Goal: Task Accomplishment & Management: Complete application form

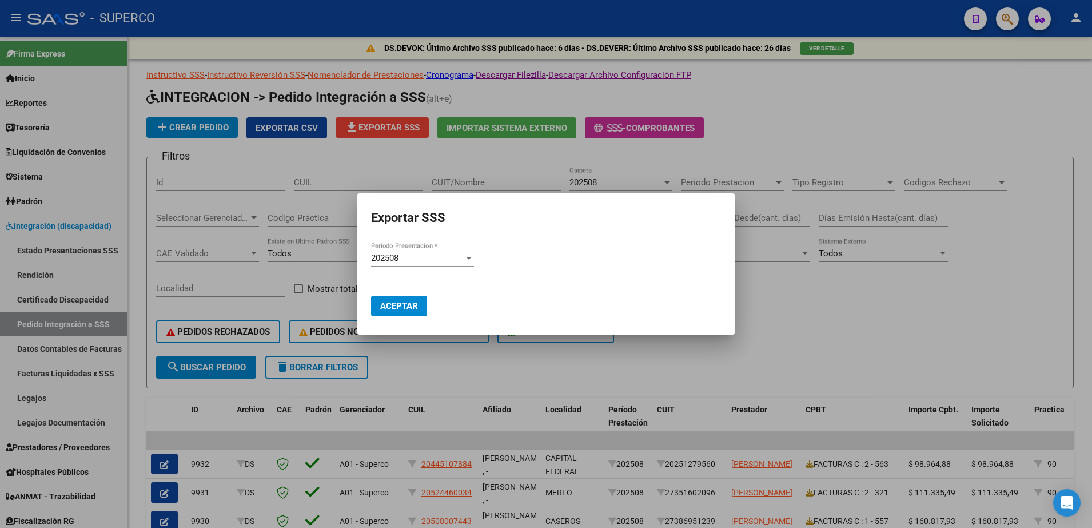
click at [917, 134] on div at bounding box center [546, 264] width 1092 height 528
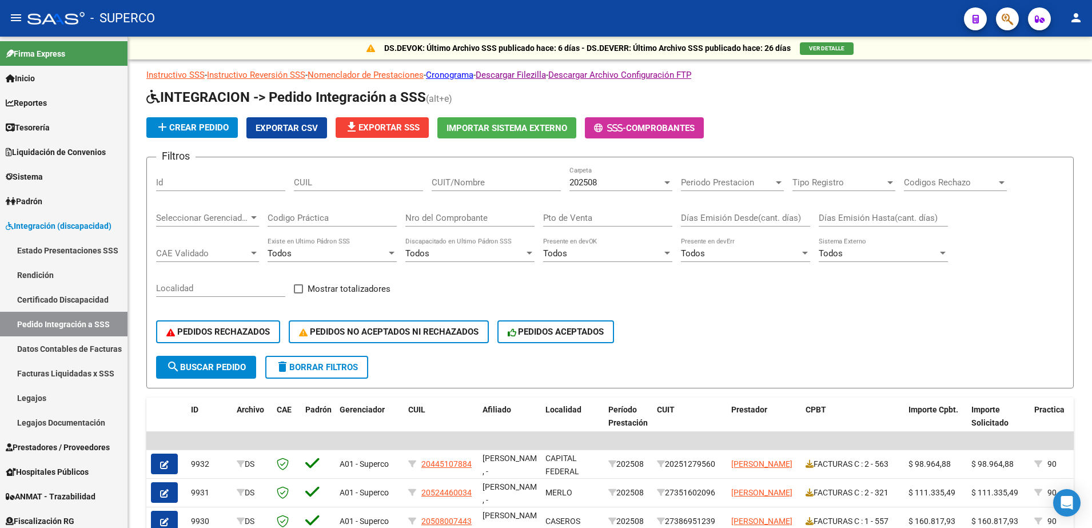
scroll to position [71, 0]
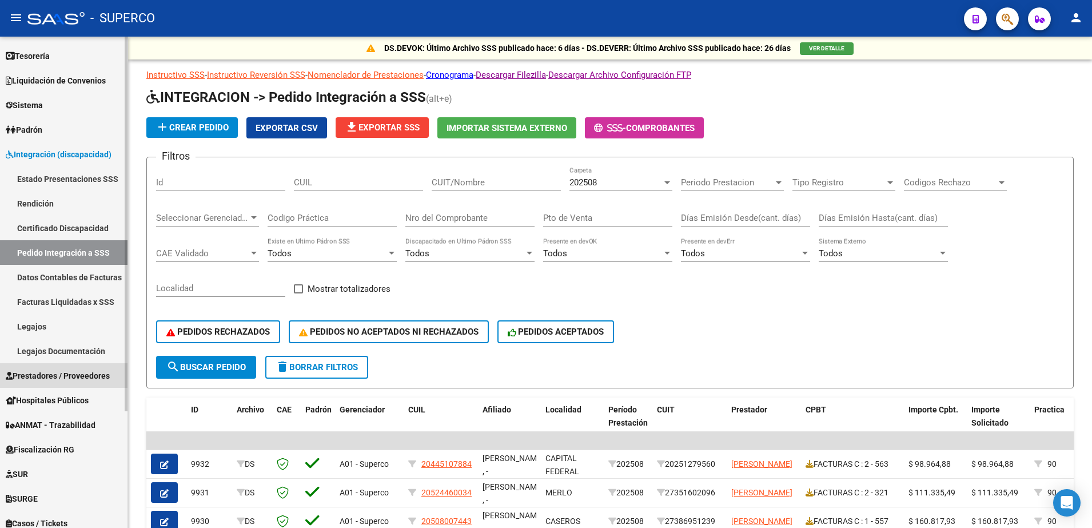
click at [50, 375] on span "Prestadores / Proveedores" at bounding box center [58, 375] width 104 height 13
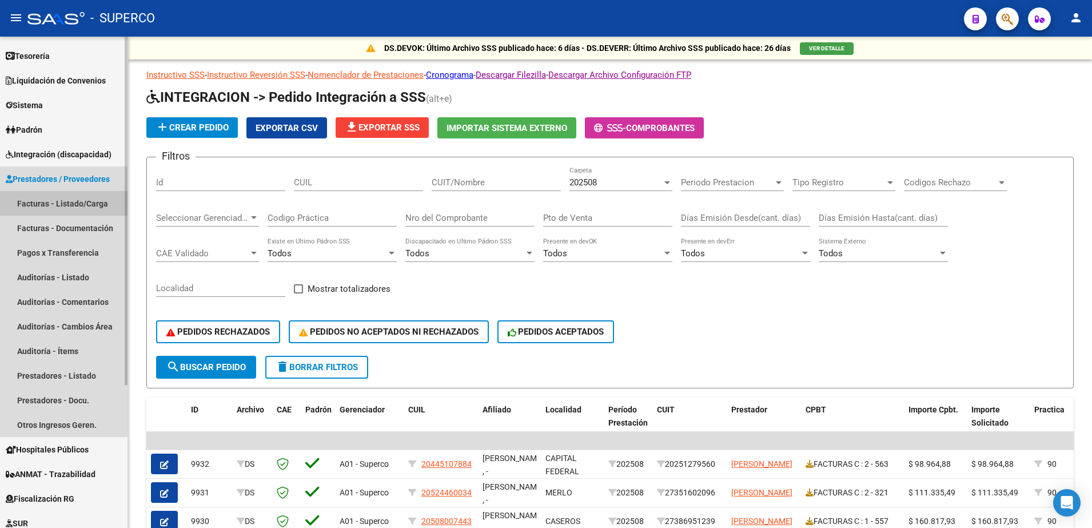
click at [58, 200] on link "Facturas - Listado/Carga" at bounding box center [64, 203] width 128 height 25
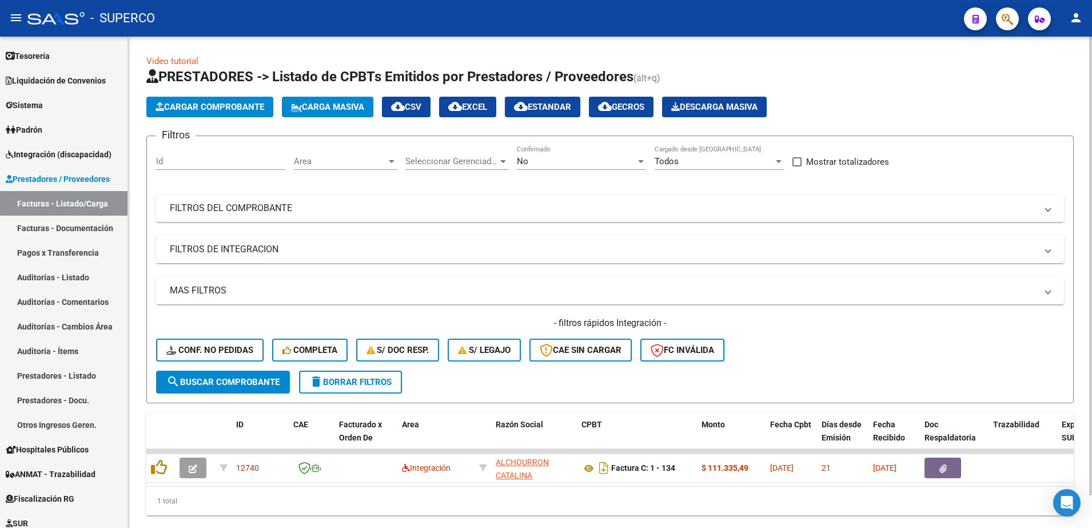
click at [309, 102] on span "Carga Masiva" at bounding box center [327, 107] width 73 height 10
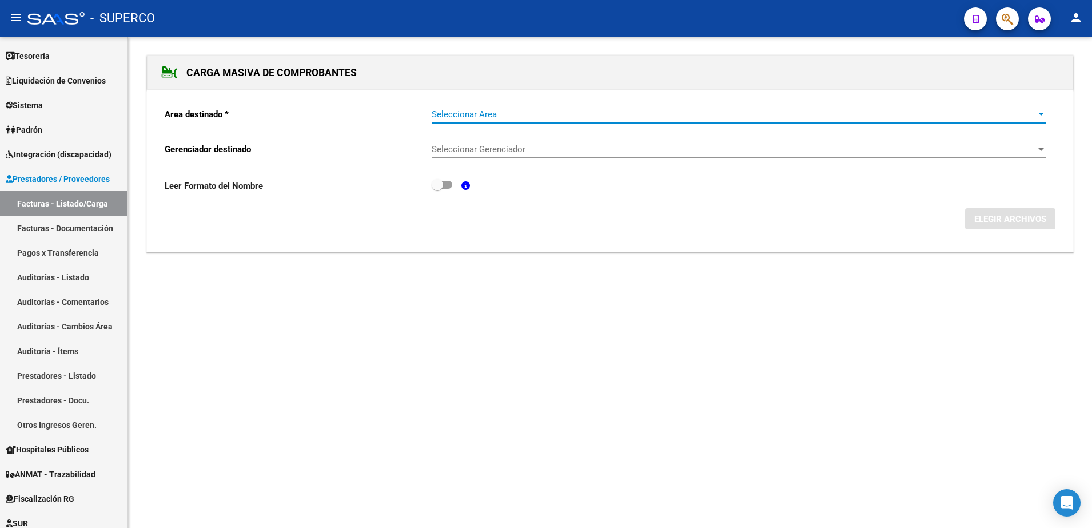
click at [601, 116] on span "Seleccionar Area" at bounding box center [734, 114] width 604 height 10
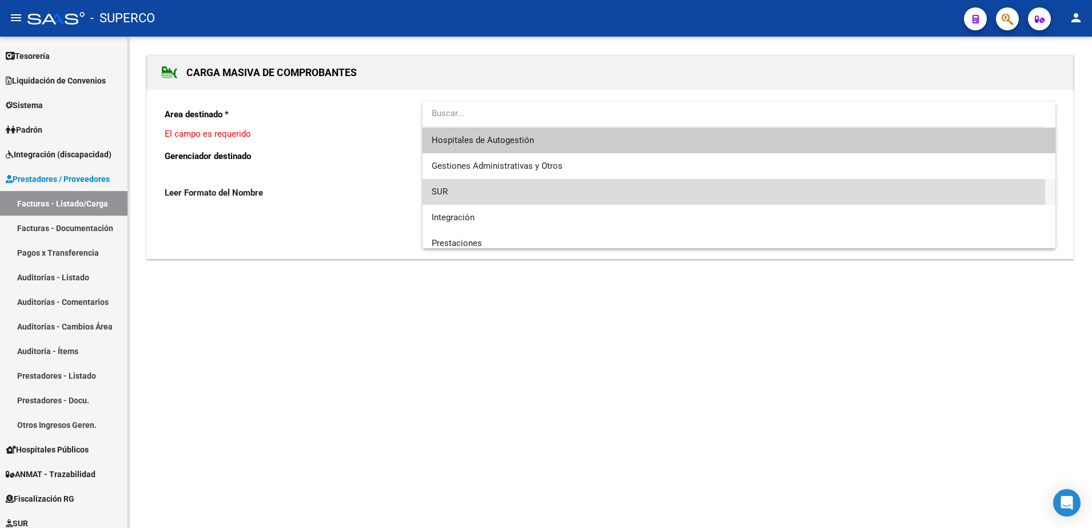
click at [470, 193] on span "SUR" at bounding box center [739, 192] width 615 height 26
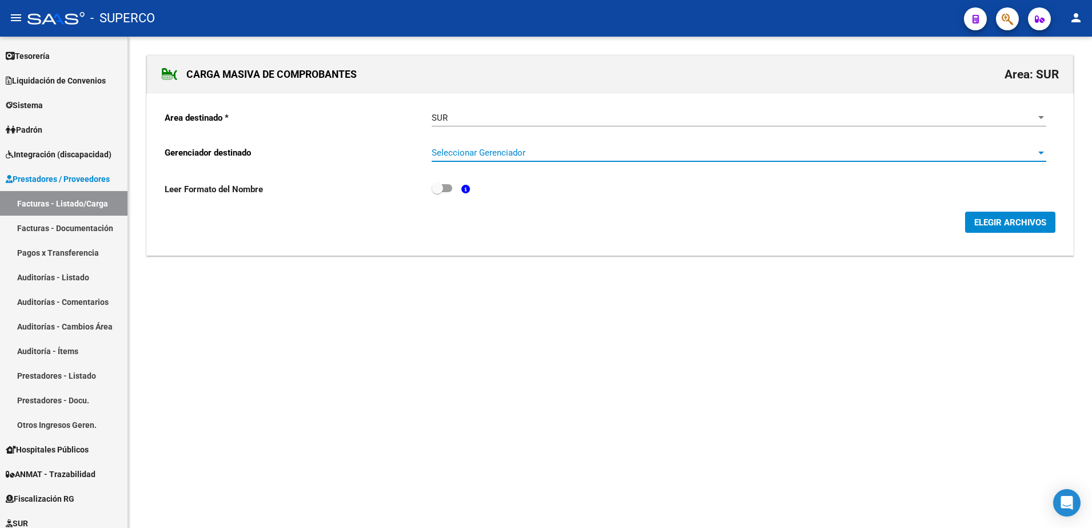
click at [569, 150] on span "Seleccionar Gerenciador" at bounding box center [734, 153] width 604 height 10
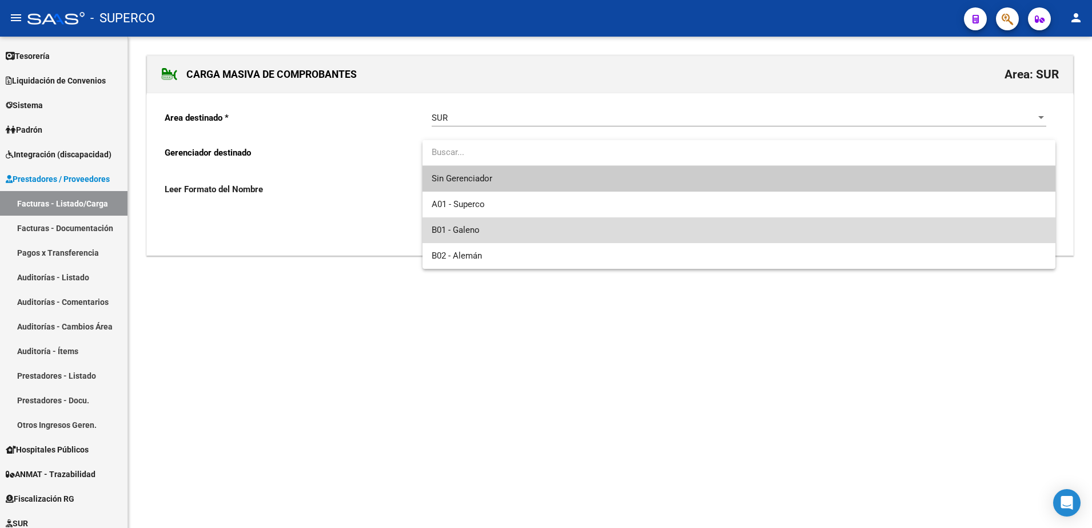
click at [538, 229] on span "B01 - Galeno" at bounding box center [739, 230] width 615 height 26
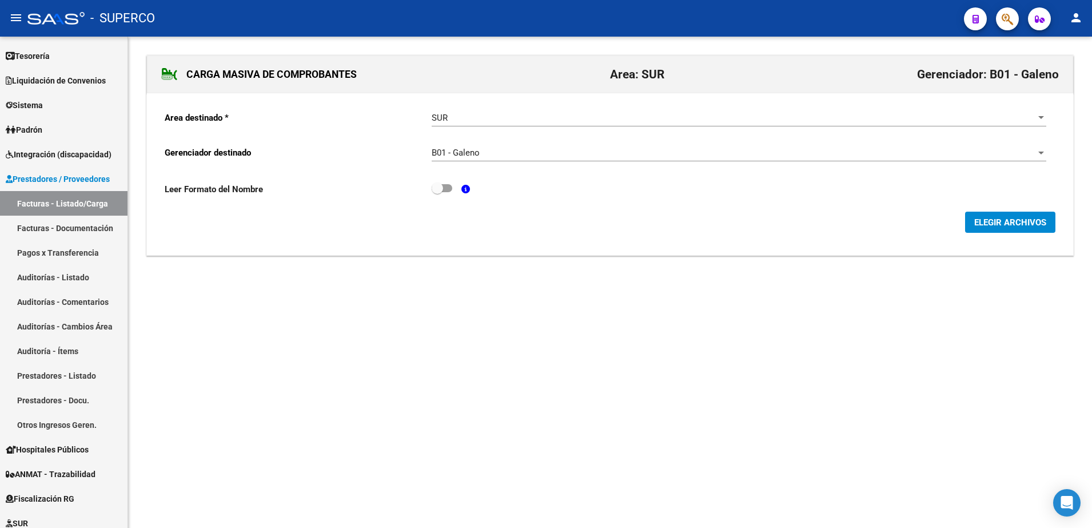
click at [542, 154] on div "B01 - Galeno Seleccionar Gerenciador" at bounding box center [739, 149] width 615 height 25
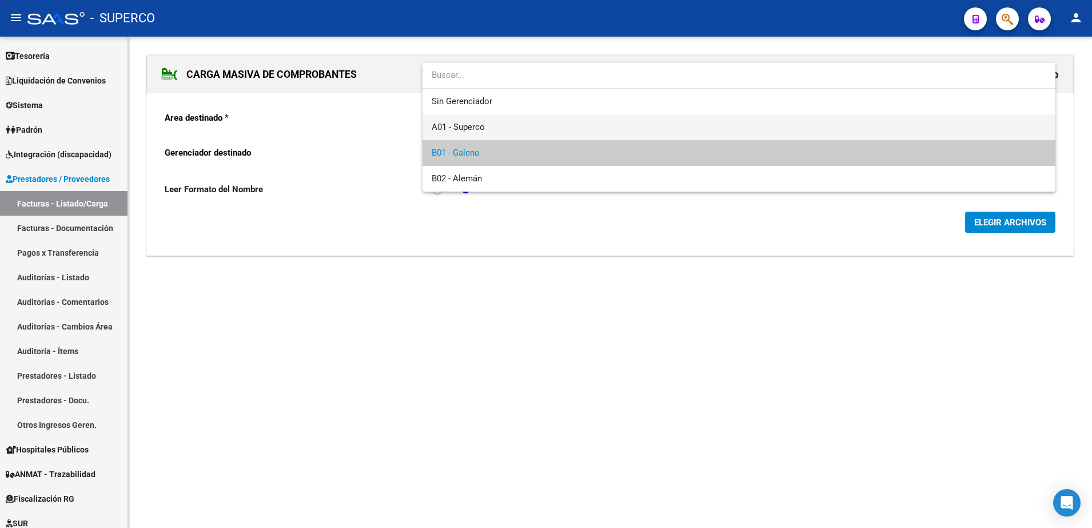
click at [531, 118] on span "A01 - Superco" at bounding box center [739, 127] width 615 height 26
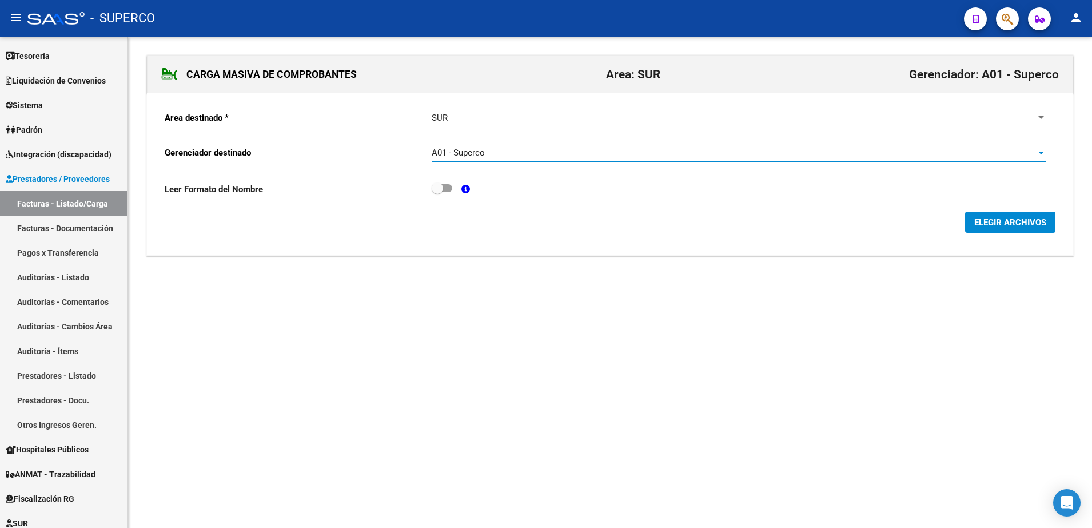
click at [1011, 149] on div "A01 - Superco" at bounding box center [734, 153] width 604 height 10
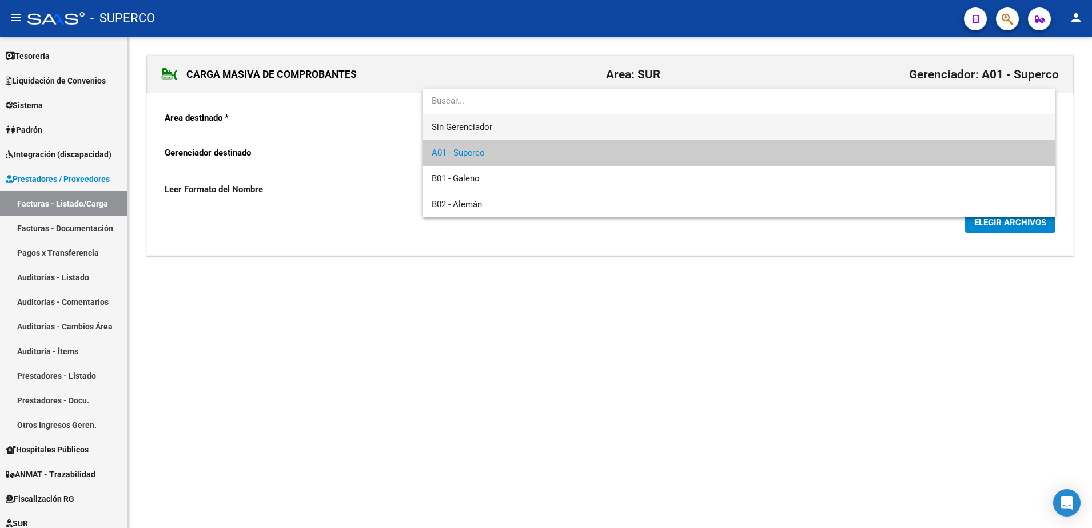
click at [595, 134] on span "Sin Gerenciador" at bounding box center [739, 127] width 615 height 26
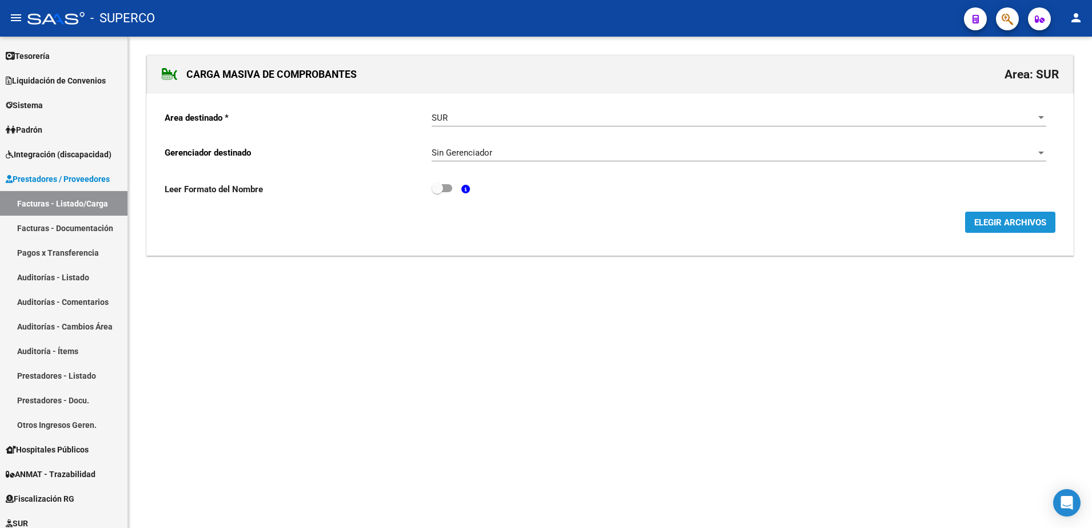
click at [1020, 221] on span "ELEGIR ARCHIVOS" at bounding box center [1010, 222] width 72 height 10
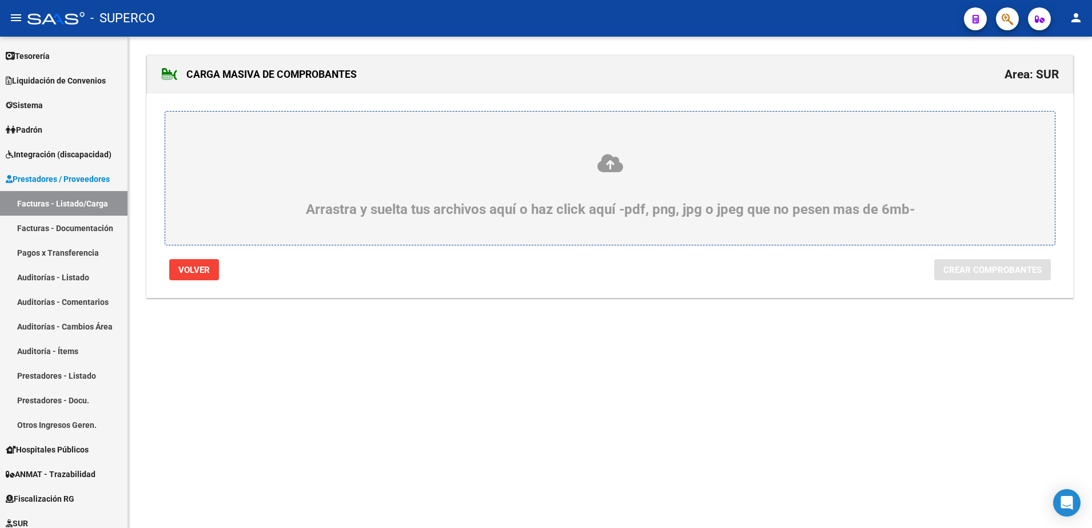
click at [638, 176] on div "Arrastra y suelta tus archivos aquí o haz click aquí -pdf, png, jpg o jpeg que …" at bounding box center [610, 185] width 835 height 65
click at [0, 0] on input "Arrastra y suelta tus archivos aquí o haz click aquí -pdf, png, jpg o jpeg que …" at bounding box center [0, 0] width 0 height 0
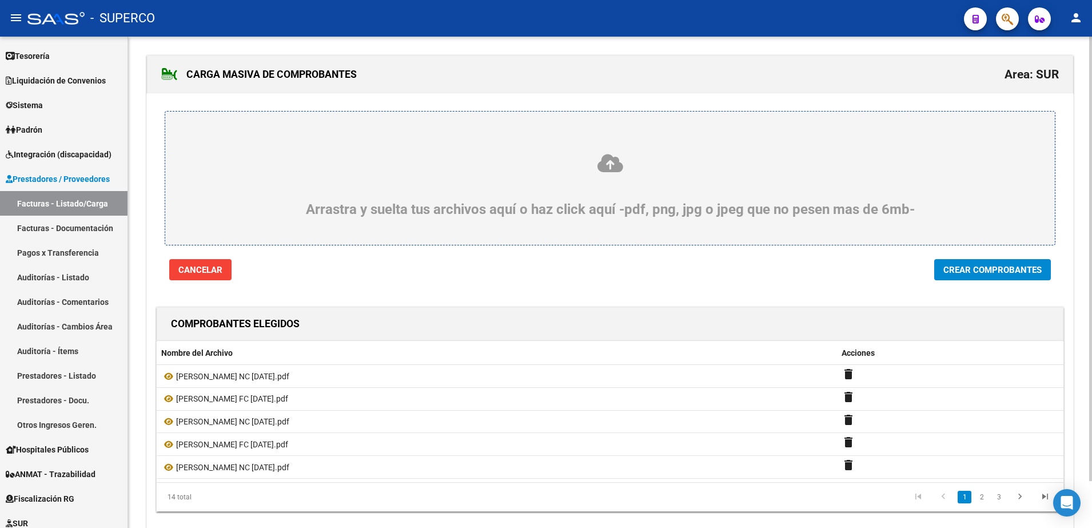
scroll to position [52, 0]
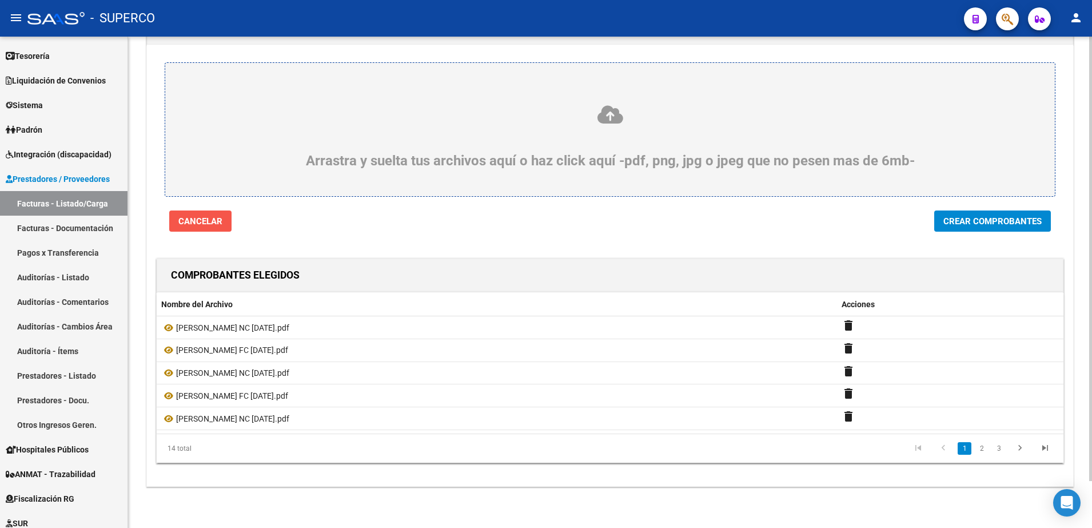
click at [195, 220] on span "Cancelar" at bounding box center [200, 221] width 44 height 10
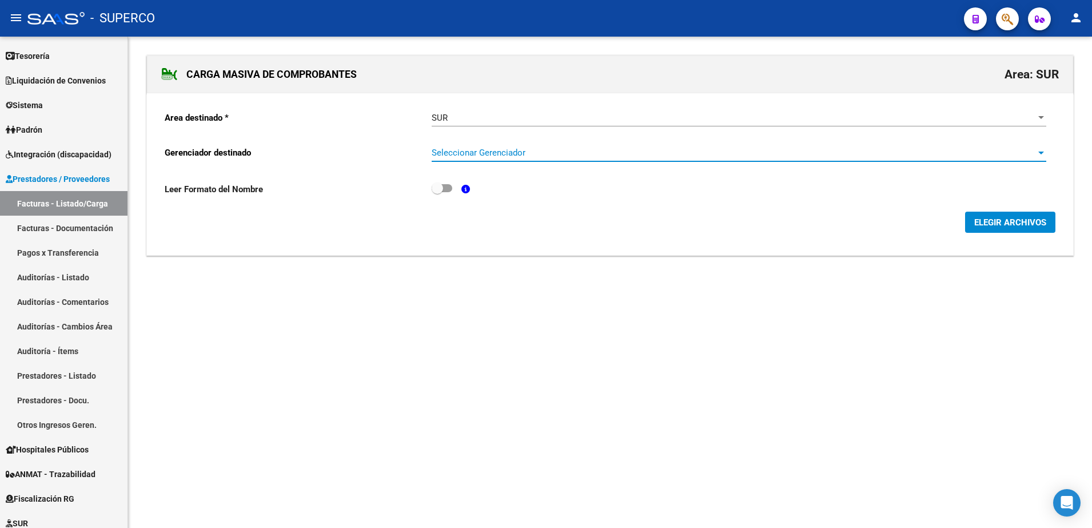
click at [1026, 153] on span "Seleccionar Gerenciador" at bounding box center [734, 153] width 604 height 10
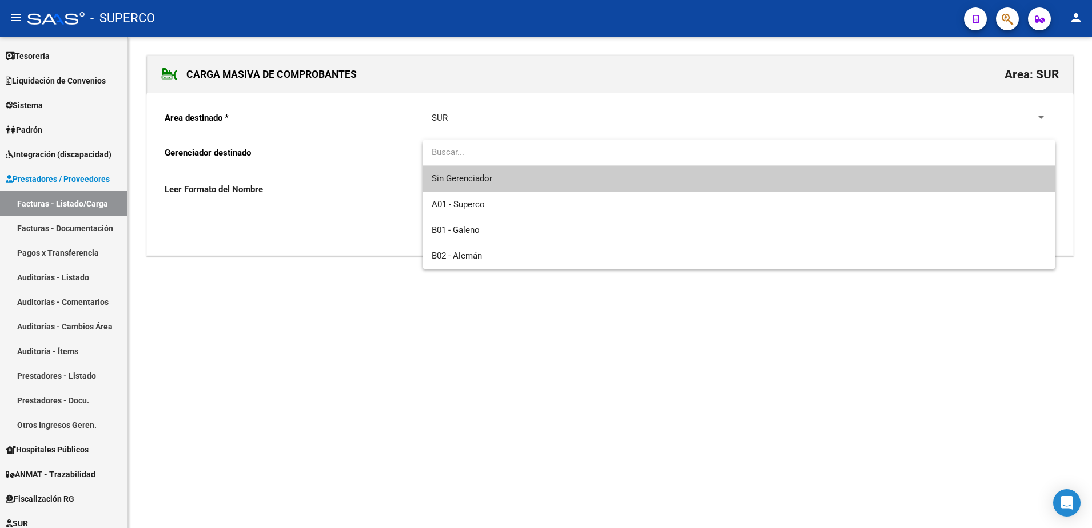
click at [284, 232] on div at bounding box center [546, 264] width 1092 height 528
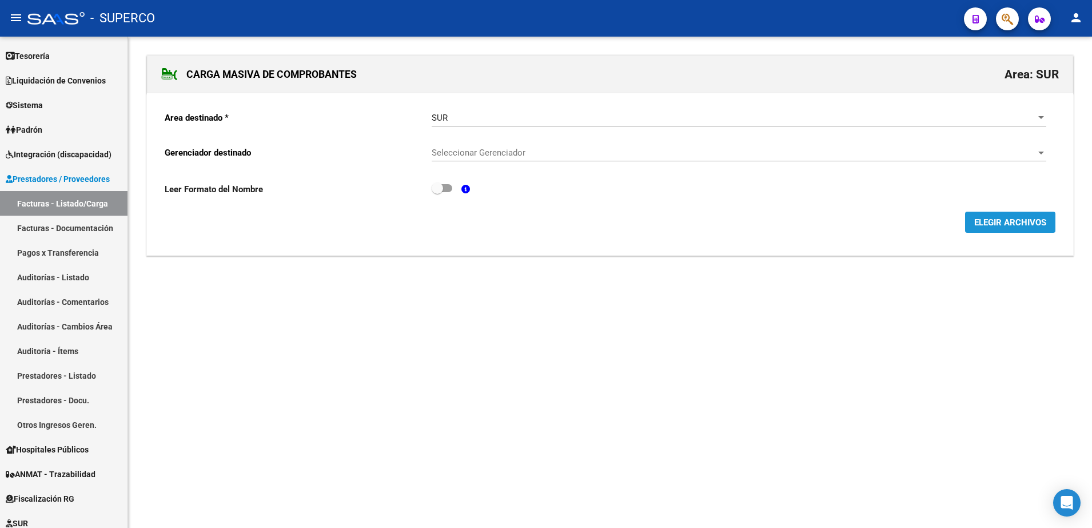
click at [1038, 222] on span "ELEGIR ARCHIVOS" at bounding box center [1010, 222] width 72 height 10
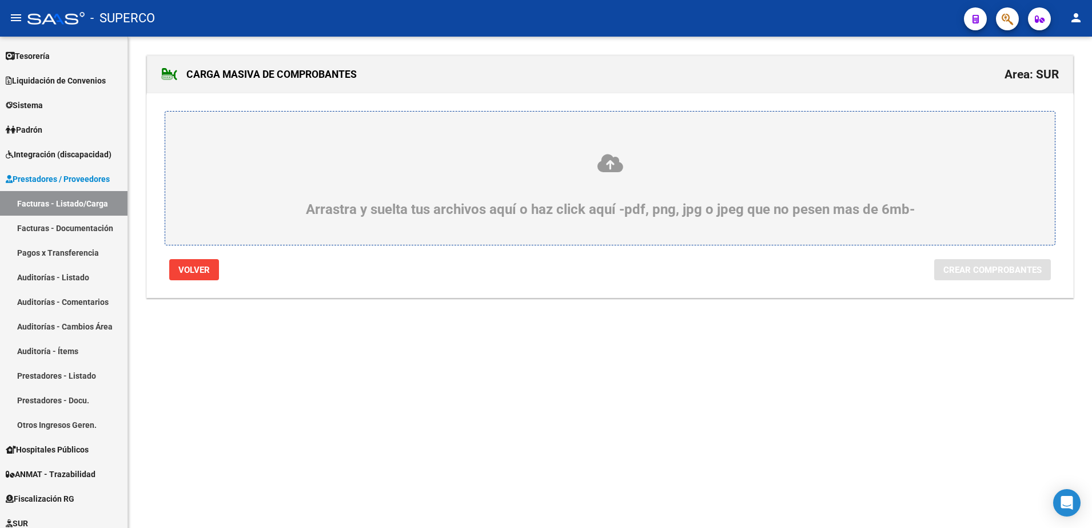
click at [609, 165] on icon at bounding box center [610, 163] width 835 height 21
click at [0, 0] on input "Arrastra y suelta tus archivos aquí o haz click aquí -pdf, png, jpg o jpeg que …" at bounding box center [0, 0] width 0 height 0
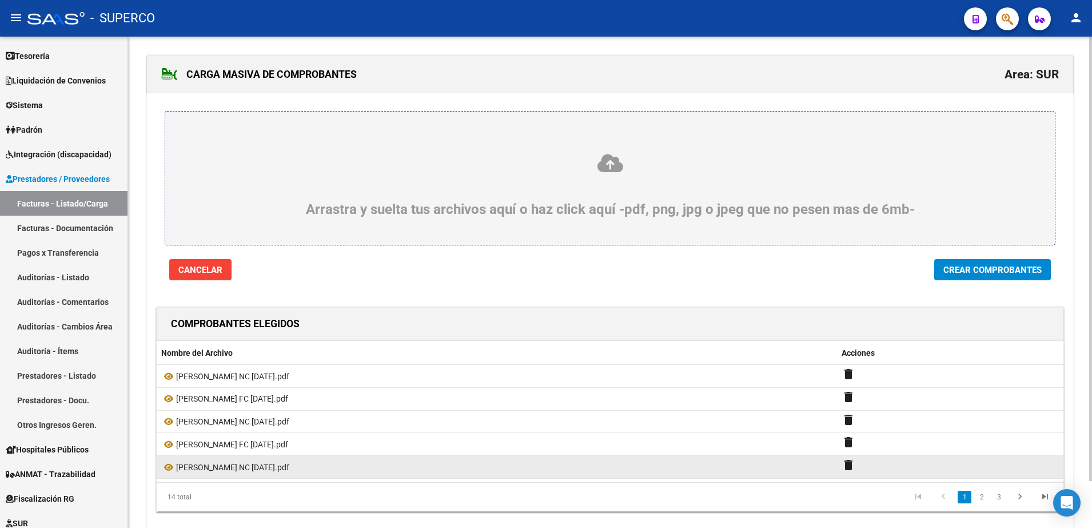
scroll to position [52, 0]
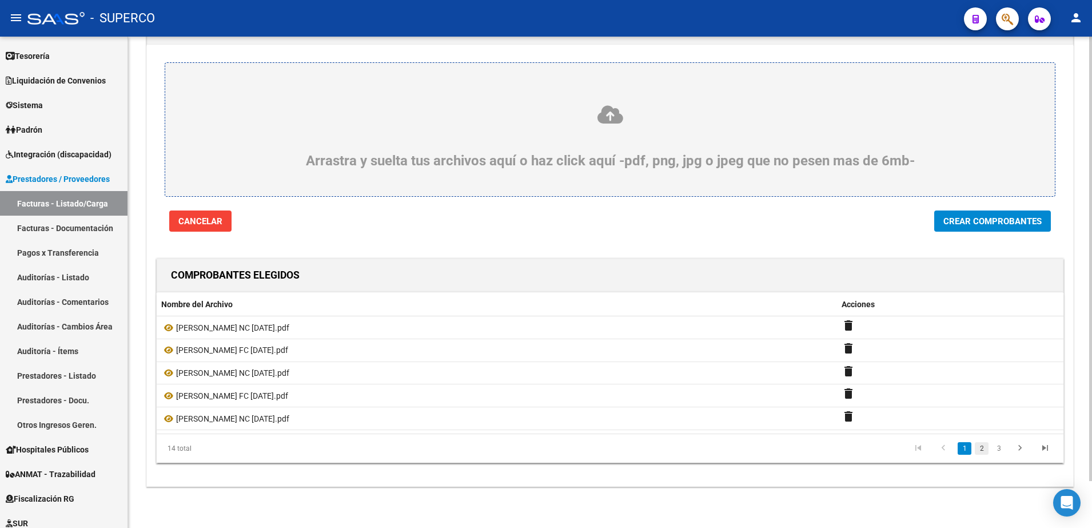
click at [981, 448] on link "2" at bounding box center [982, 448] width 14 height 13
click at [998, 450] on link "3" at bounding box center [999, 448] width 14 height 13
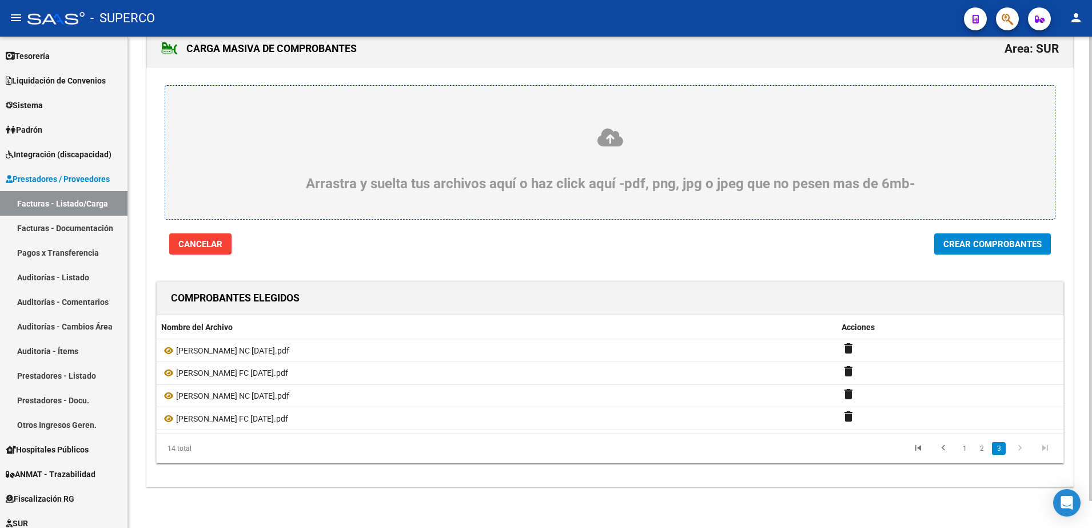
click at [992, 241] on span "Crear Comprobantes" at bounding box center [992, 244] width 98 height 10
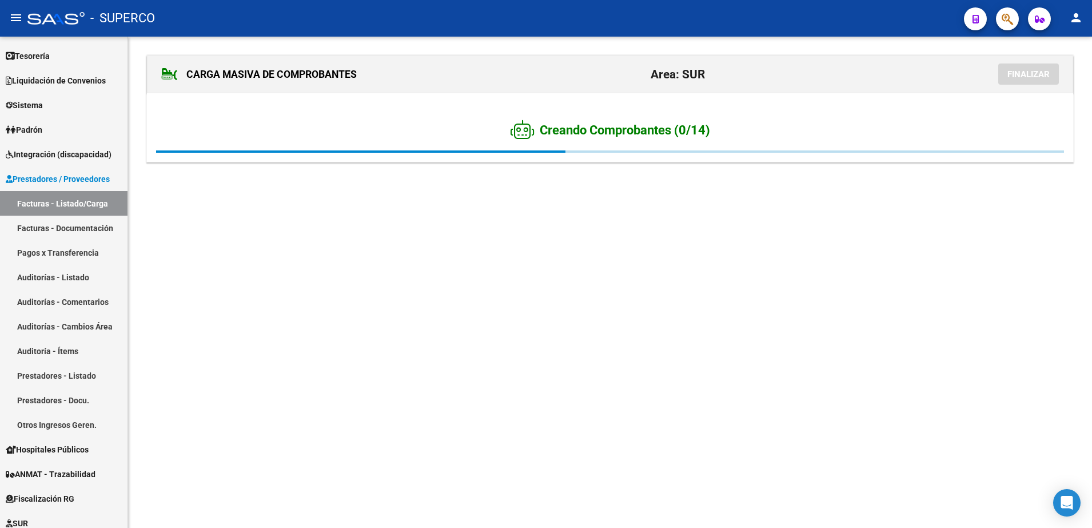
scroll to position [0, 0]
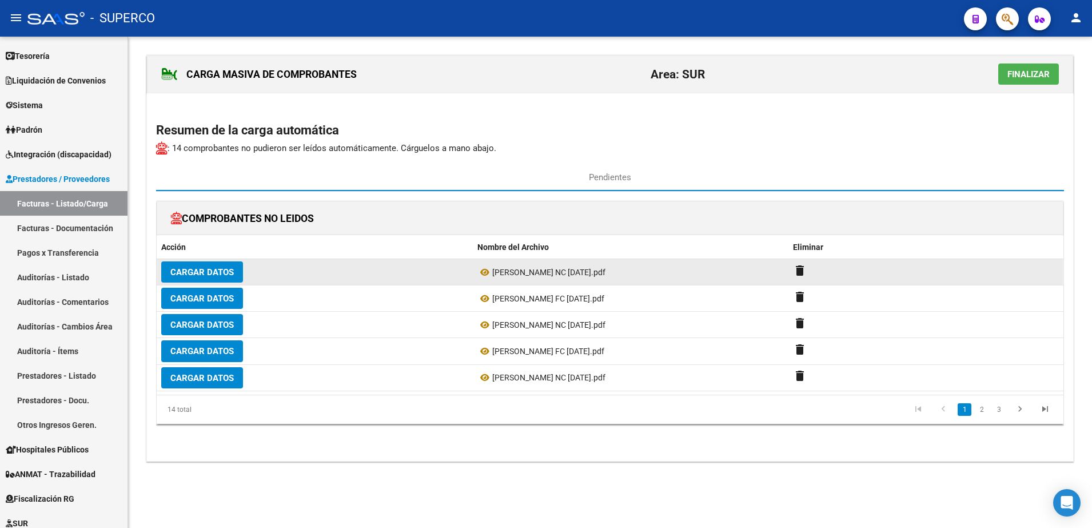
click at [216, 274] on span "Cargar Datos" at bounding box center [201, 272] width 63 height 10
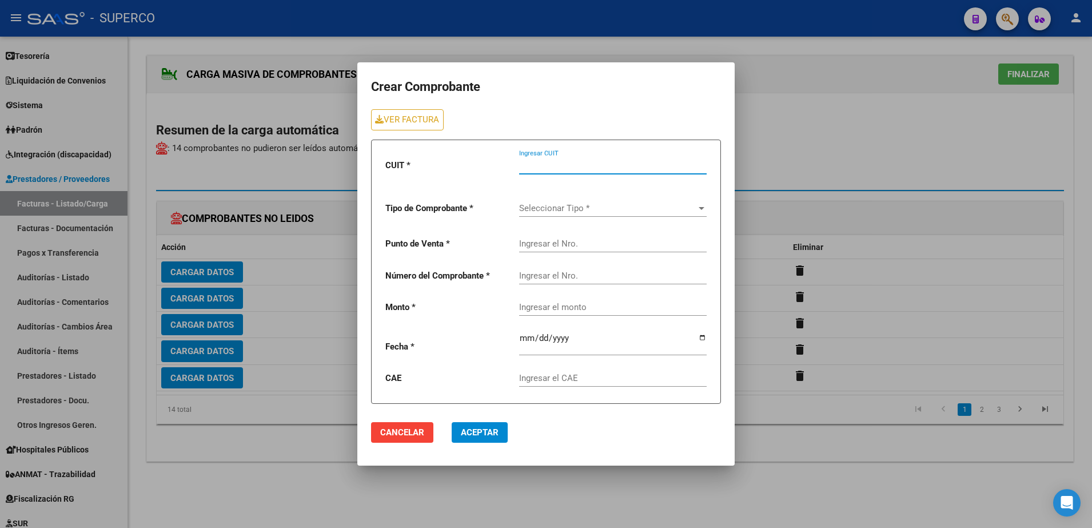
click at [557, 164] on input "Ingresar CUIT" at bounding box center [613, 165] width 188 height 10
type input "30-54584303-6"
click at [656, 203] on span "Seleccionar Tipo *" at bounding box center [607, 208] width 177 height 10
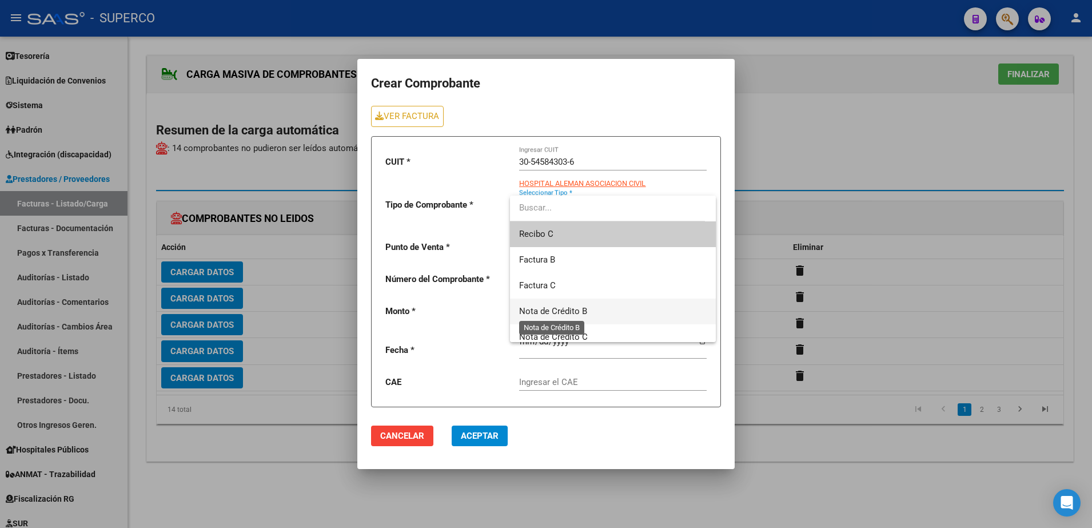
click at [556, 314] on span "Nota de Crédito B" at bounding box center [553, 311] width 68 height 10
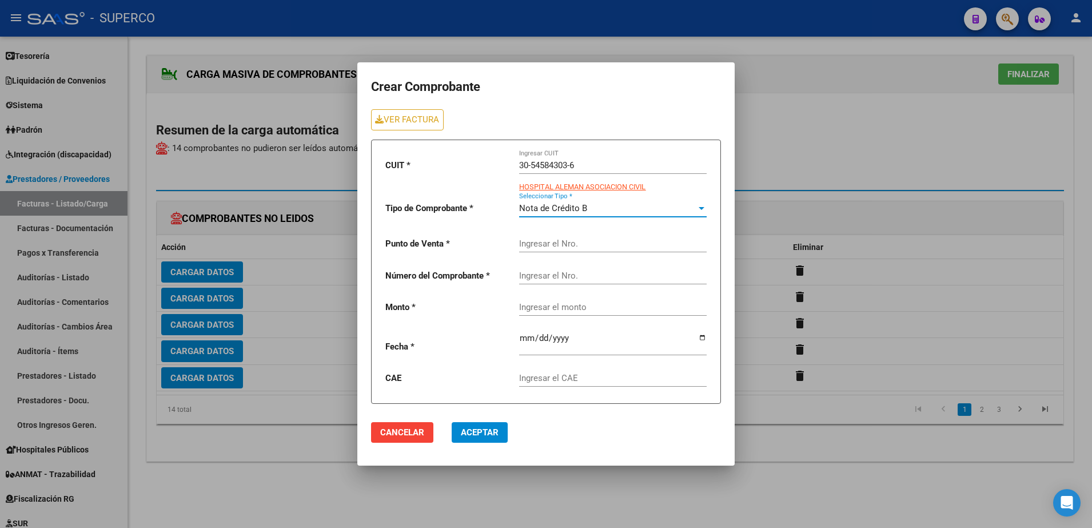
click at [559, 244] on input "Ingresar el Nro." at bounding box center [613, 243] width 188 height 10
type input "0055"
click at [563, 273] on input "Ingresar el Nro." at bounding box center [613, 275] width 188 height 10
type input "00000753"
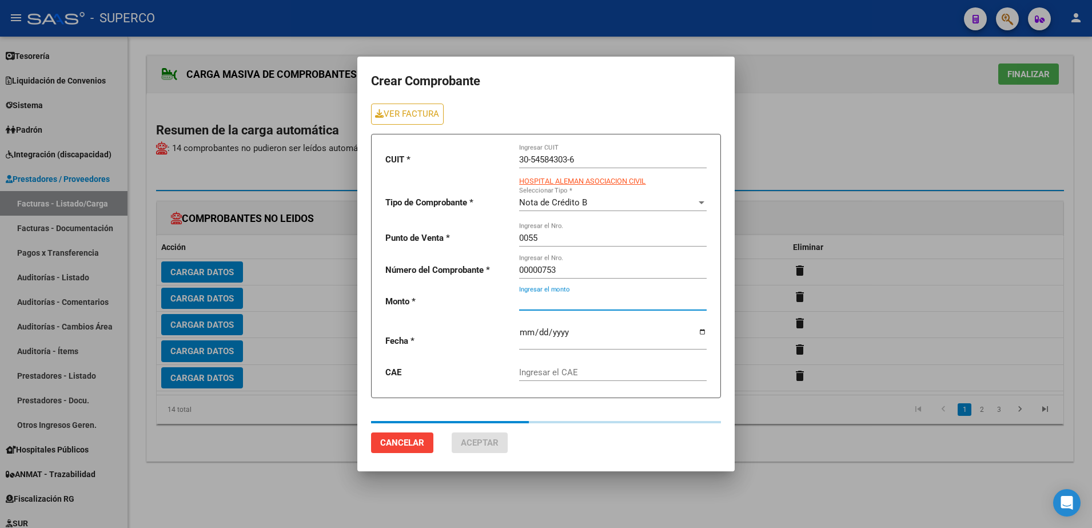
click at [578, 310] on div "Ingresar el monto" at bounding box center [613, 302] width 188 height 35
type input "225000"
type input "[DATE]"
type input "75386654646292"
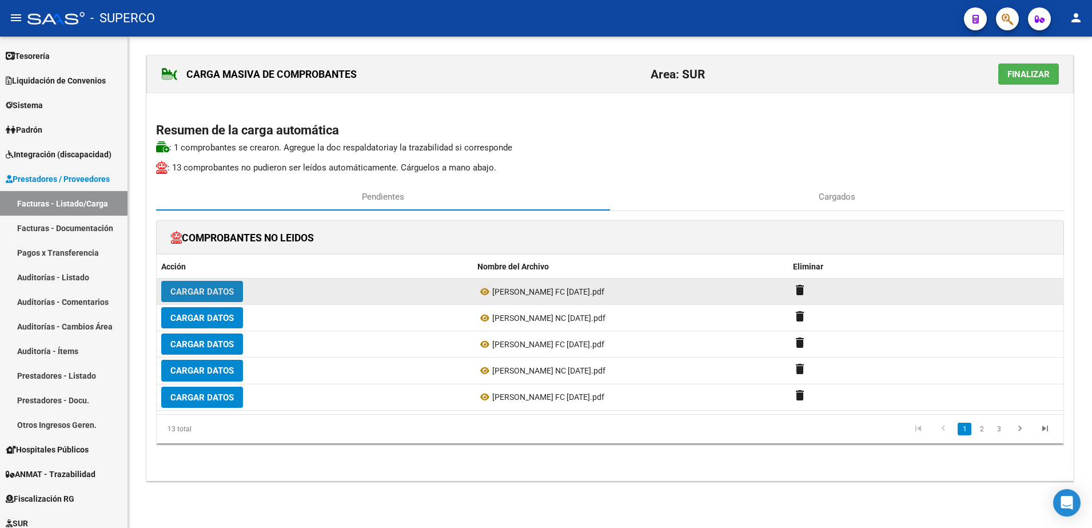
click at [226, 292] on span "Cargar Datos" at bounding box center [201, 291] width 63 height 10
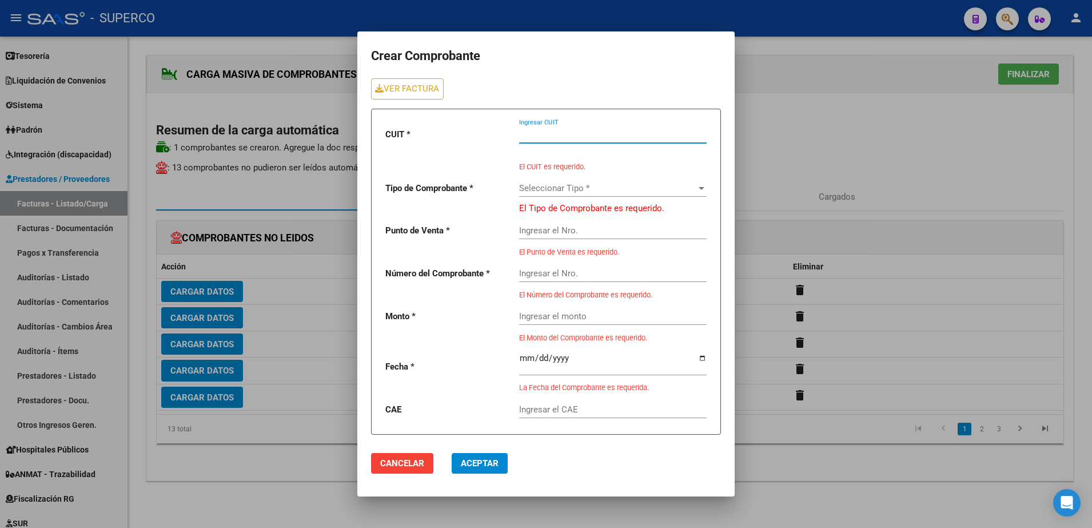
click at [622, 132] on input "Ingresar CUIT" at bounding box center [613, 134] width 188 height 10
click at [394, 88] on link "VER FACTURA" at bounding box center [407, 88] width 73 height 21
click at [609, 132] on input "Ingresar CUIT" at bounding box center [613, 134] width 188 height 10
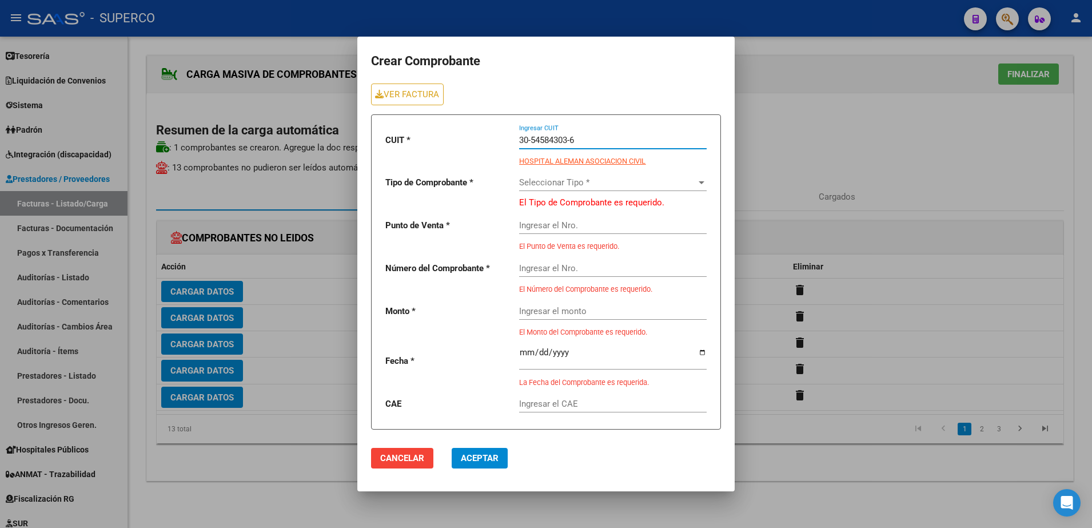
type input "30-54584303-6"
click at [619, 185] on span "Seleccionar Tipo *" at bounding box center [607, 182] width 177 height 10
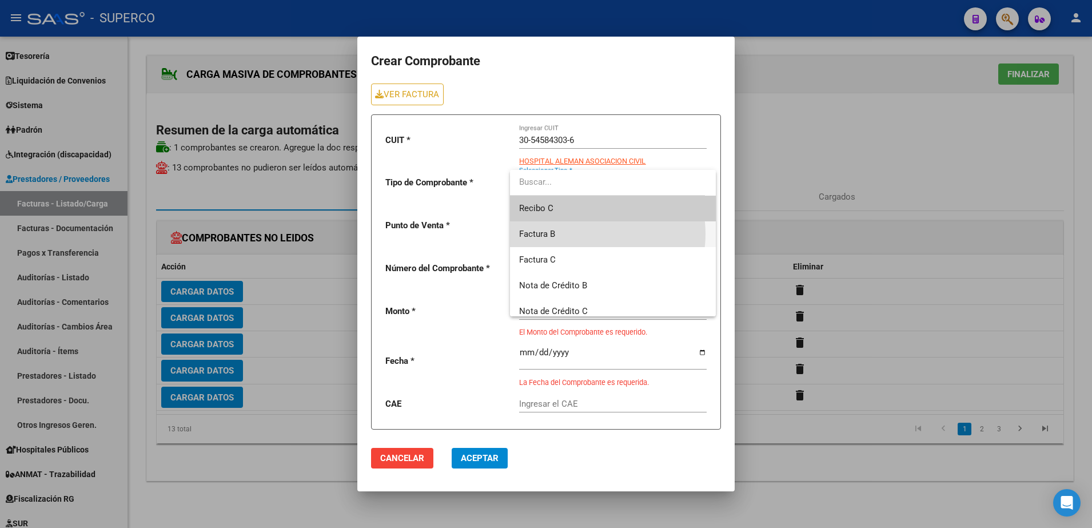
click at [585, 234] on span "Factura B" at bounding box center [613, 234] width 188 height 26
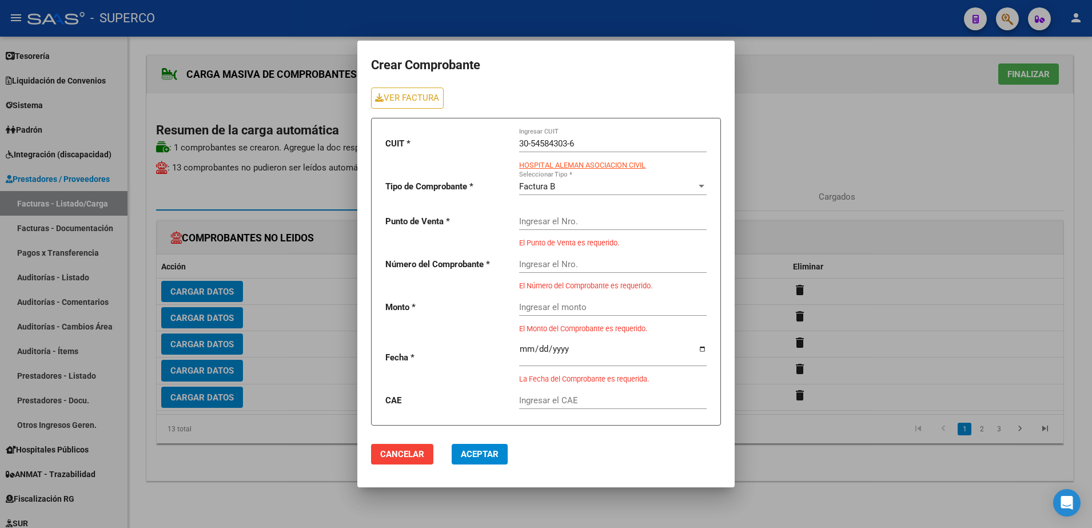
click at [584, 214] on div "Ingresar el Nro." at bounding box center [613, 217] width 188 height 25
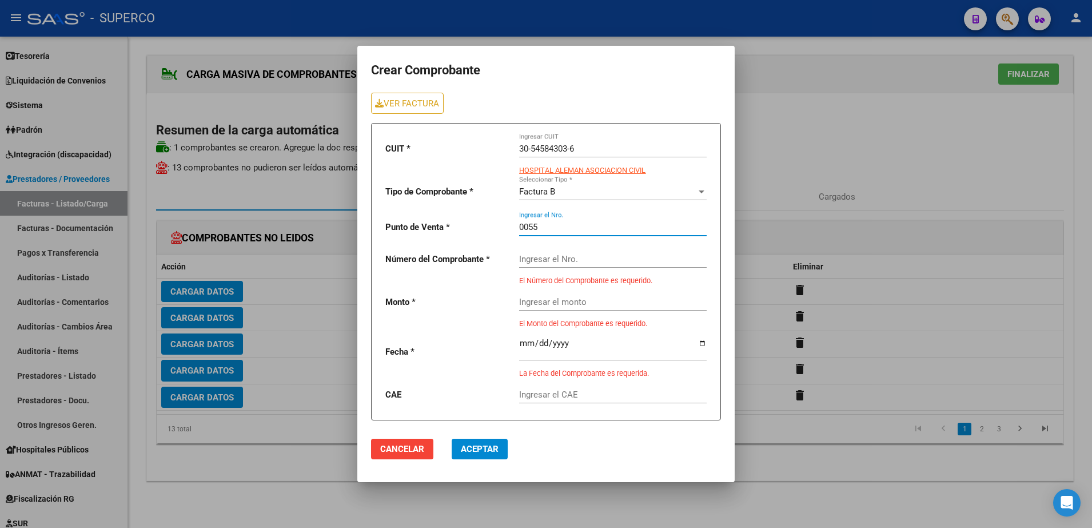
type input "0055"
click at [592, 257] on input "Ingresar el Nro." at bounding box center [613, 259] width 188 height 10
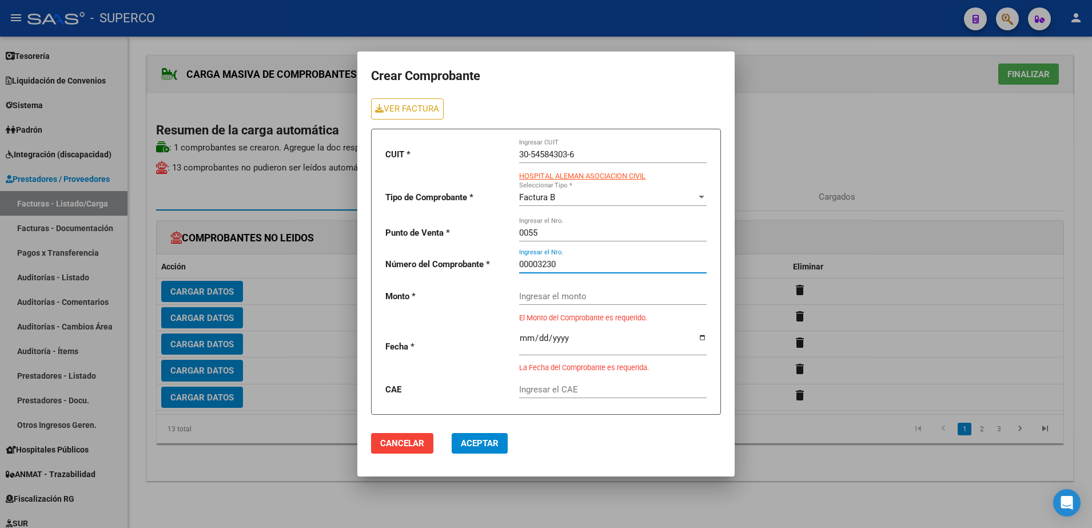
type input "00003230"
click at [592, 297] on div "Ingresar el monto" at bounding box center [613, 292] width 188 height 25
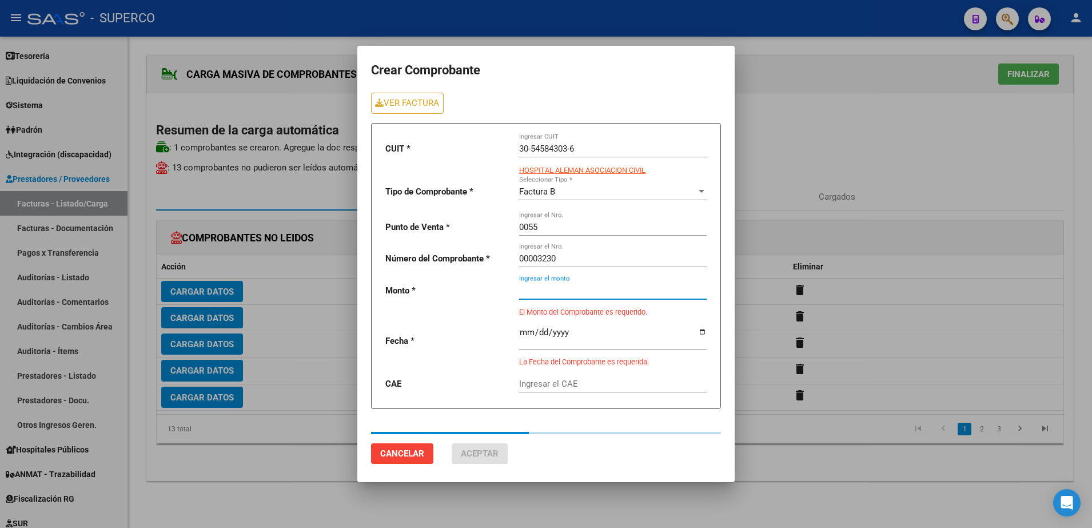
type input "225000"
type input "[DATE]"
type input "75386654549201"
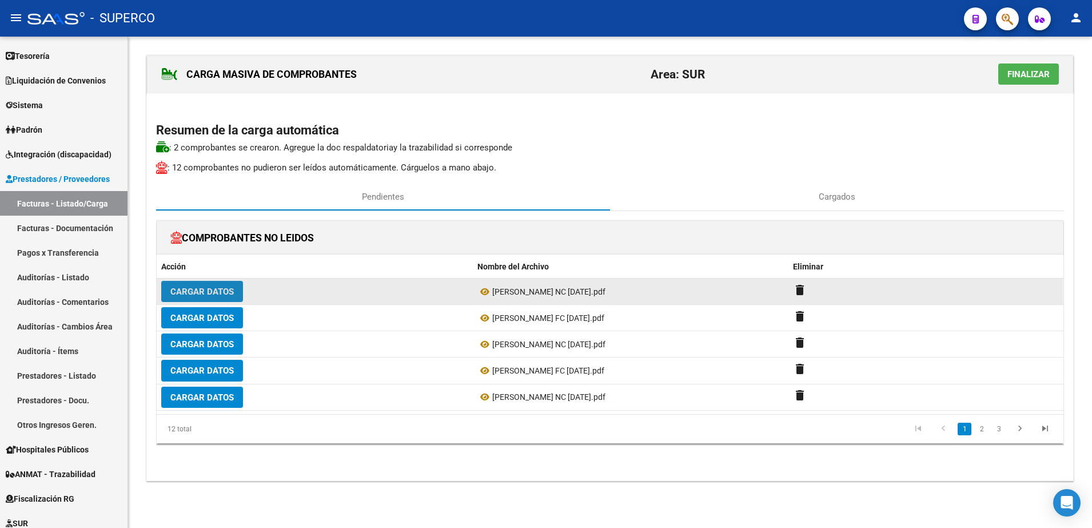
click at [211, 294] on span "Cargar Datos" at bounding box center [201, 291] width 63 height 10
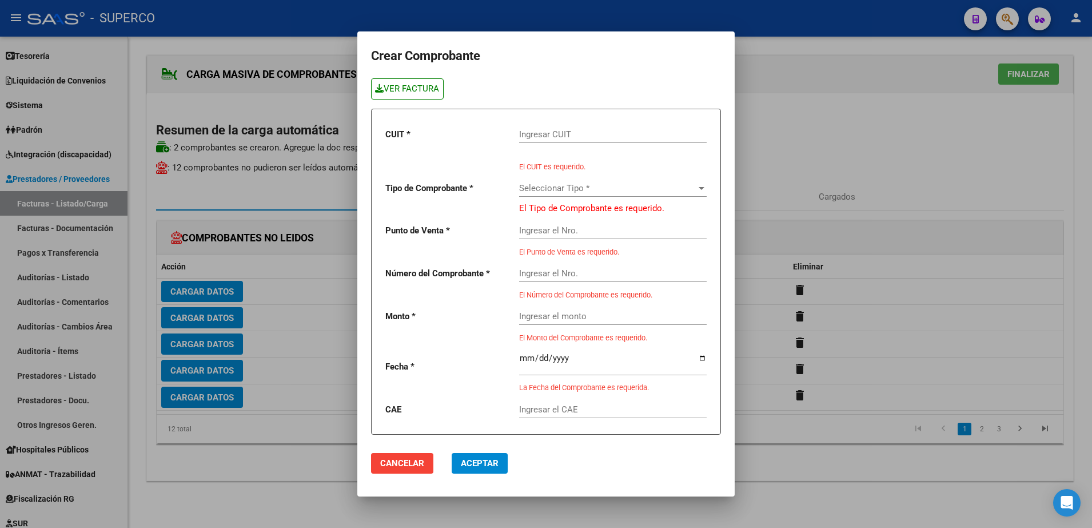
click at [439, 89] on link "VER FACTURA" at bounding box center [407, 88] width 73 height 21
click at [638, 140] on div "Ingresar CUIT" at bounding box center [613, 130] width 188 height 25
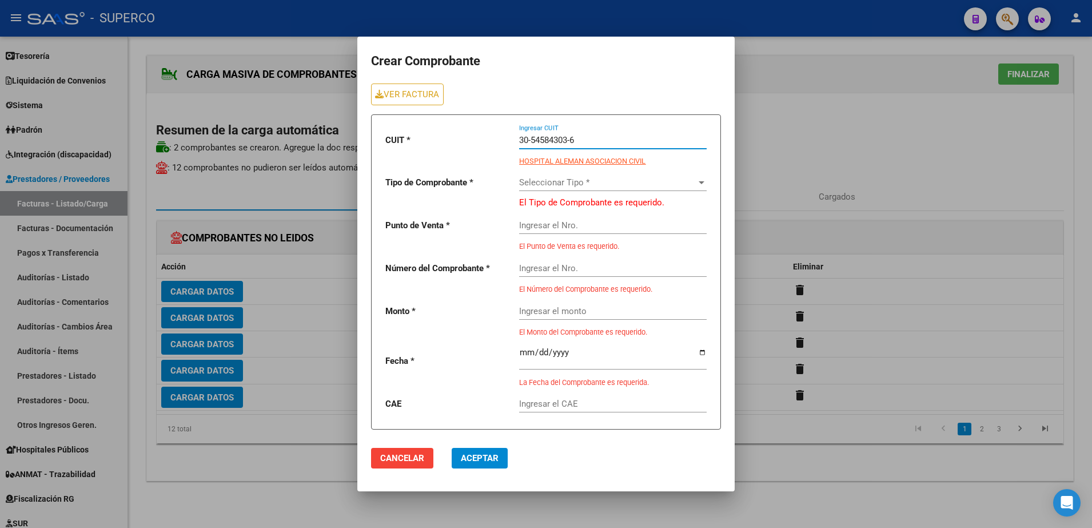
type input "30-54584303-6"
click at [643, 181] on span "Seleccionar Tipo *" at bounding box center [607, 182] width 177 height 10
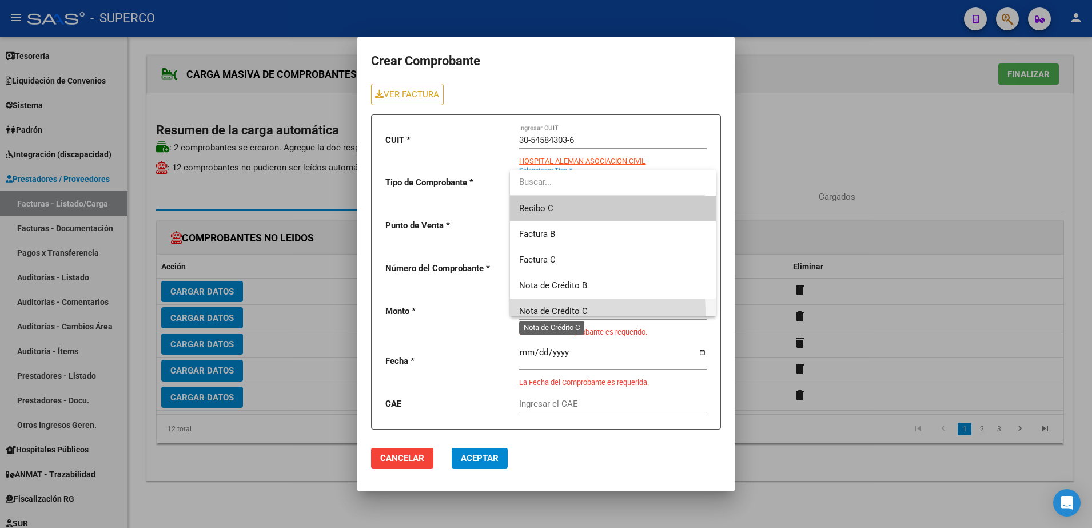
click at [569, 312] on span "Nota de Crédito C" at bounding box center [553, 311] width 69 height 10
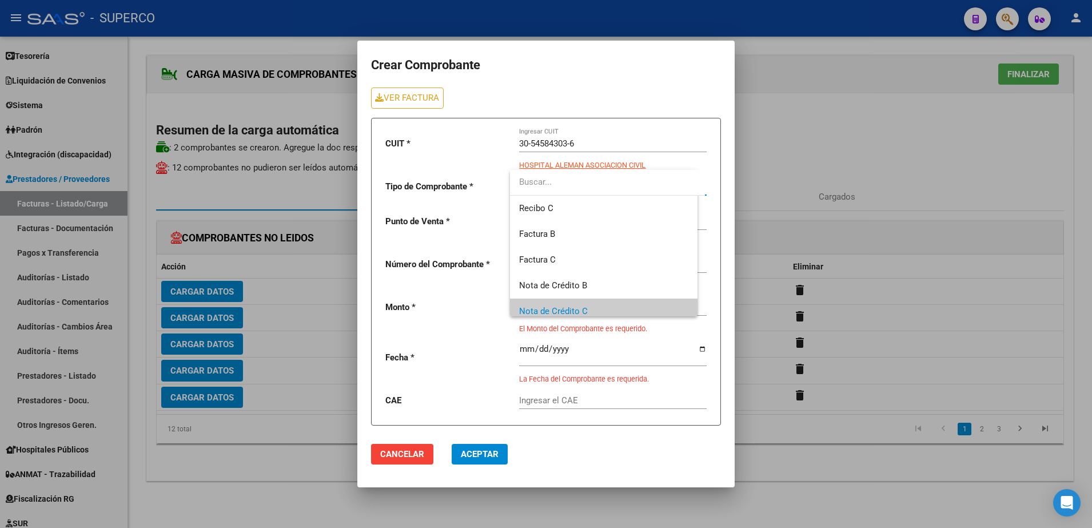
scroll to position [8, 0]
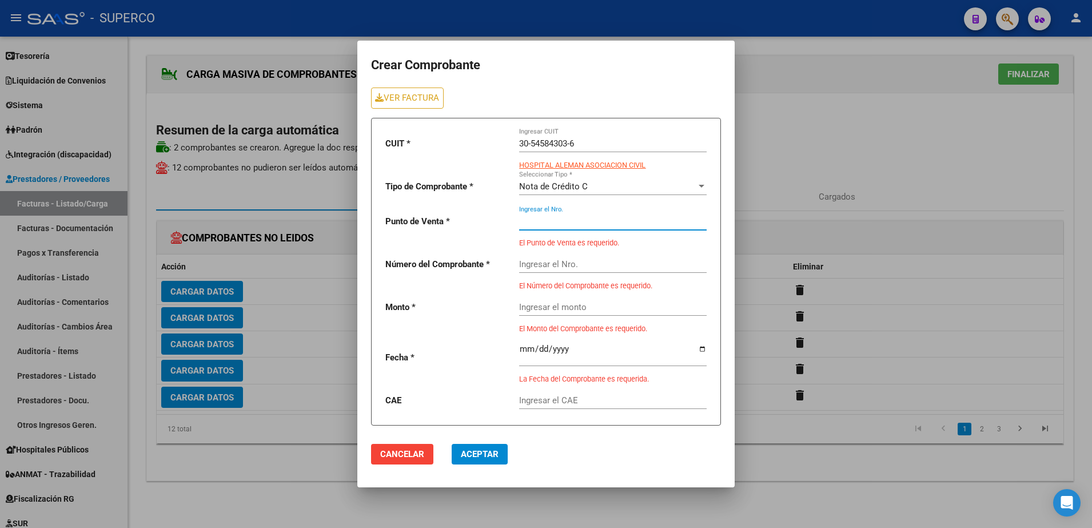
click at [563, 226] on input "Ingresar el Nro." at bounding box center [613, 221] width 188 height 10
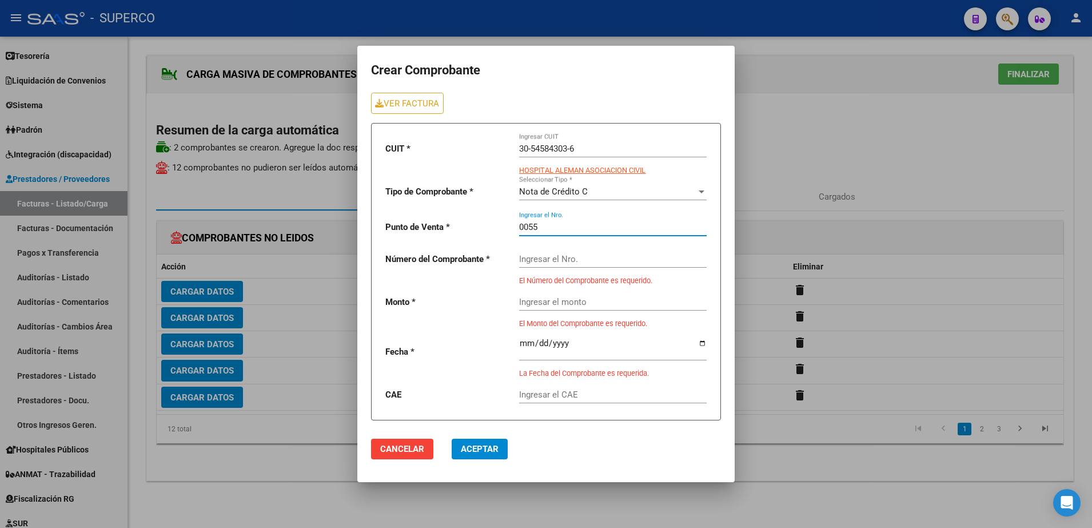
type input "0055"
click at [564, 258] on input "Ingresar el Nro." at bounding box center [613, 259] width 188 height 10
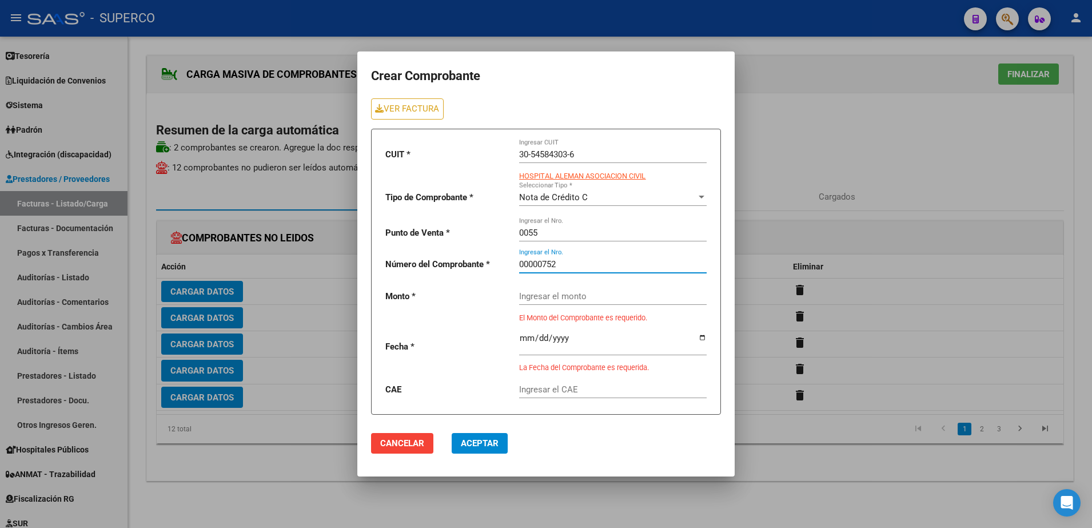
type input "00000752"
click at [577, 296] on div "Ingresar el monto" at bounding box center [613, 292] width 188 height 25
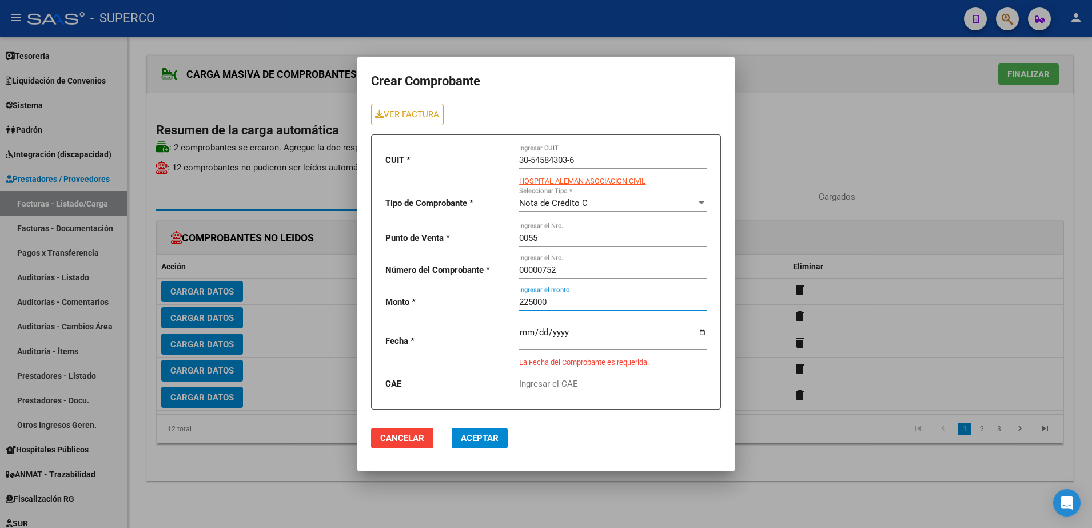
type input "225000"
click at [589, 328] on input "date" at bounding box center [613, 337] width 188 height 18
click at [624, 201] on div "Nota de Crédito C" at bounding box center [607, 203] width 177 height 10
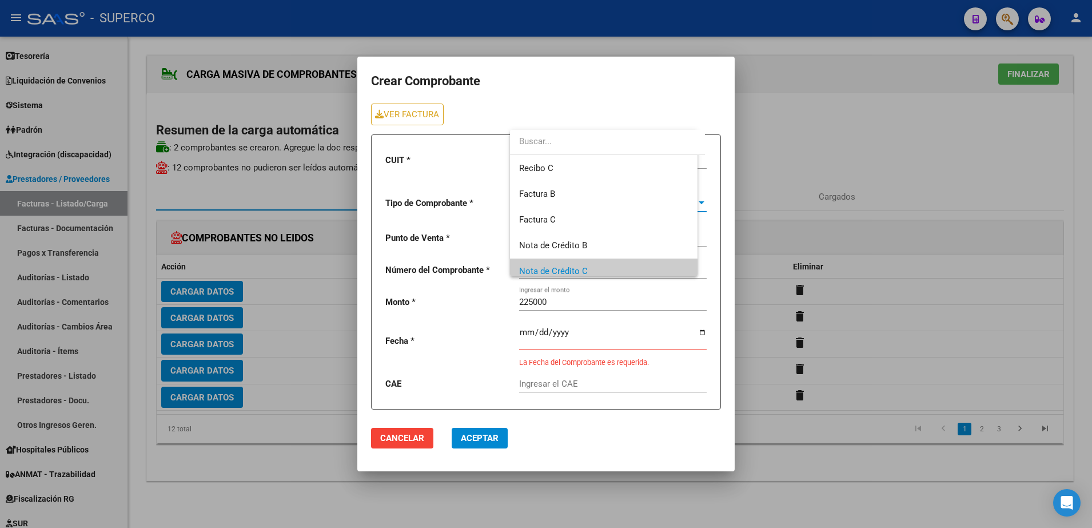
scroll to position [69, 0]
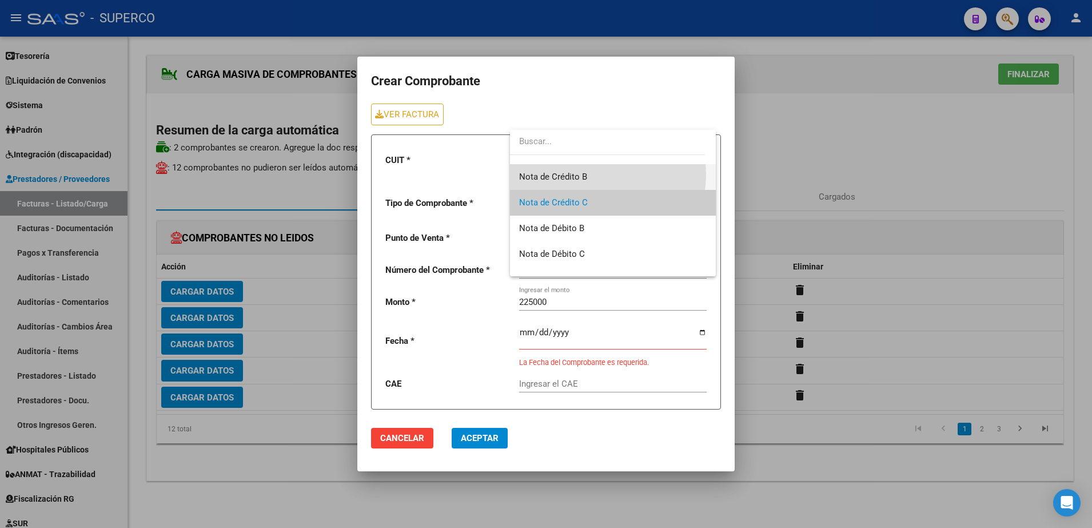
click at [600, 175] on span "Nota de Crédito B" at bounding box center [613, 177] width 188 height 26
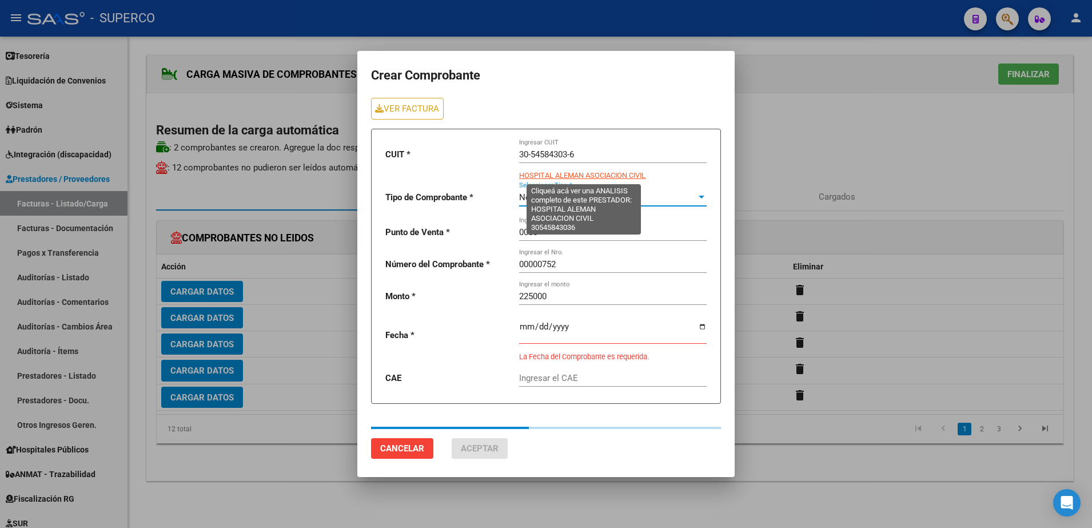
type input "[DATE]"
type input "75386654383376"
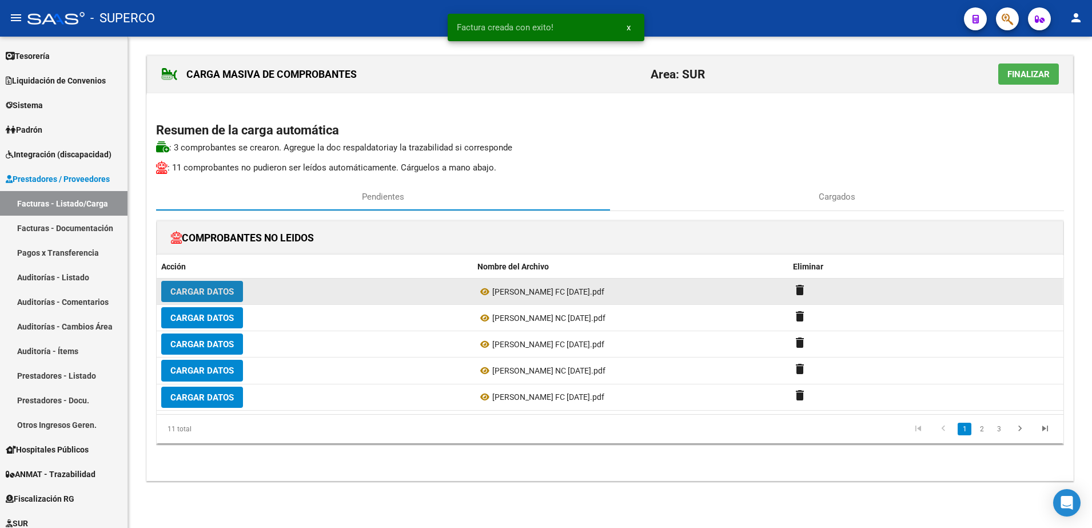
click at [201, 285] on button "Cargar Datos" at bounding box center [202, 291] width 82 height 21
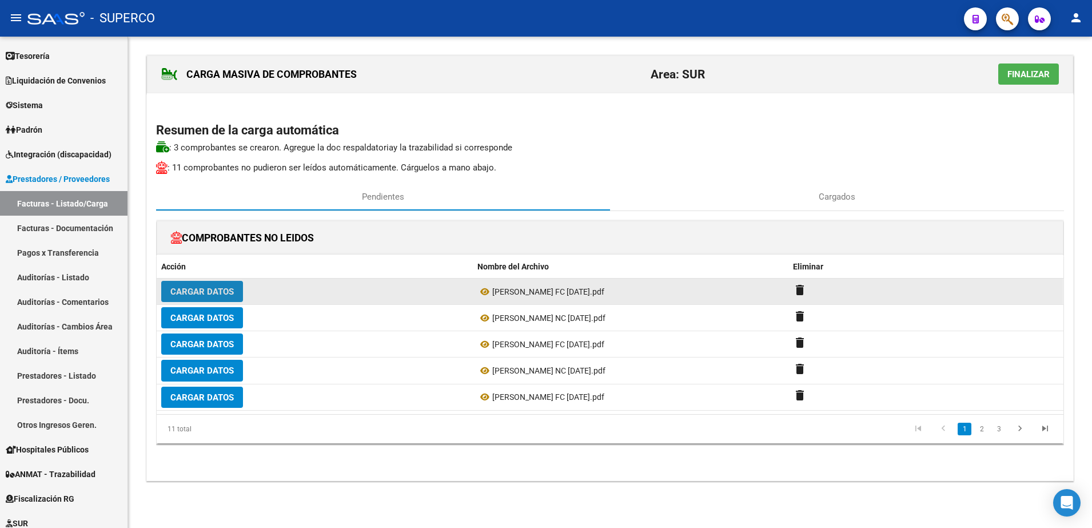
click at [215, 292] on span "Cargar Datos" at bounding box center [201, 291] width 63 height 10
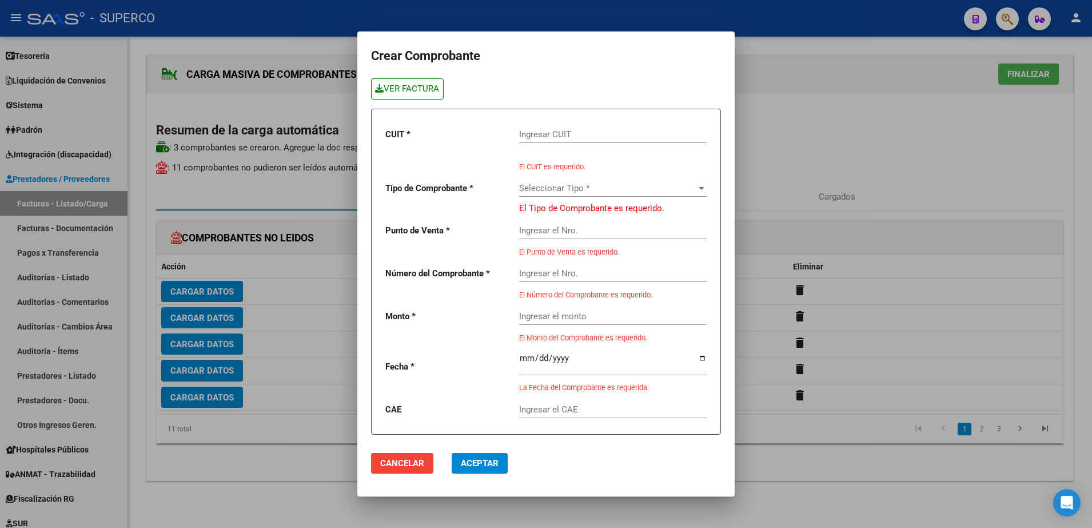
click at [418, 85] on link "VER FACTURA" at bounding box center [407, 88] width 73 height 21
click at [620, 134] on input "Ingresar CUIT" at bounding box center [613, 134] width 188 height 10
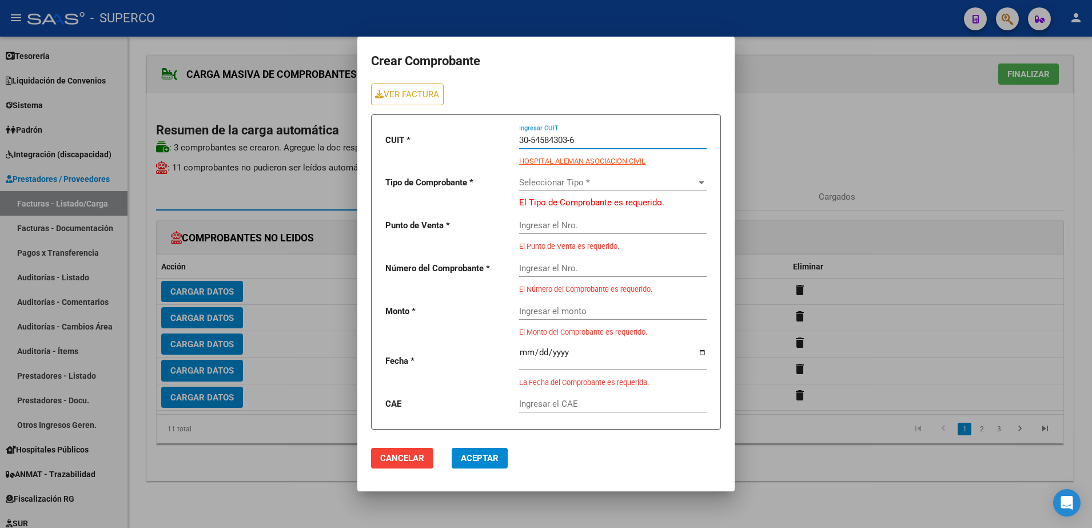
type input "30-54584303-6"
click at [668, 182] on span "Seleccionar Tipo *" at bounding box center [607, 182] width 177 height 10
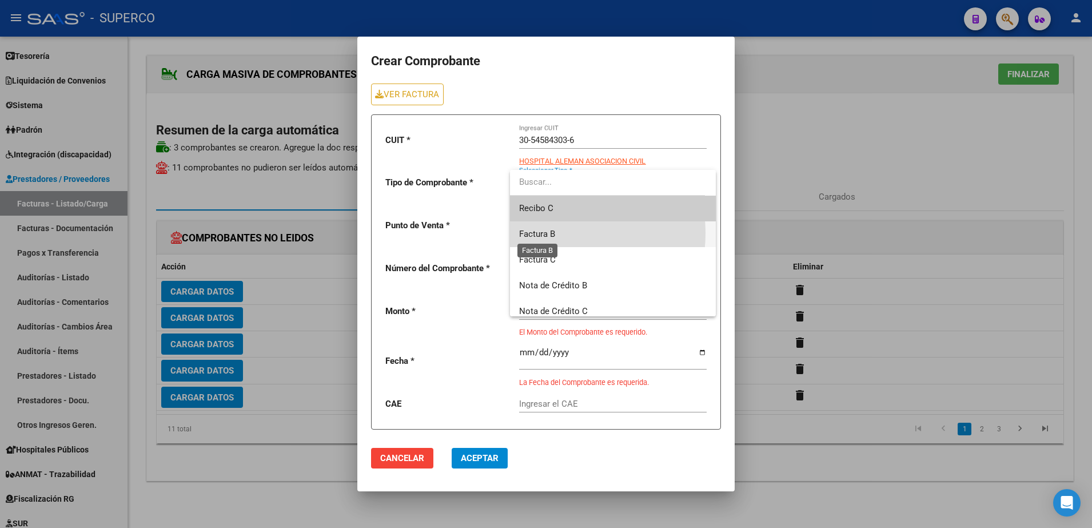
click at [553, 233] on span "Factura B" at bounding box center [537, 234] width 36 height 10
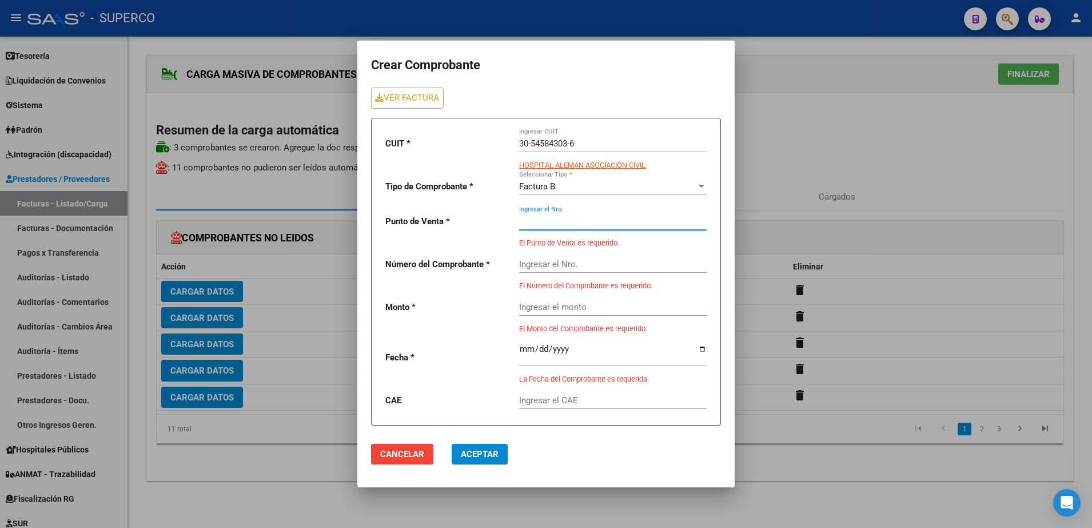
click at [552, 224] on input "Ingresar el Nro." at bounding box center [613, 221] width 188 height 10
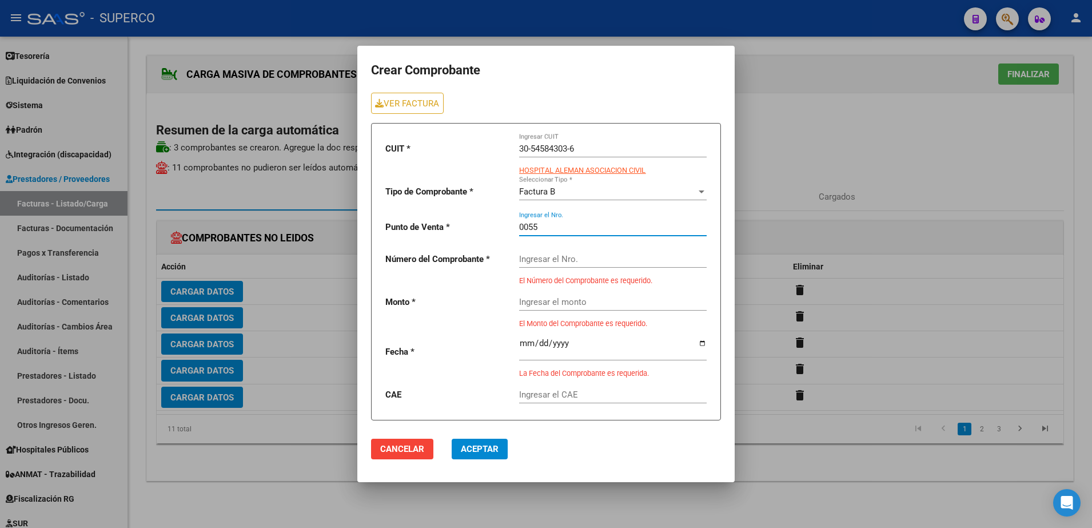
type input "0055"
click at [557, 246] on div "Ingresar el Nro." at bounding box center [613, 255] width 188 height 25
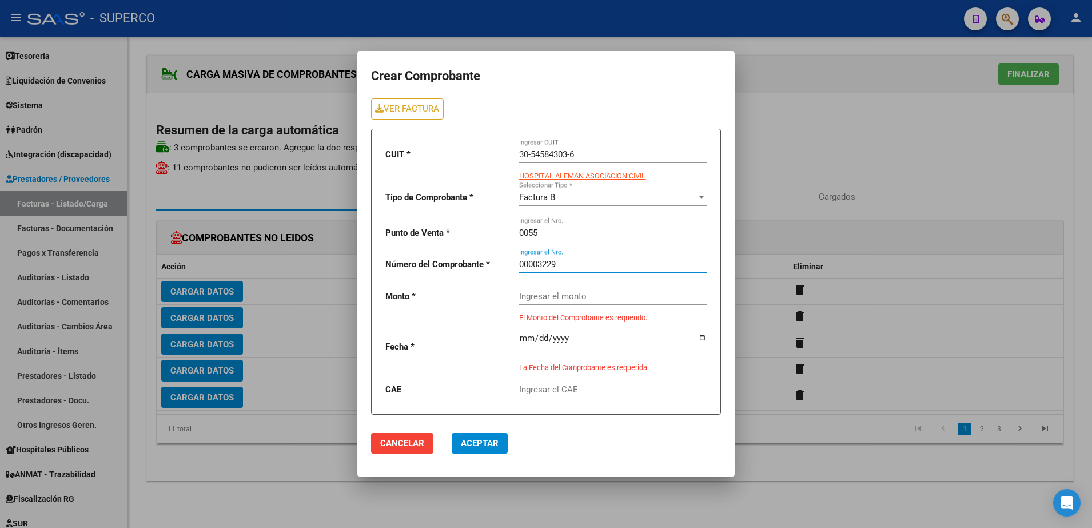
type input "00003229"
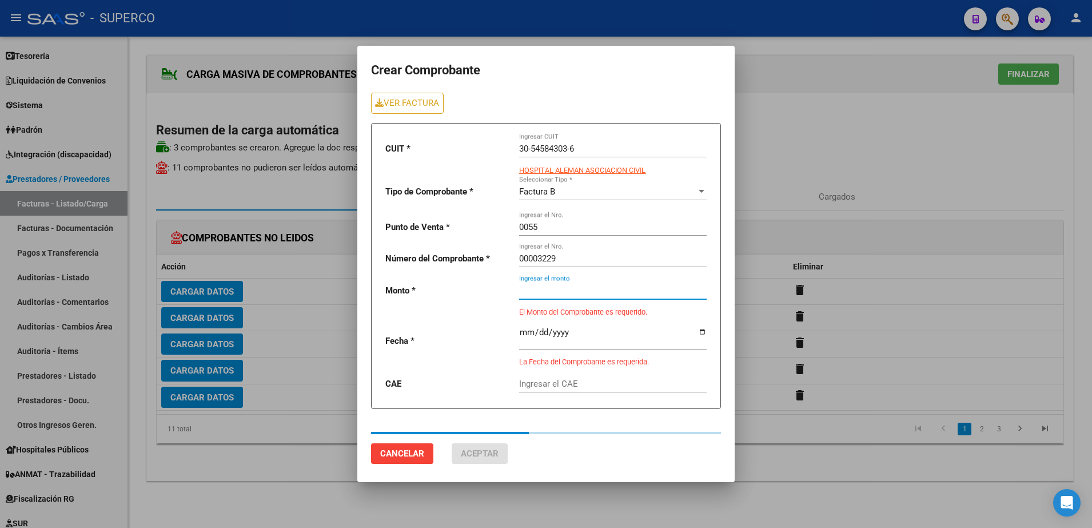
click at [569, 297] on div "Ingresar el monto" at bounding box center [613, 286] width 188 height 25
type input "225000"
type input "[DATE]"
type input "75386654291639"
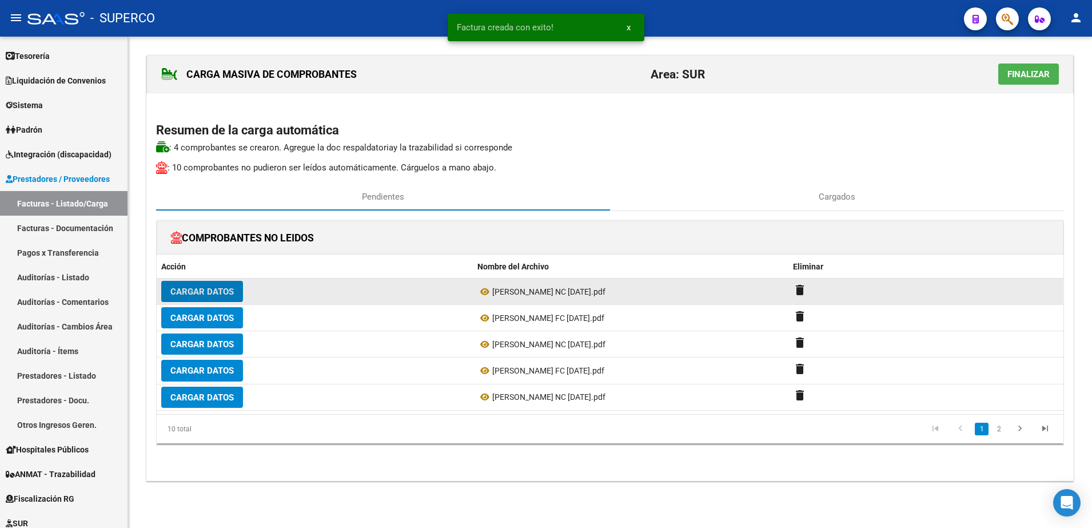
click at [201, 292] on span "Cargar Datos" at bounding box center [201, 291] width 63 height 10
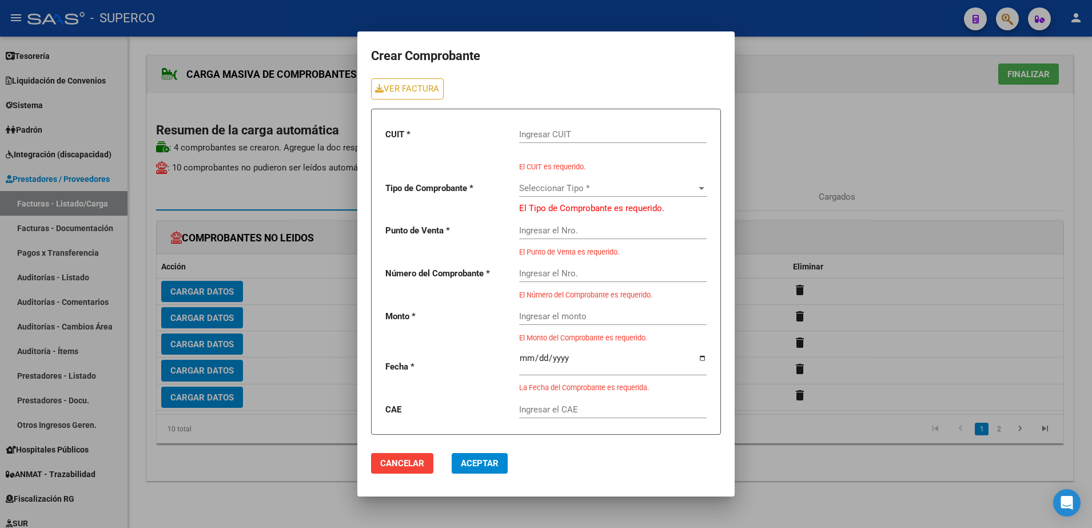
click at [574, 134] on input "Ingresar CUIT" at bounding box center [613, 134] width 188 height 10
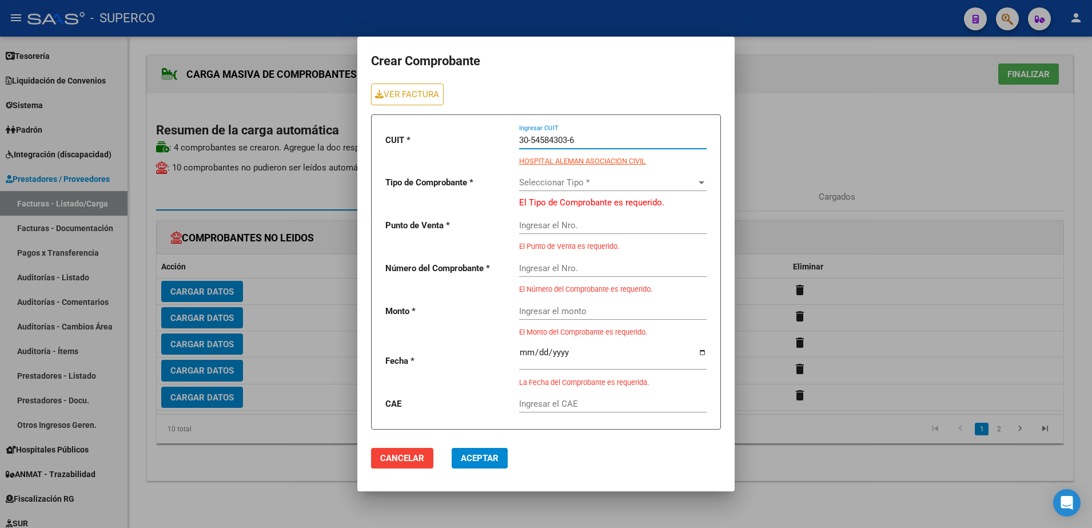
type input "30-54584303-6"
click at [588, 184] on span "Seleccionar Tipo *" at bounding box center [607, 182] width 177 height 10
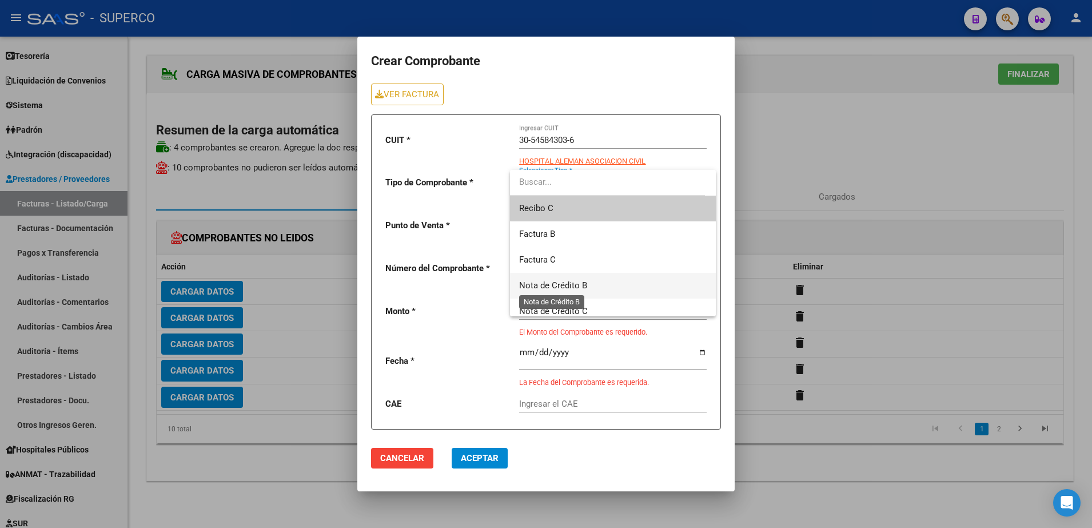
click at [573, 282] on span "Nota de Crédito B" at bounding box center [553, 285] width 68 height 10
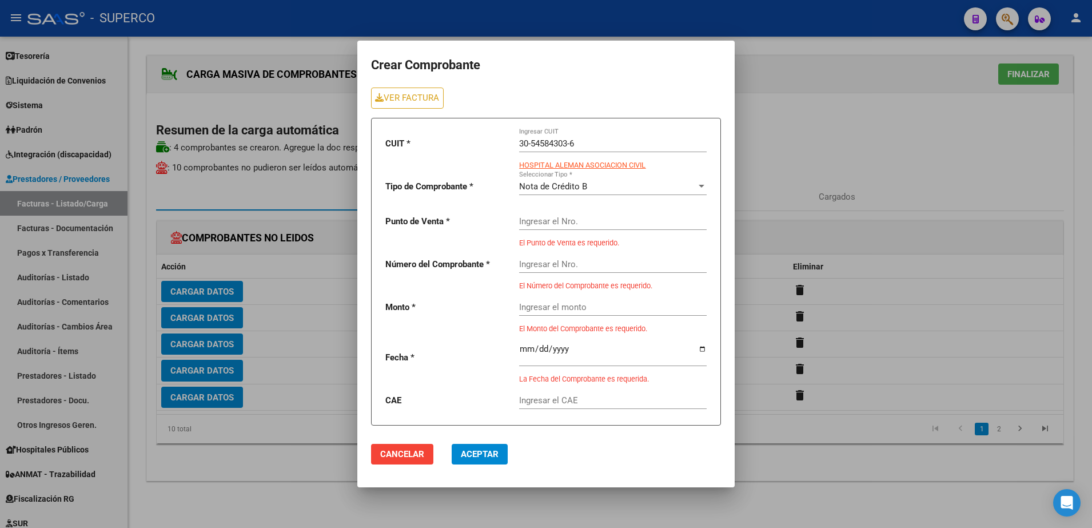
click at [573, 227] on div "Ingresar el Nro." at bounding box center [613, 217] width 188 height 25
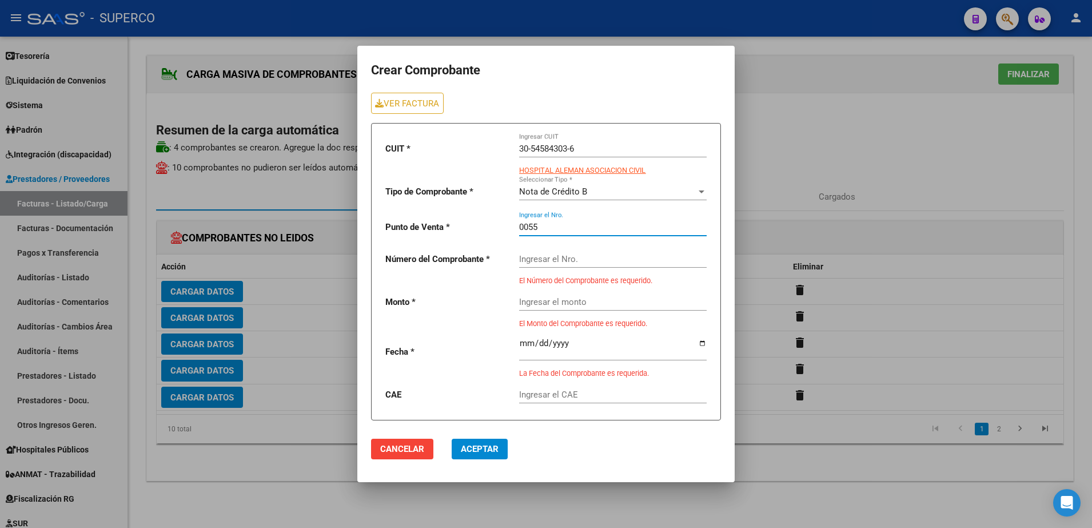
type input "0055"
click at [560, 263] on input "Ingresar el Nro." at bounding box center [613, 259] width 188 height 10
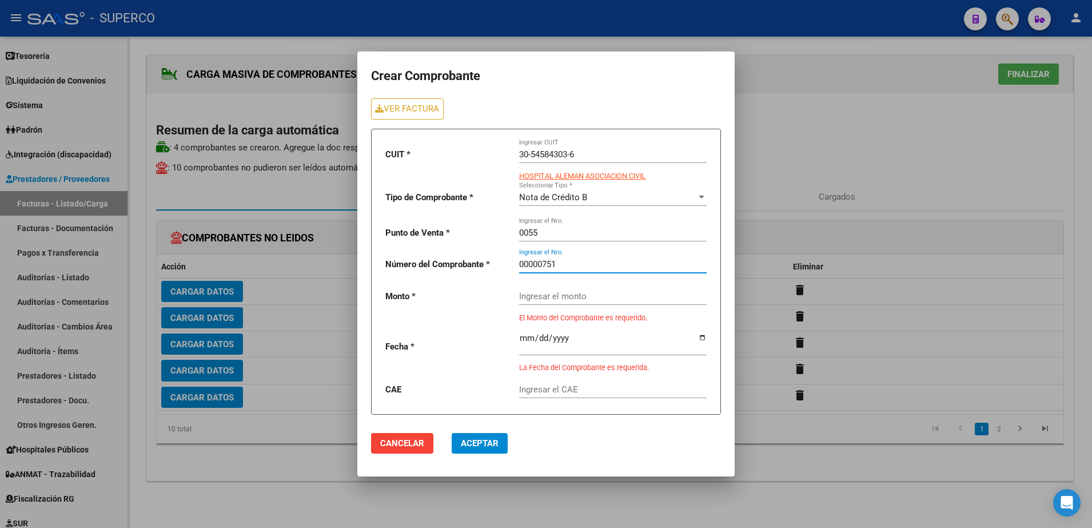
type input "00000751"
click at [591, 291] on input "Ingresar el monto" at bounding box center [613, 296] width 188 height 10
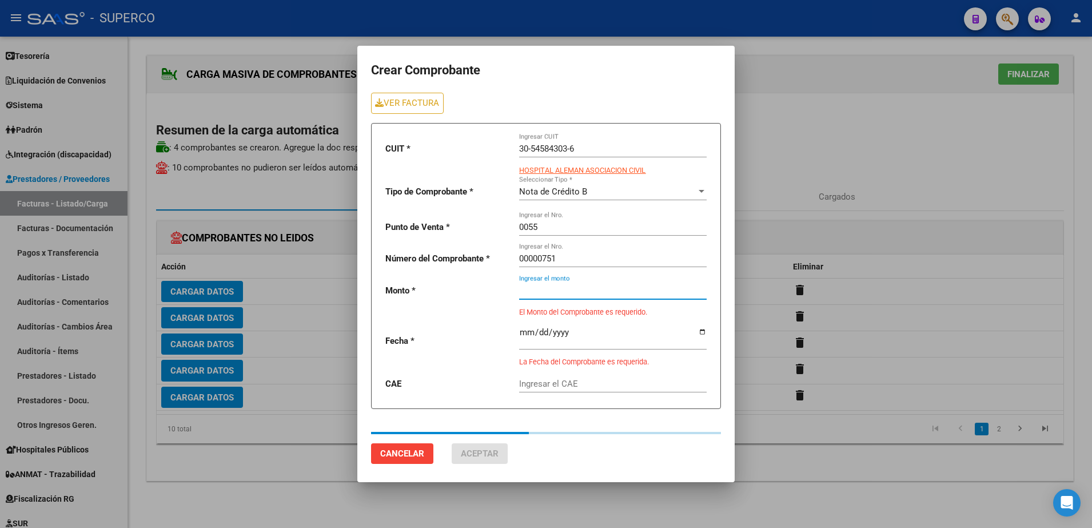
type input "225000"
type input "[DATE]"
type input "75386654137981"
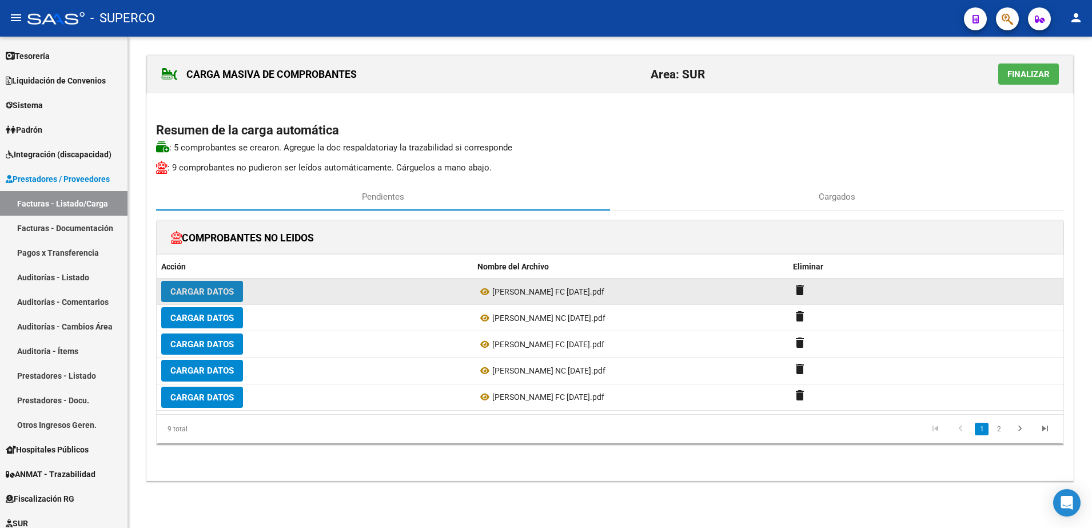
click at [208, 290] on span "Cargar Datos" at bounding box center [201, 291] width 63 height 10
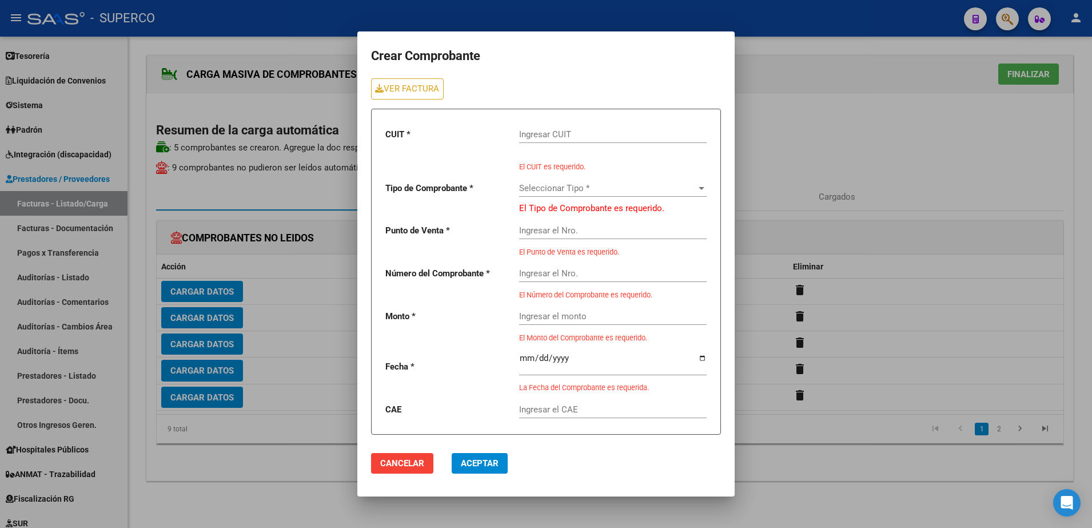
click at [601, 130] on div "Ingresar CUIT" at bounding box center [613, 130] width 188 height 25
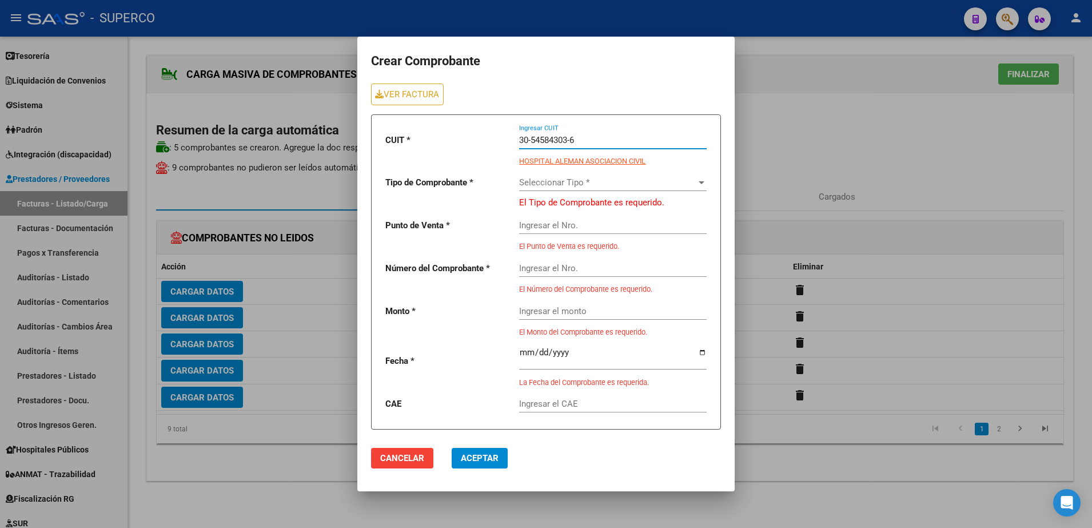
type input "30-54584303-6"
click at [602, 182] on span "Seleccionar Tipo *" at bounding box center [607, 182] width 177 height 10
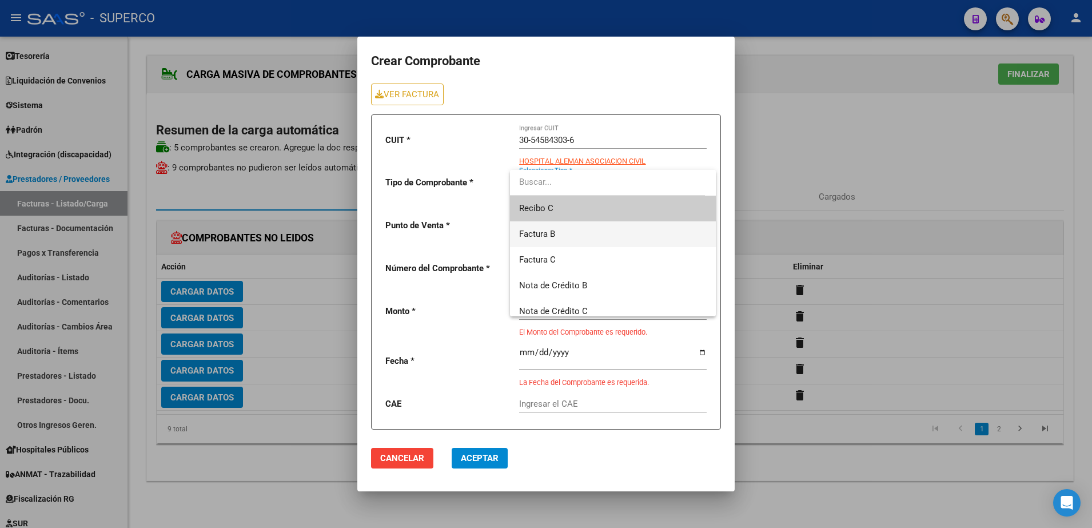
click at [559, 232] on span "Factura B" at bounding box center [613, 234] width 188 height 26
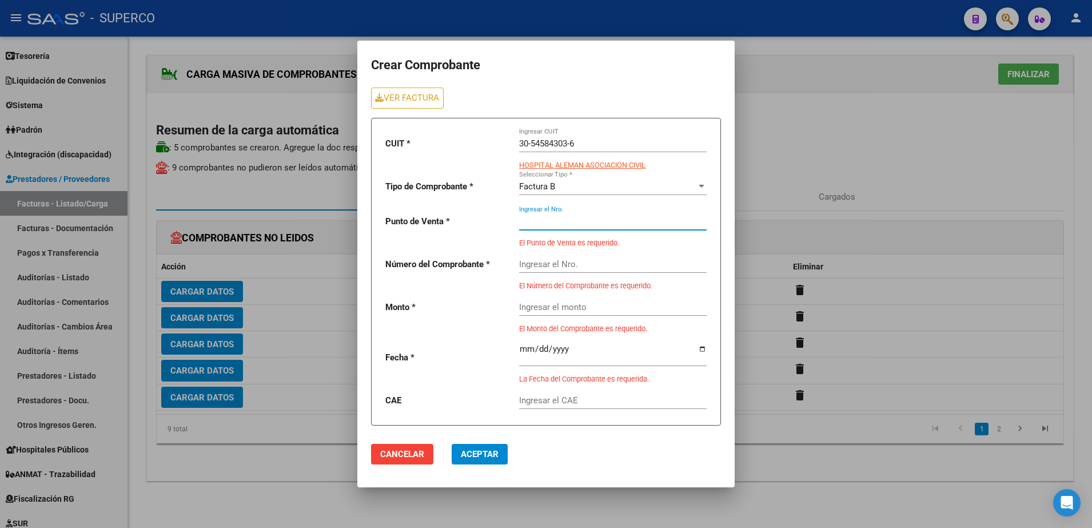
click at [551, 217] on input "Ingresar el Nro." at bounding box center [613, 221] width 188 height 10
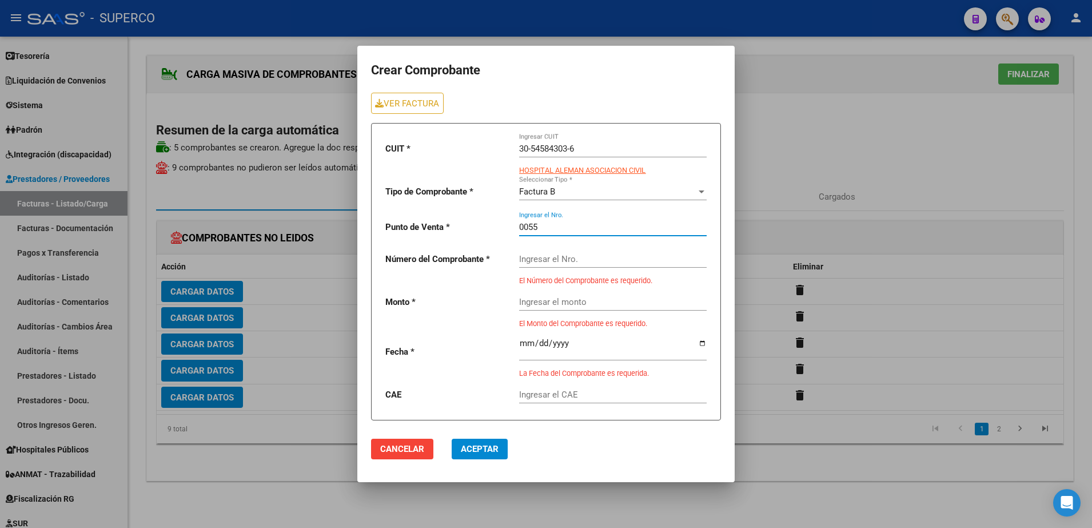
type input "0055"
click at [557, 264] on input "Ingresar el Nro." at bounding box center [613, 259] width 188 height 10
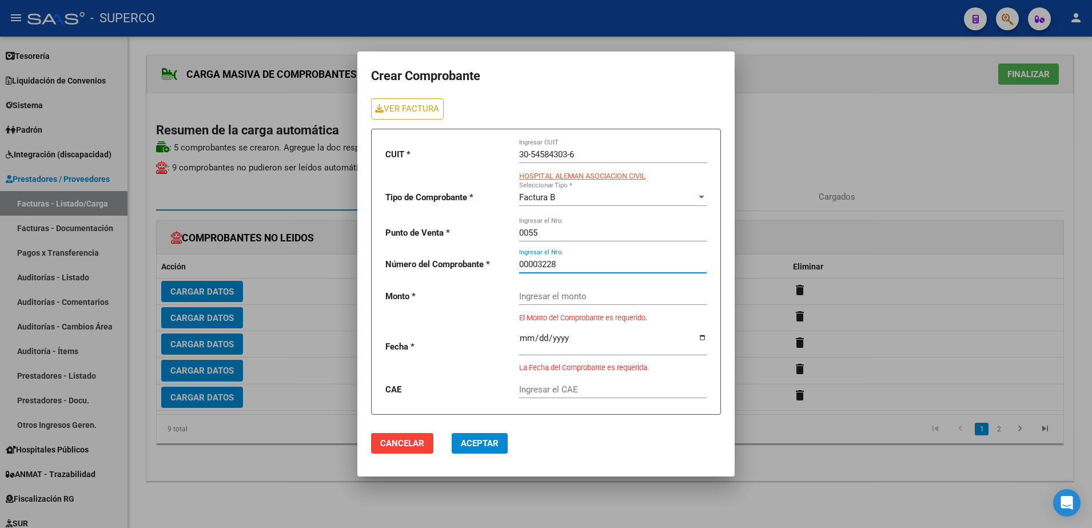
type input "00003228"
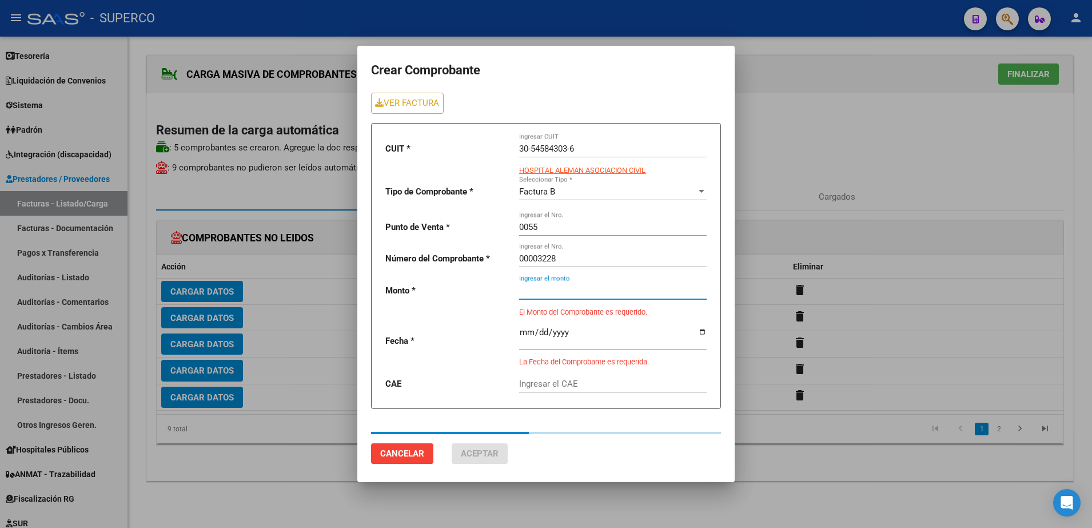
click at [556, 298] on div "Ingresar el monto" at bounding box center [613, 286] width 188 height 25
type input "225000"
type input "[DATE]"
type input "75386654006654"
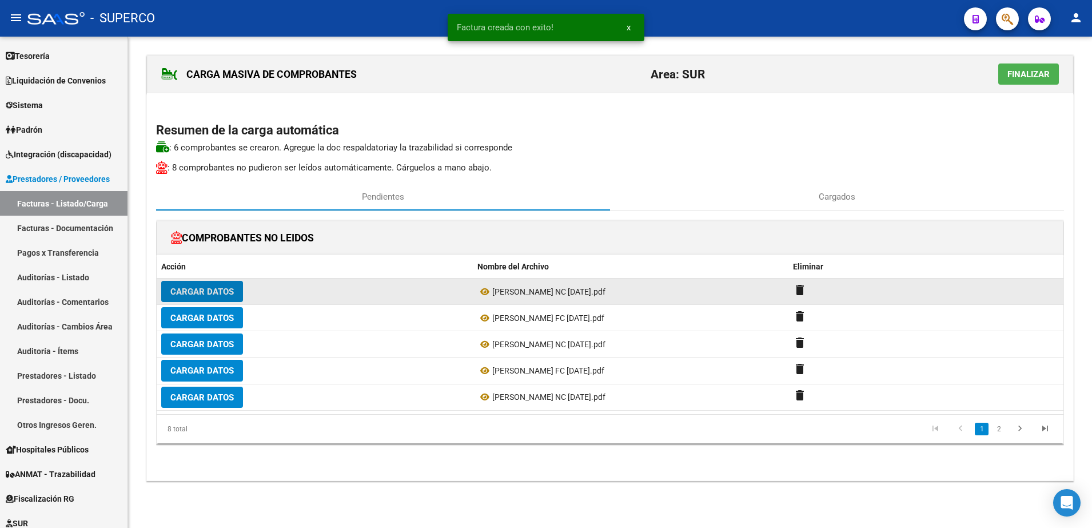
click at [223, 293] on span "Cargar Datos" at bounding box center [201, 291] width 63 height 10
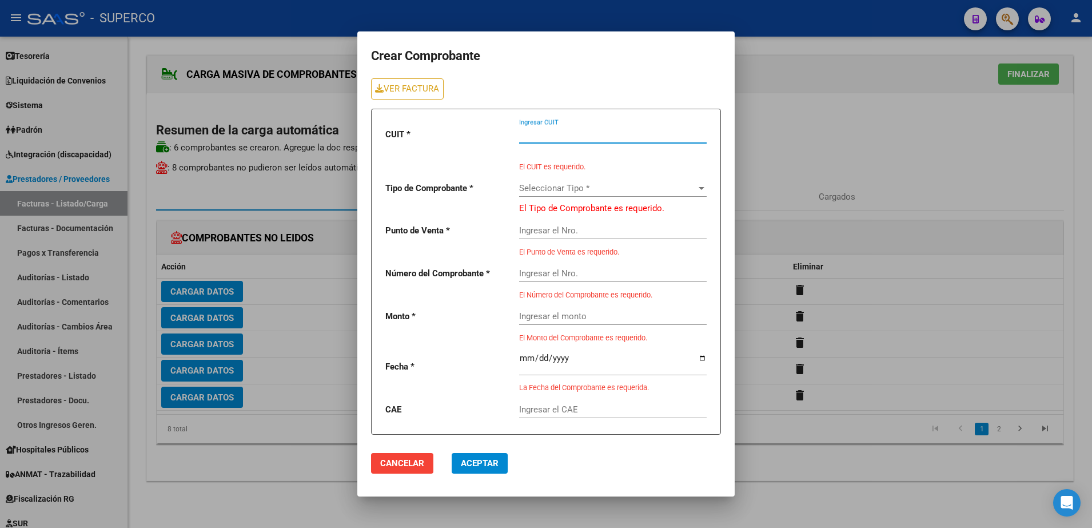
click at [615, 136] on input "Ingresar CUIT" at bounding box center [613, 134] width 188 height 10
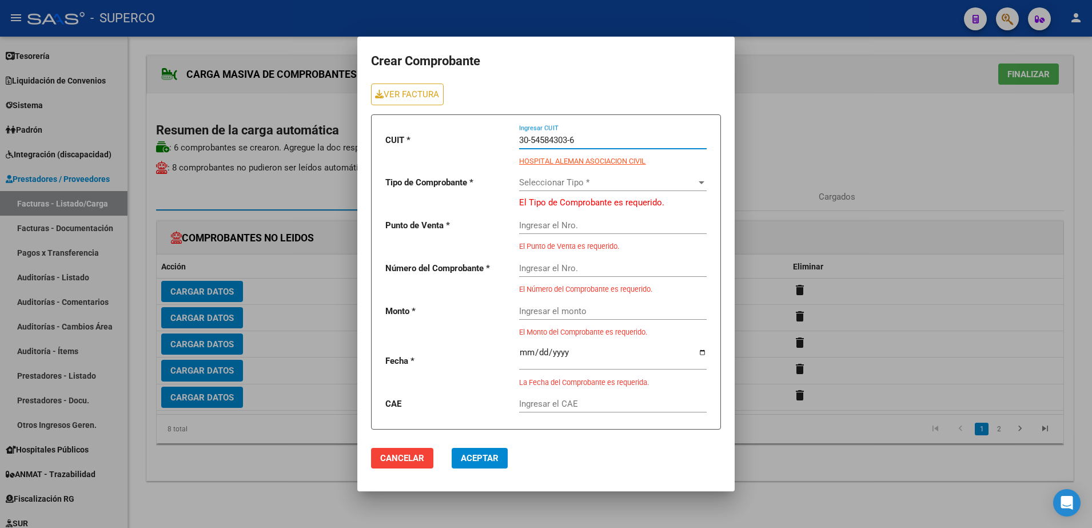
type input "30-54584303-6"
click at [618, 188] on div "Seleccionar Tipo * Seleccionar Tipo *" at bounding box center [613, 178] width 188 height 25
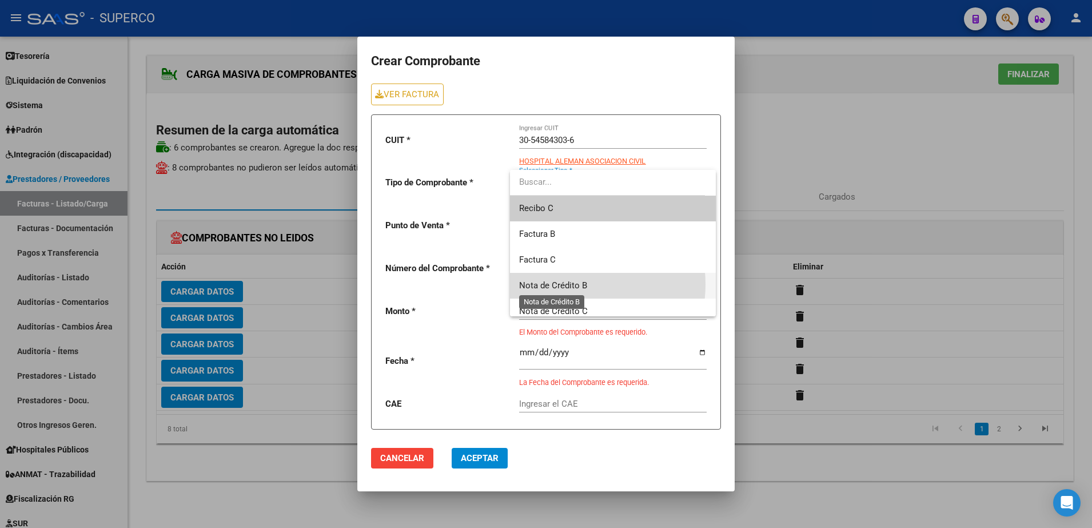
click at [568, 284] on span "Nota de Crédito B" at bounding box center [553, 285] width 68 height 10
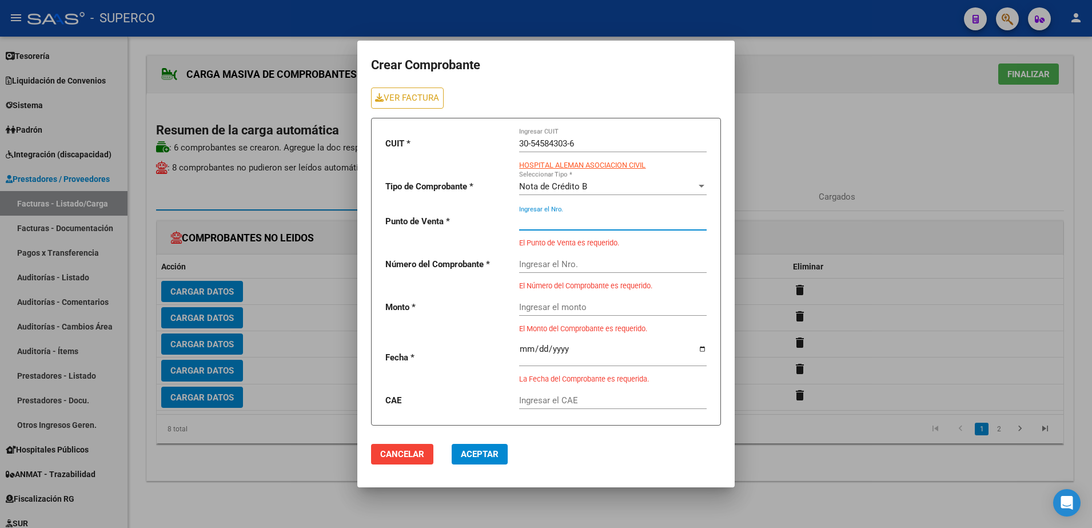
click at [557, 218] on input "Ingresar el Nro." at bounding box center [613, 221] width 188 height 10
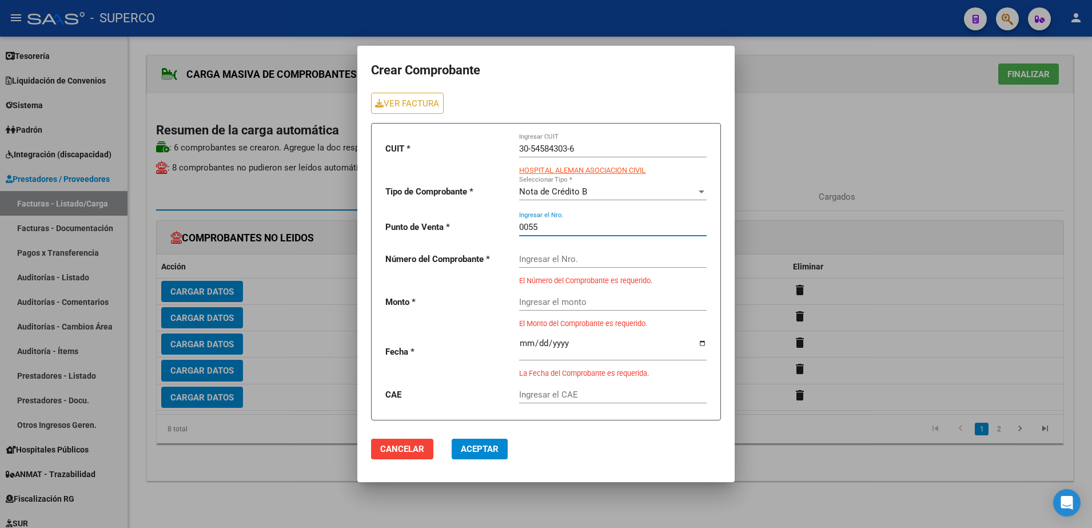
type input "0055"
click at [563, 261] on input "Ingresar el Nro." at bounding box center [613, 259] width 188 height 10
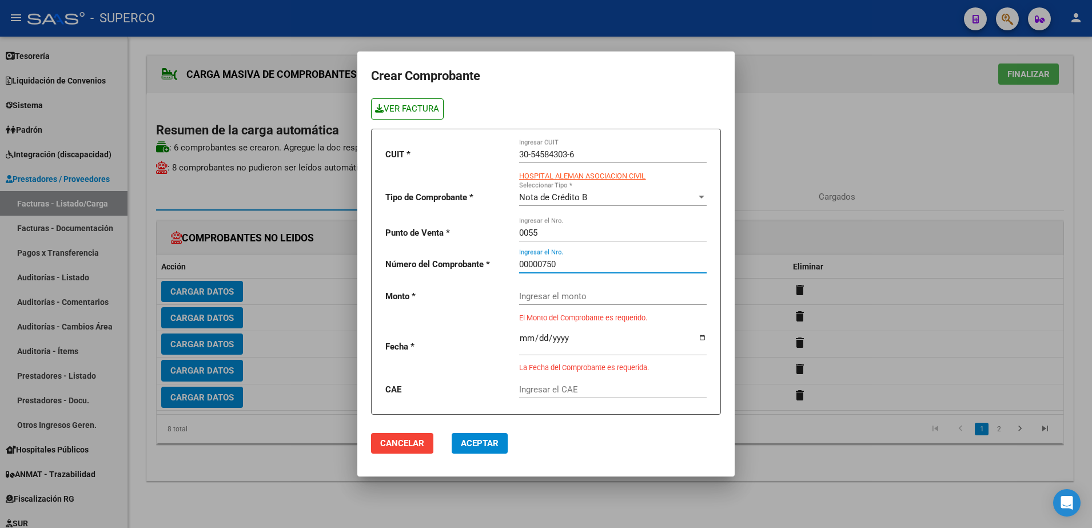
type input "00000750"
click at [417, 107] on link "VER FACTURA" at bounding box center [407, 108] width 73 height 21
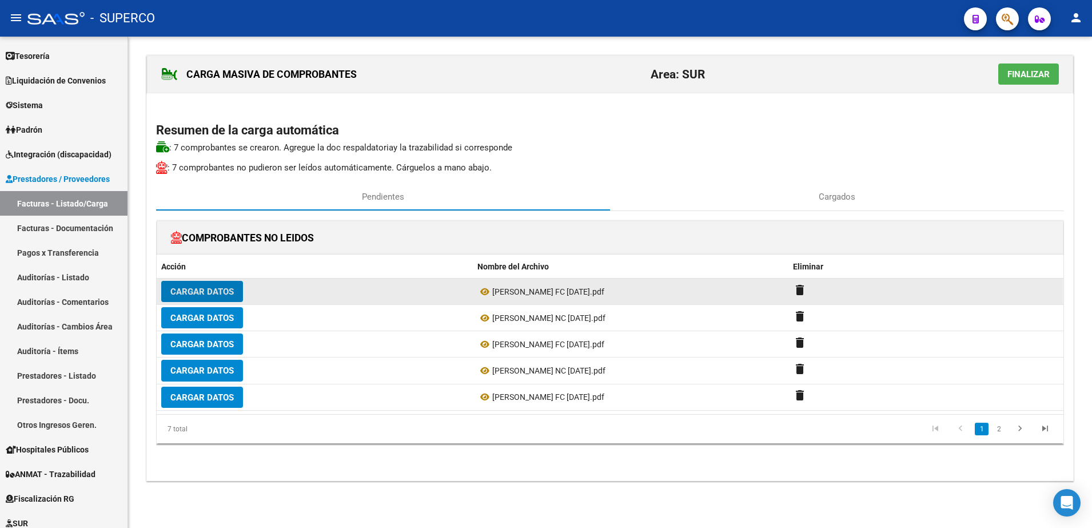
click at [201, 294] on span "Cargar Datos" at bounding box center [201, 291] width 63 height 10
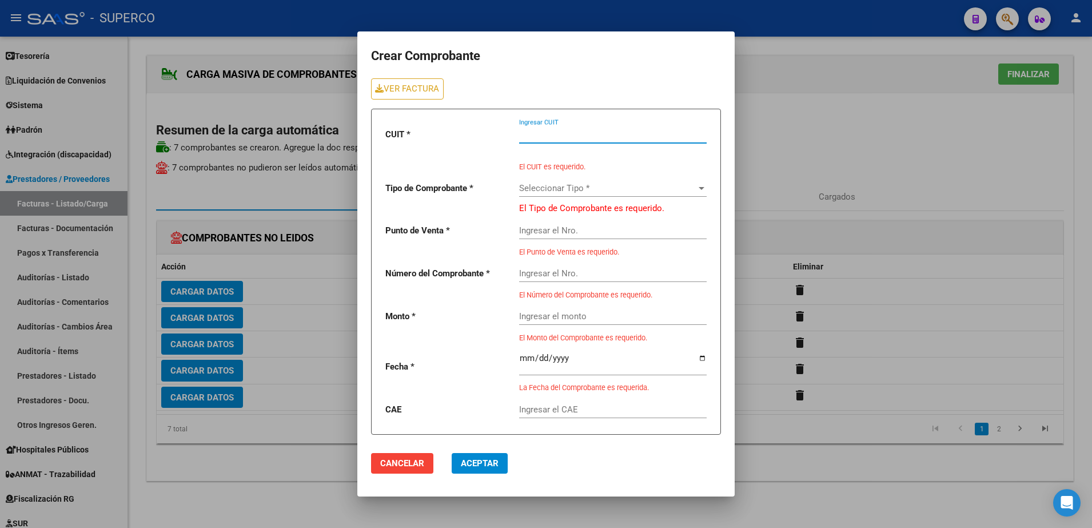
click at [589, 134] on input "Ingresar CUIT" at bounding box center [613, 134] width 188 height 10
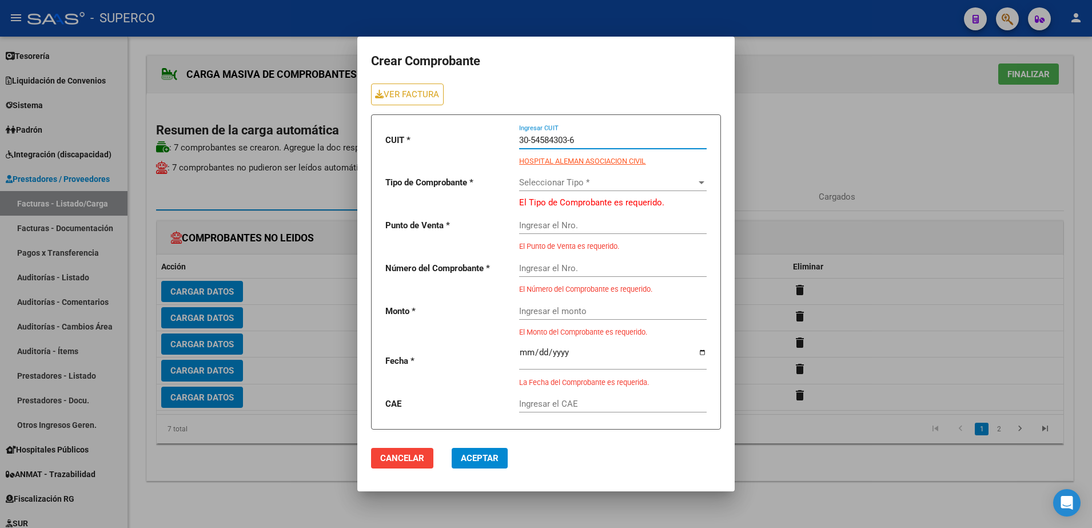
type input "30-54584303-6"
click at [591, 180] on span "Seleccionar Tipo *" at bounding box center [607, 182] width 177 height 10
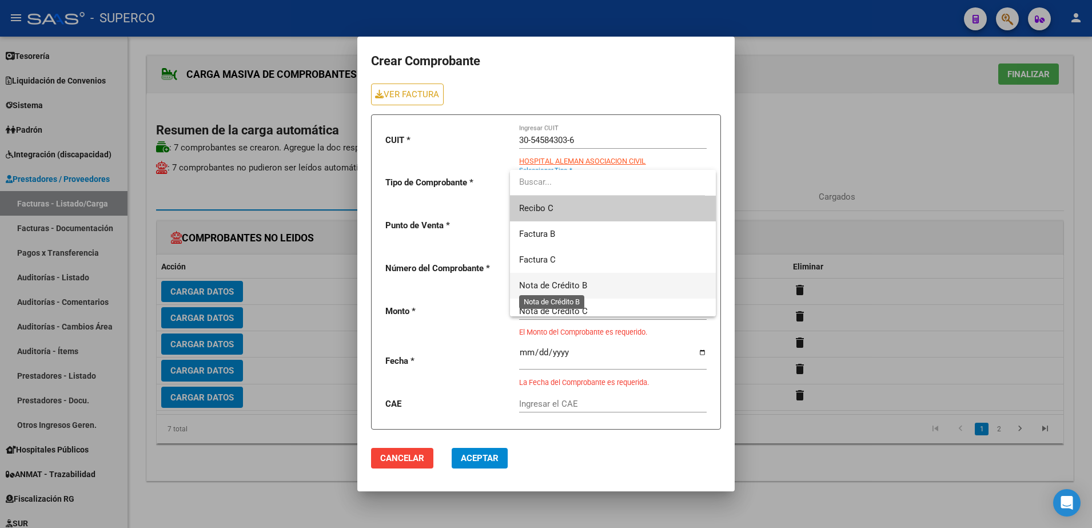
click at [557, 286] on span "Nota de Crédito B" at bounding box center [553, 285] width 68 height 10
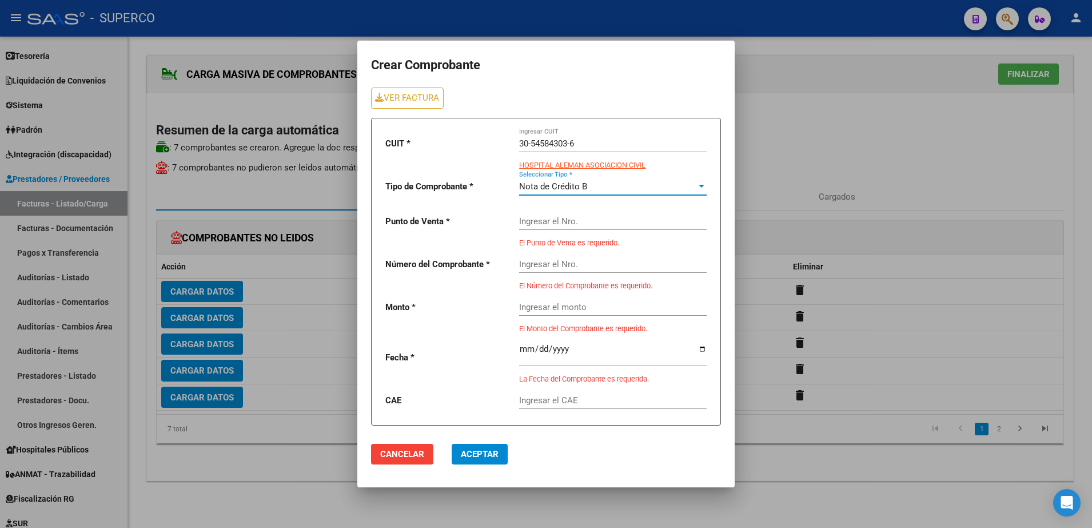
click at [589, 216] on input "Ingresar el Nro." at bounding box center [613, 221] width 188 height 10
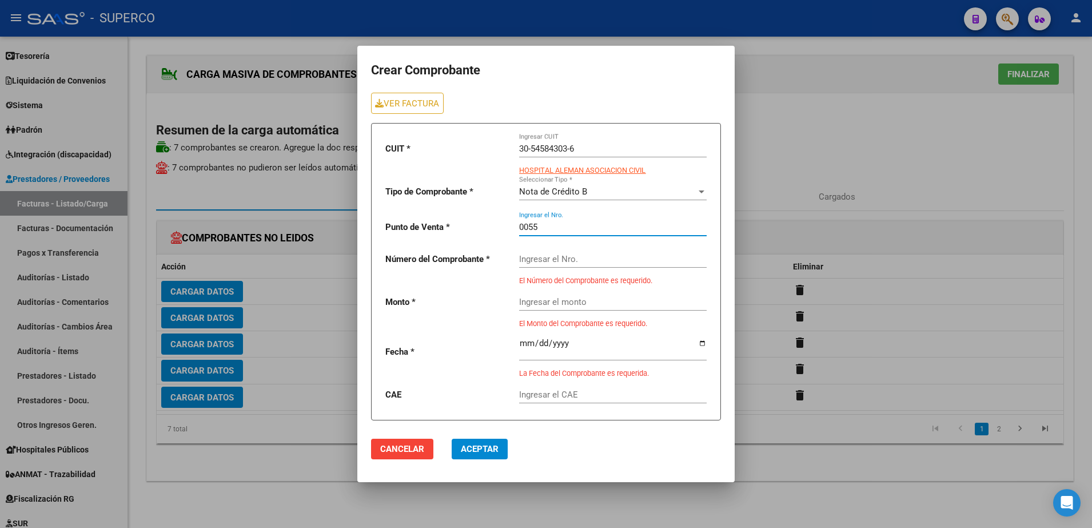
type input "0055"
click at [583, 256] on input "Ingresar el Nro." at bounding box center [613, 259] width 188 height 10
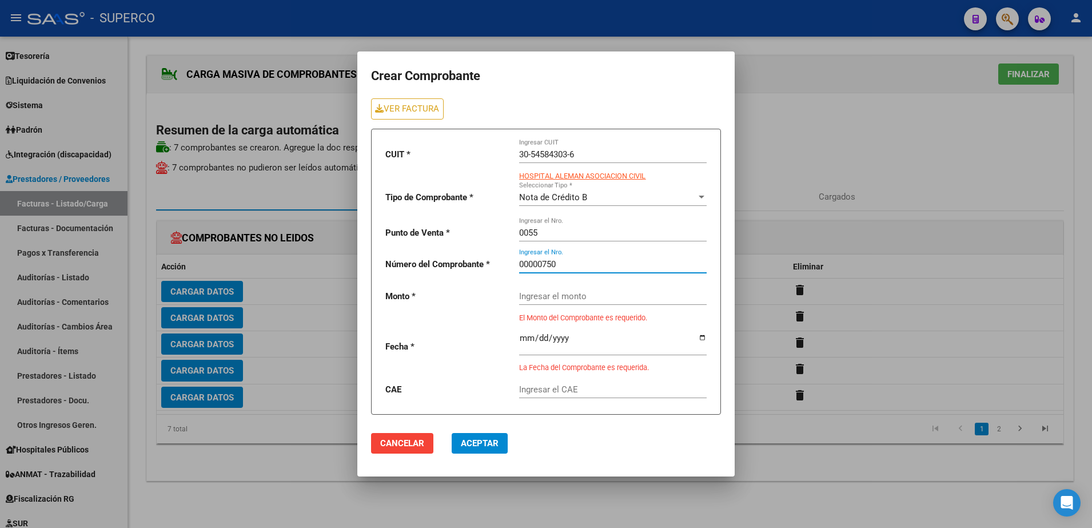
type input "00000750"
click at [583, 304] on div "Ingresar el monto" at bounding box center [613, 297] width 188 height 35
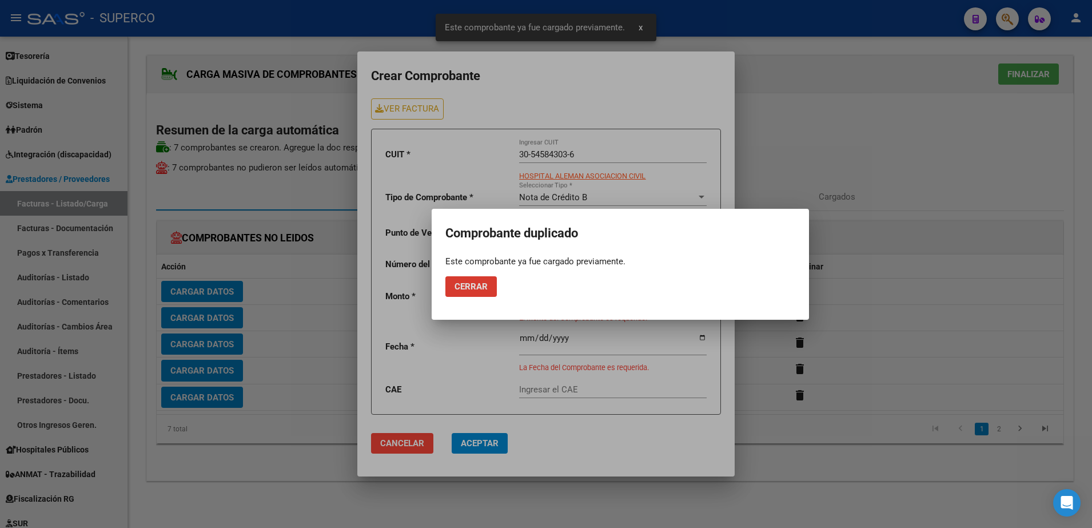
click at [689, 99] on div at bounding box center [546, 264] width 1092 height 528
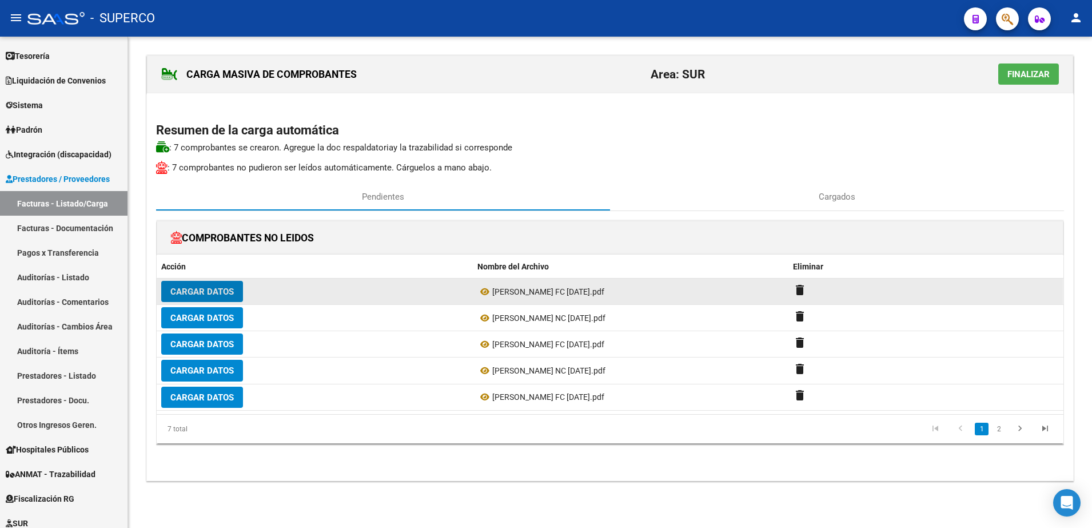
click at [219, 290] on span "Cargar Datos" at bounding box center [201, 291] width 63 height 10
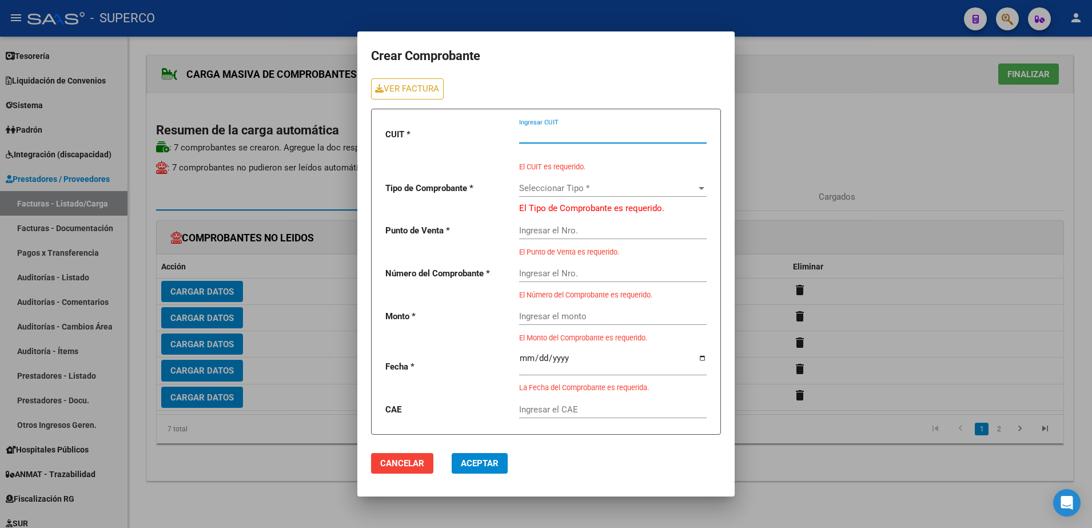
click at [542, 139] on input "Ingresar CUIT" at bounding box center [613, 134] width 188 height 10
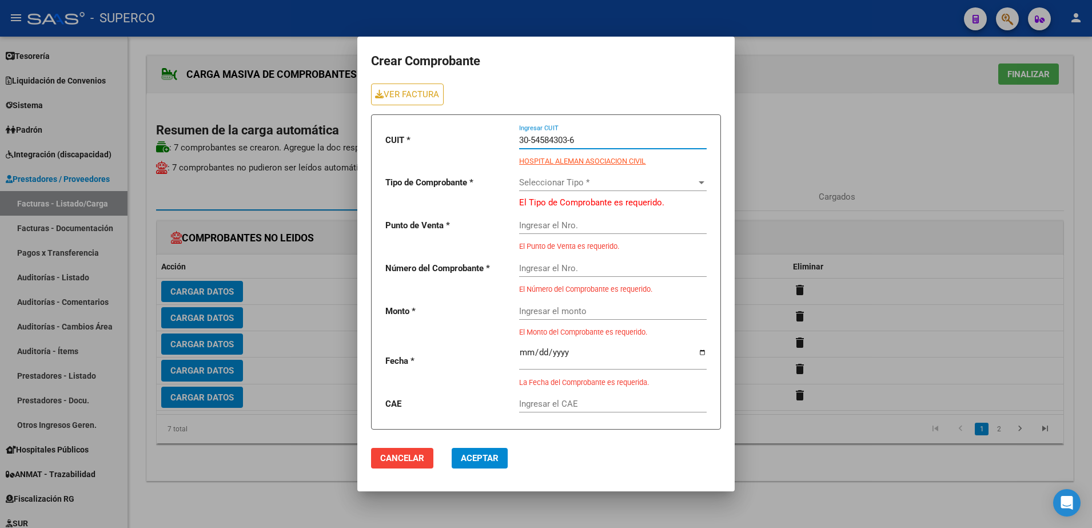
type input "30-54584303-6"
click at [624, 177] on span "Seleccionar Tipo *" at bounding box center [607, 182] width 177 height 10
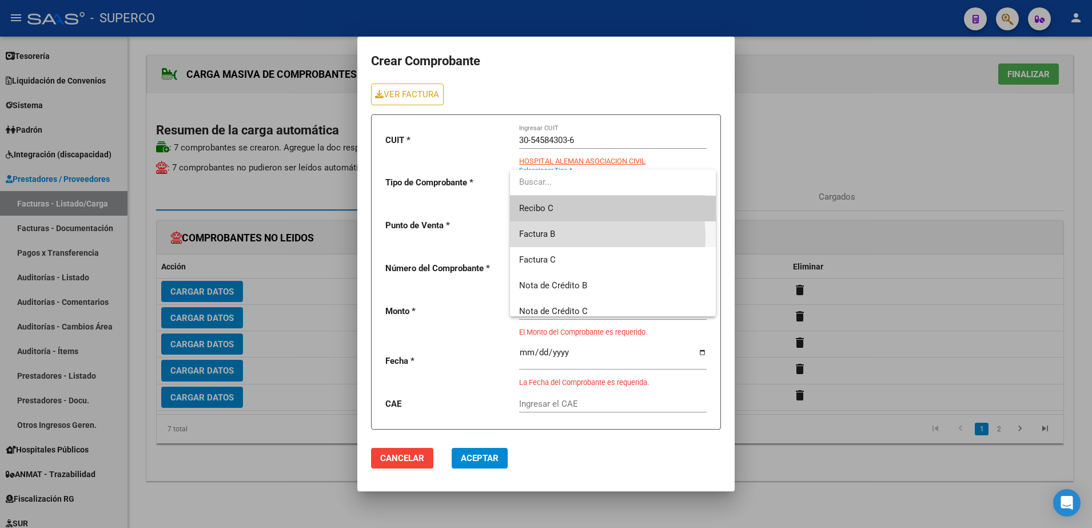
click at [557, 237] on span "Factura B" at bounding box center [613, 234] width 188 height 26
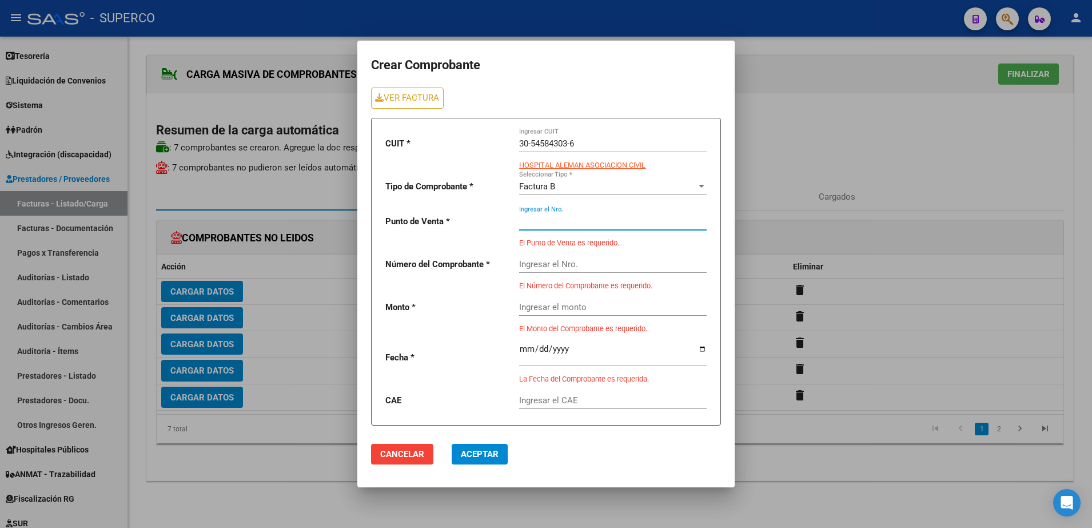
click at [586, 220] on input "Ingresar el Nro." at bounding box center [613, 221] width 188 height 10
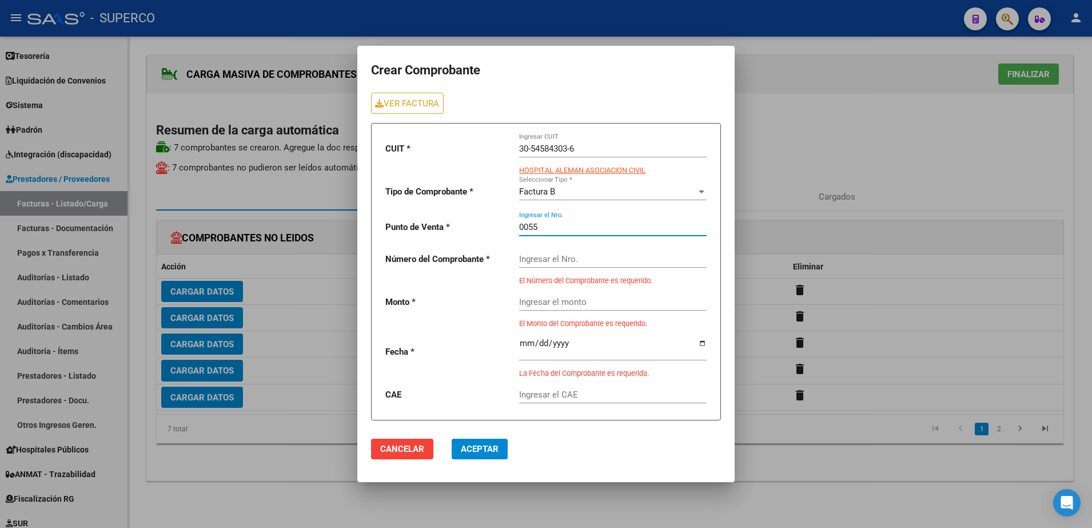
type input "0055"
click at [587, 255] on input "Ingresar el Nro." at bounding box center [613, 259] width 188 height 10
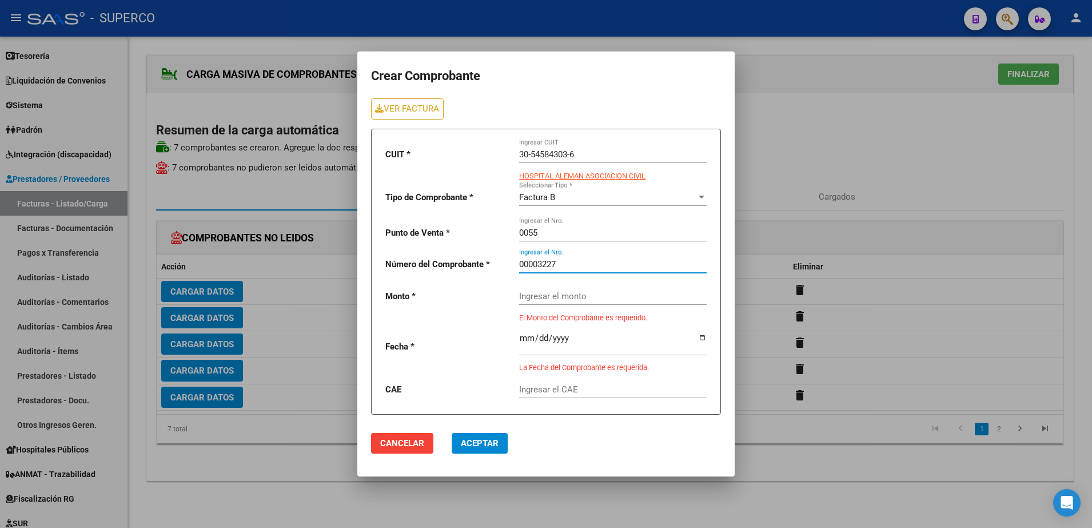
type input "00003227"
click at [582, 290] on div "Ingresar el monto" at bounding box center [613, 292] width 188 height 25
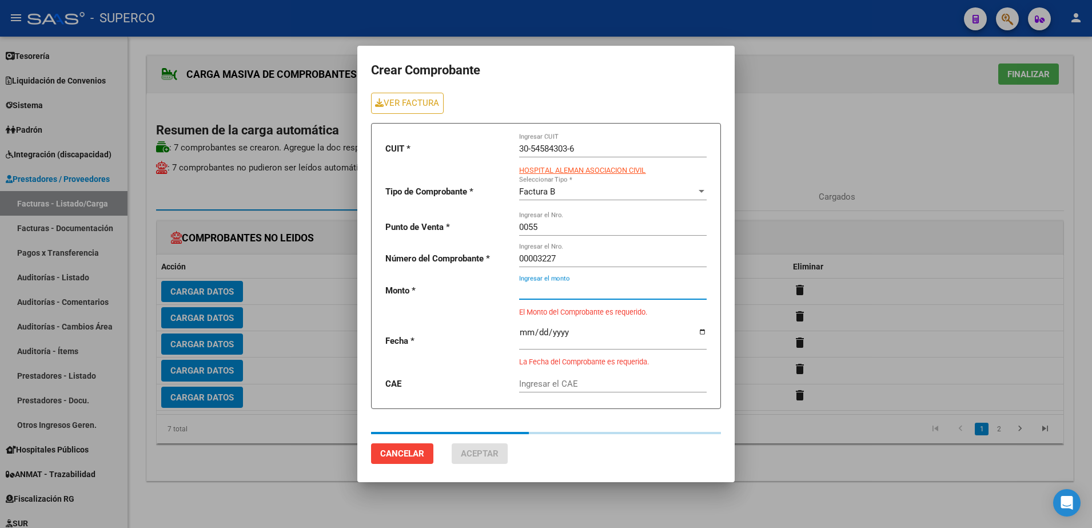
type input "225000"
type input "[DATE]"
type input "75386653841020"
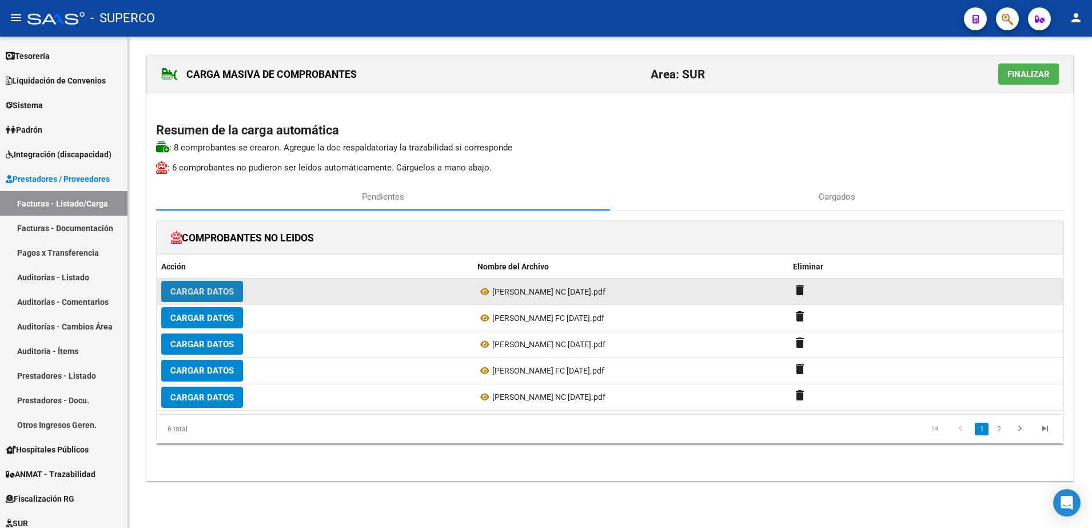
click at [226, 295] on span "Cargar Datos" at bounding box center [201, 291] width 63 height 10
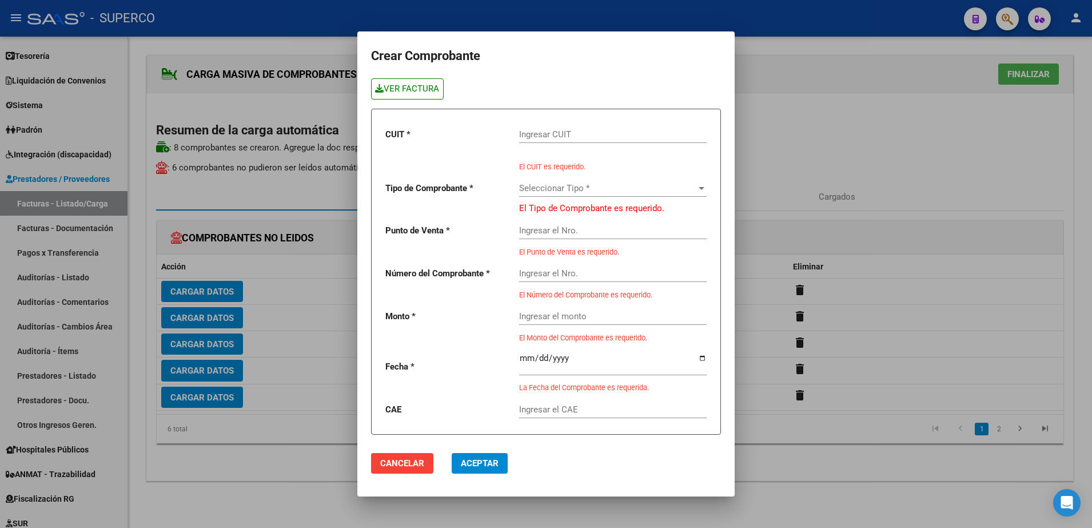
click at [435, 91] on link "VER FACTURA" at bounding box center [407, 88] width 73 height 21
click at [565, 140] on div "Ingresar CUIT" at bounding box center [613, 130] width 188 height 25
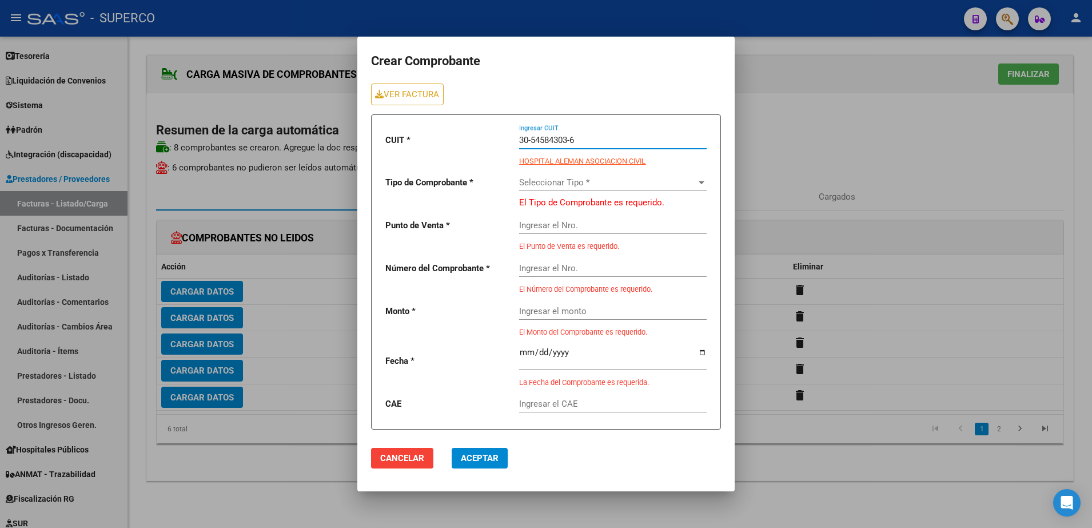
type input "30-54584303-6"
click at [581, 172] on div "Seleccionar Tipo * Seleccionar Tipo *" at bounding box center [613, 178] width 188 height 25
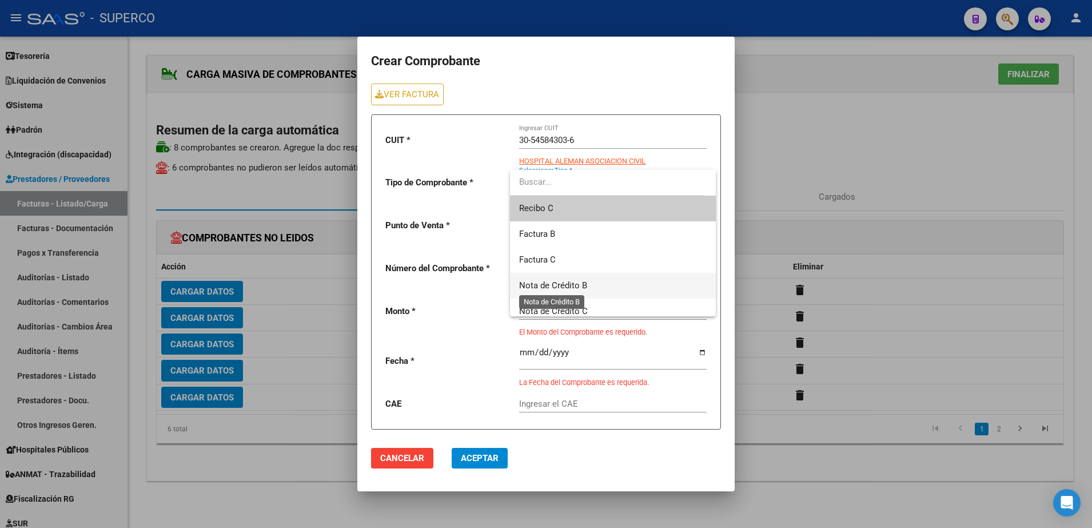
click at [576, 286] on span "Nota de Crédito B" at bounding box center [553, 285] width 68 height 10
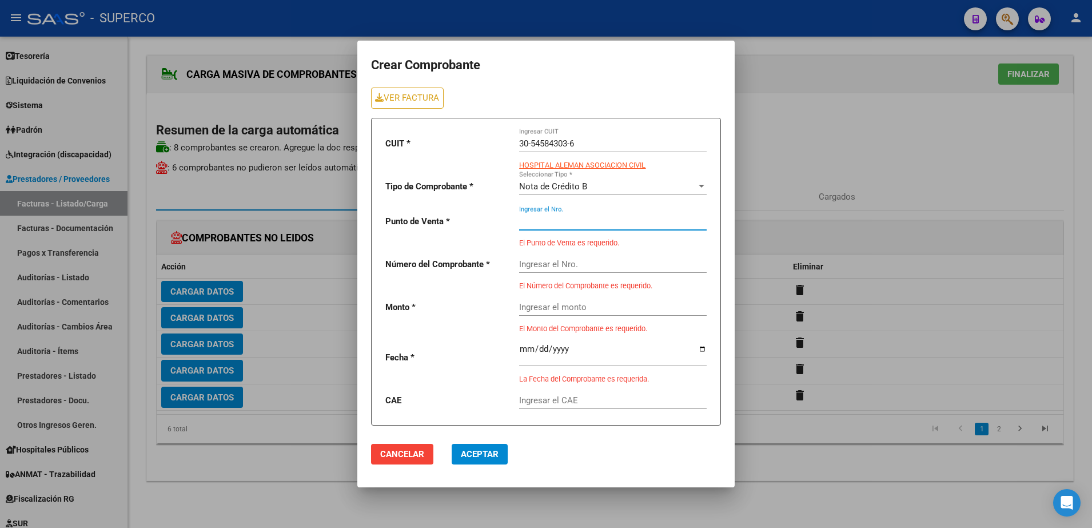
click at [588, 223] on input "Ingresar el Nro." at bounding box center [613, 221] width 188 height 10
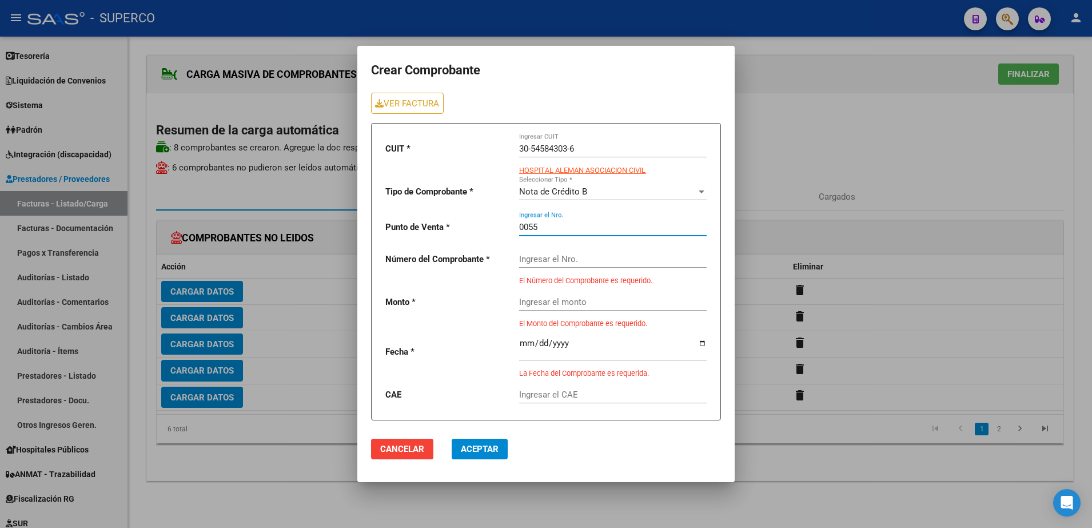
type input "0055"
click at [584, 258] on input "Ingresar el Nro." at bounding box center [613, 259] width 188 height 10
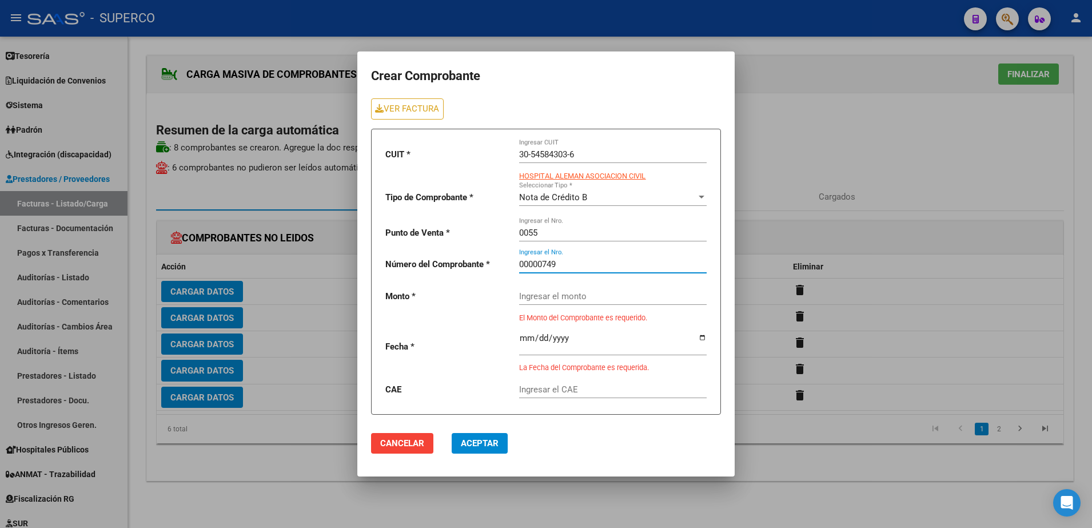
type input "00000749"
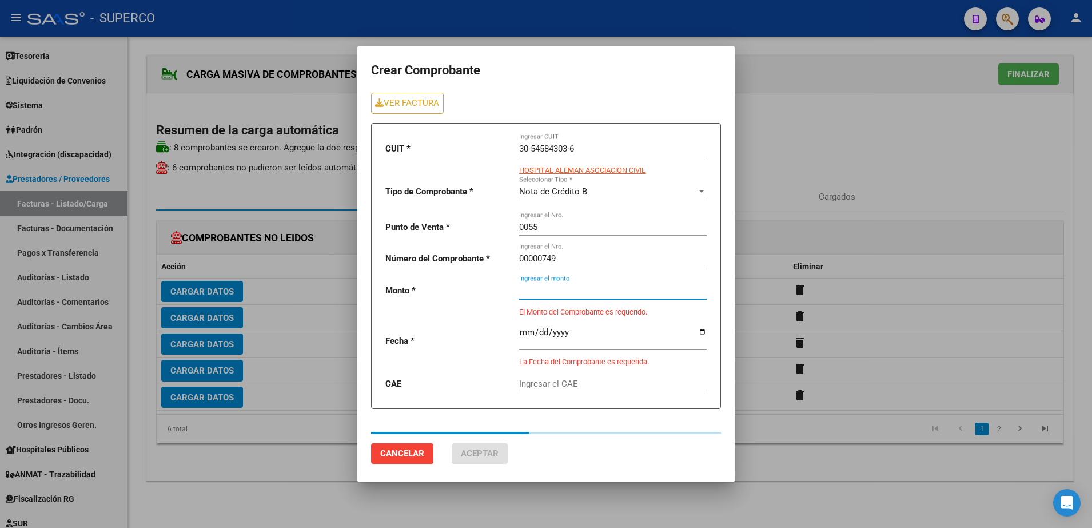
click at [596, 300] on div "Ingresar el monto" at bounding box center [613, 291] width 188 height 35
type input "225000"
type input "[DATE]"
type input "75386653718966"
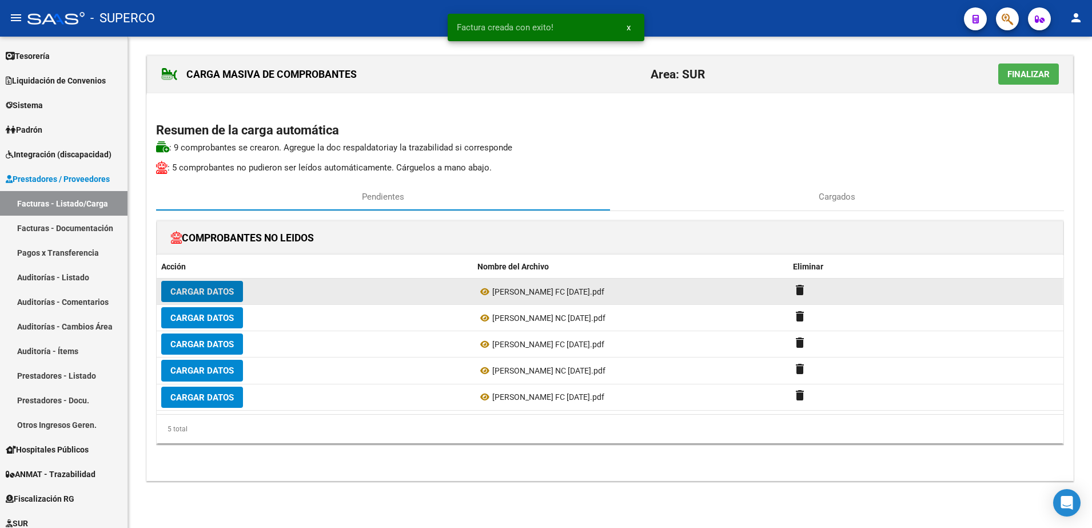
click at [188, 291] on span "Cargar Datos" at bounding box center [201, 291] width 63 height 10
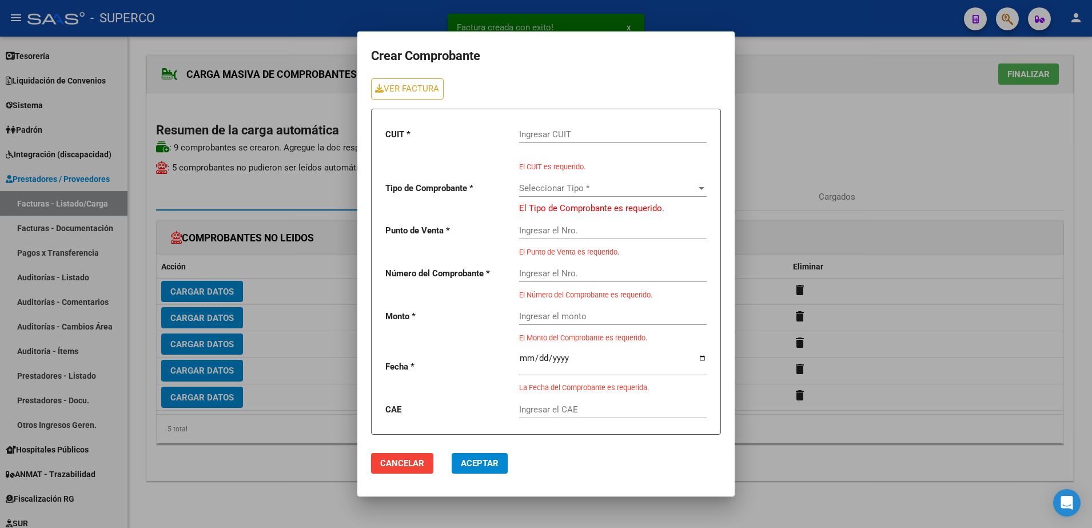
click at [537, 132] on input "Ingresar CUIT" at bounding box center [613, 134] width 188 height 10
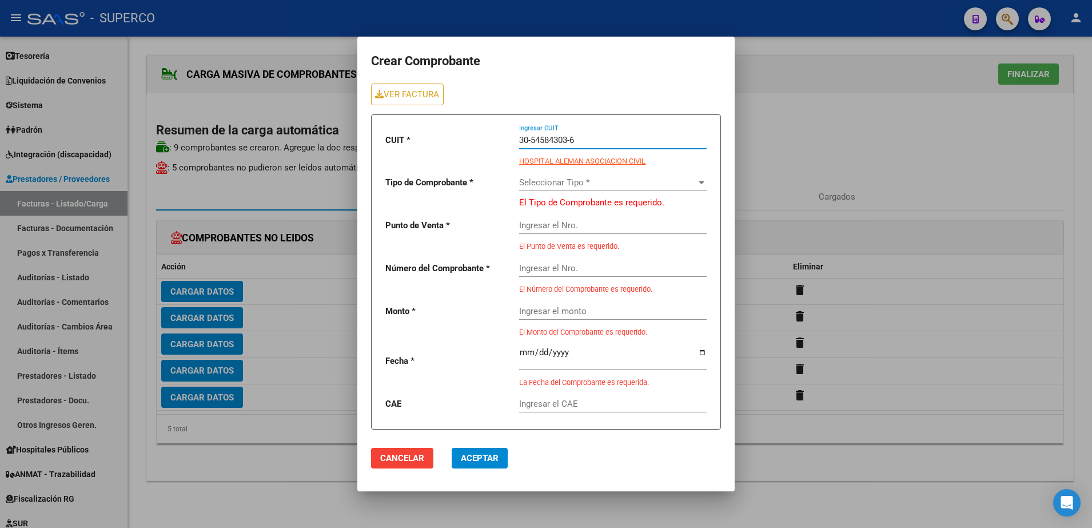
type input "30-54584303-6"
click at [559, 173] on div "Seleccionar Tipo * Seleccionar Tipo *" at bounding box center [613, 178] width 188 height 25
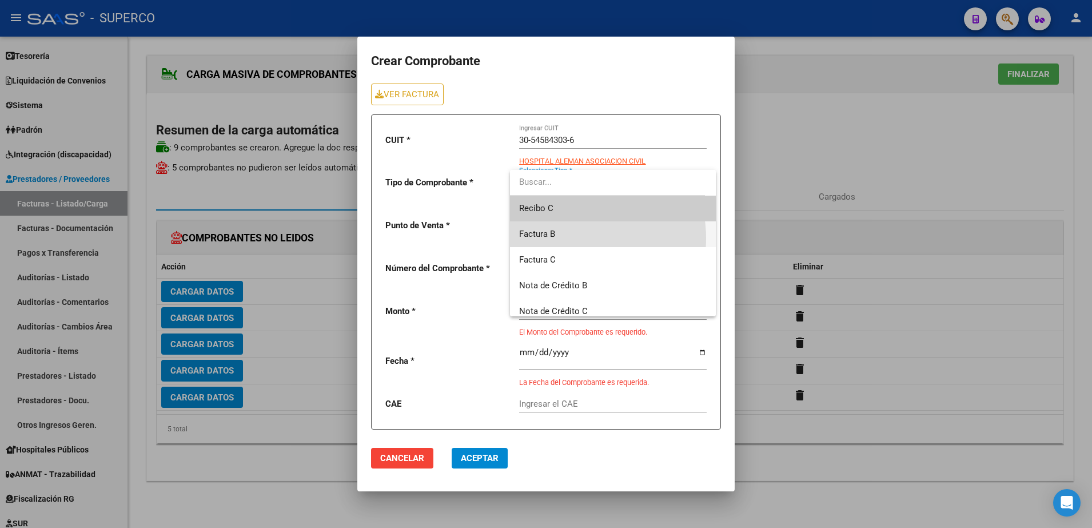
click at [565, 238] on span "Factura B" at bounding box center [613, 234] width 188 height 26
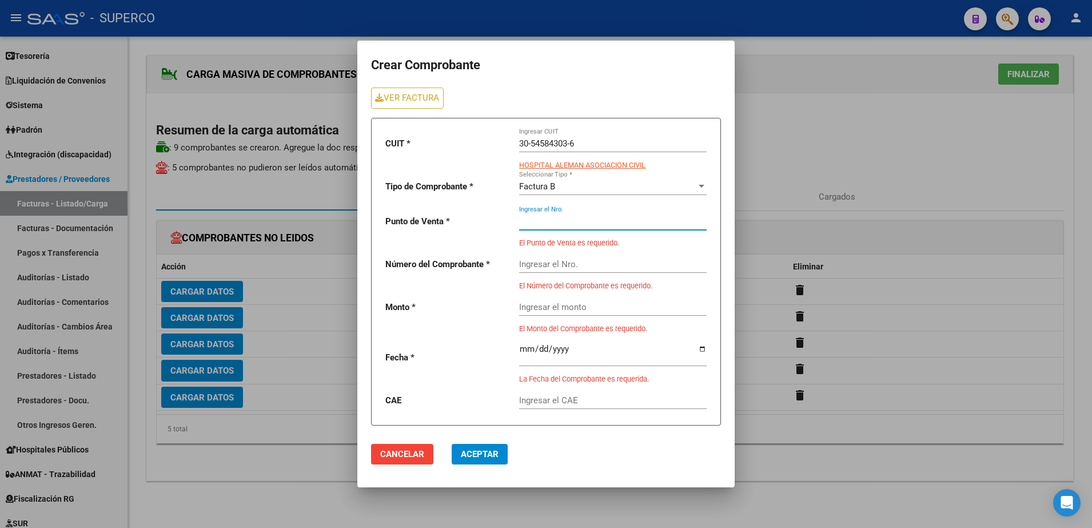
click at [570, 219] on input "Ingresar el Nro." at bounding box center [613, 221] width 188 height 10
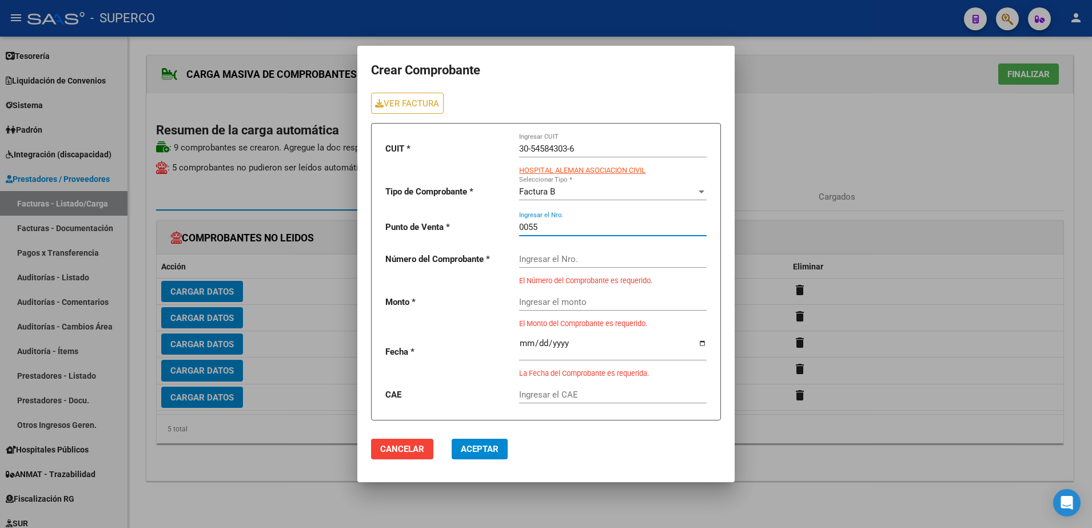
type input "0055"
click at [567, 259] on input "Ingresar el Nro." at bounding box center [613, 259] width 188 height 10
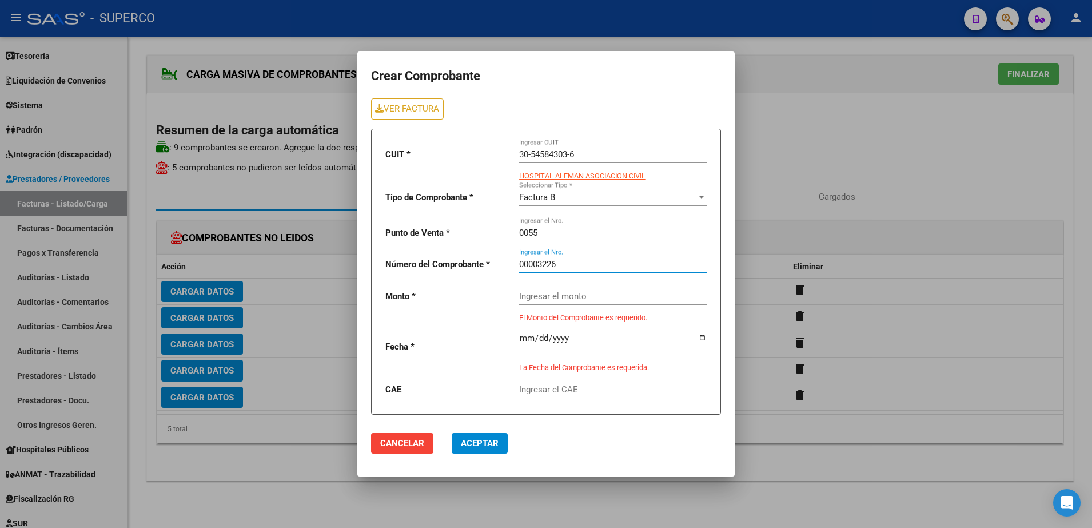
type input "00003226"
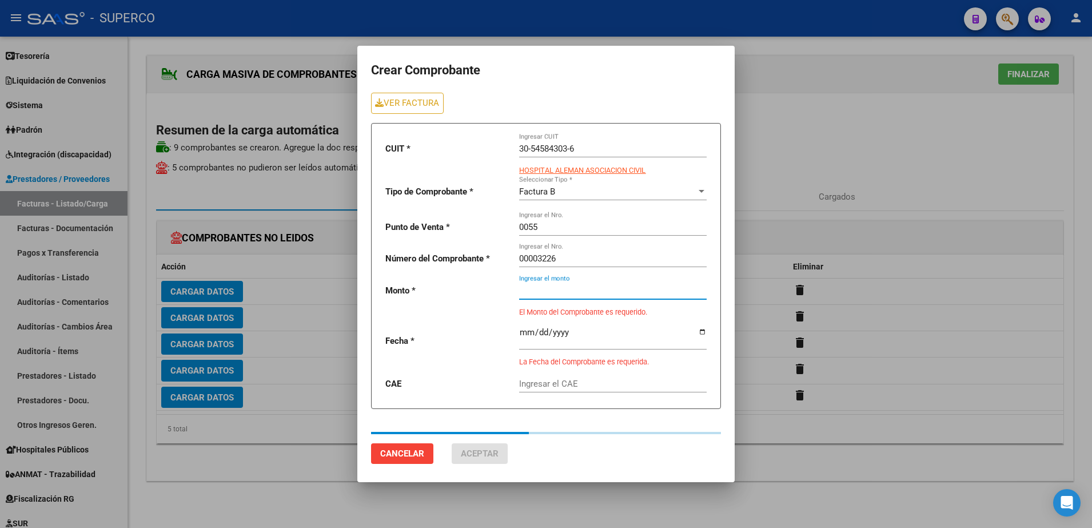
click at [567, 291] on input "Ingresar el monto" at bounding box center [613, 290] width 188 height 10
type input "225000"
type input "[DATE]"
type input "75386653493786"
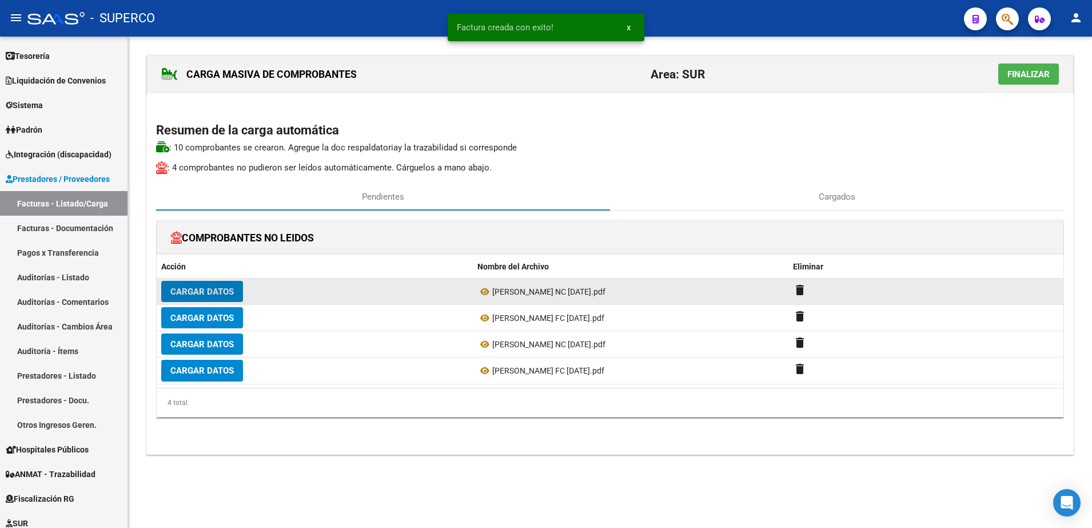
click at [185, 293] on span "Cargar Datos" at bounding box center [201, 291] width 63 height 10
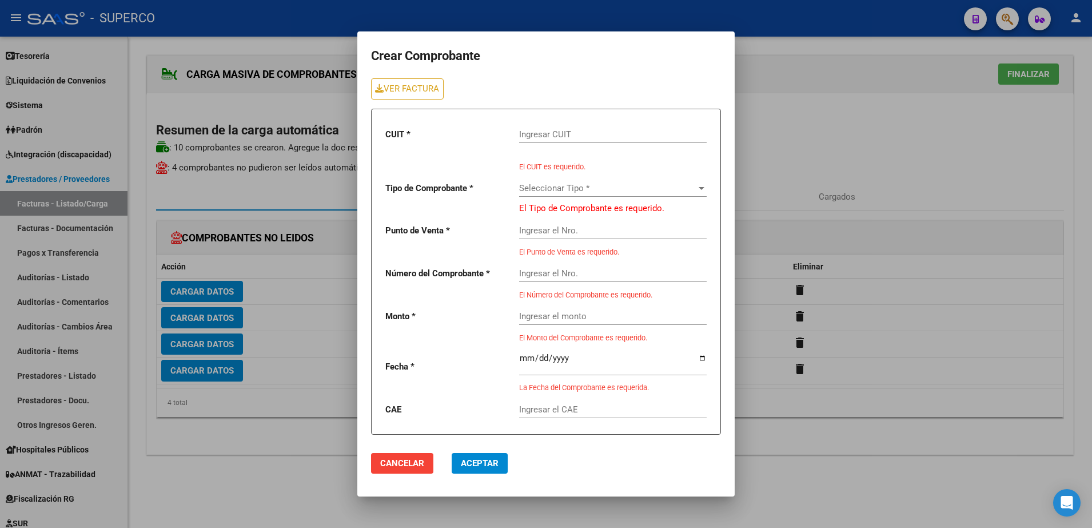
click at [623, 137] on input "Ingresar CUIT" at bounding box center [613, 134] width 188 height 10
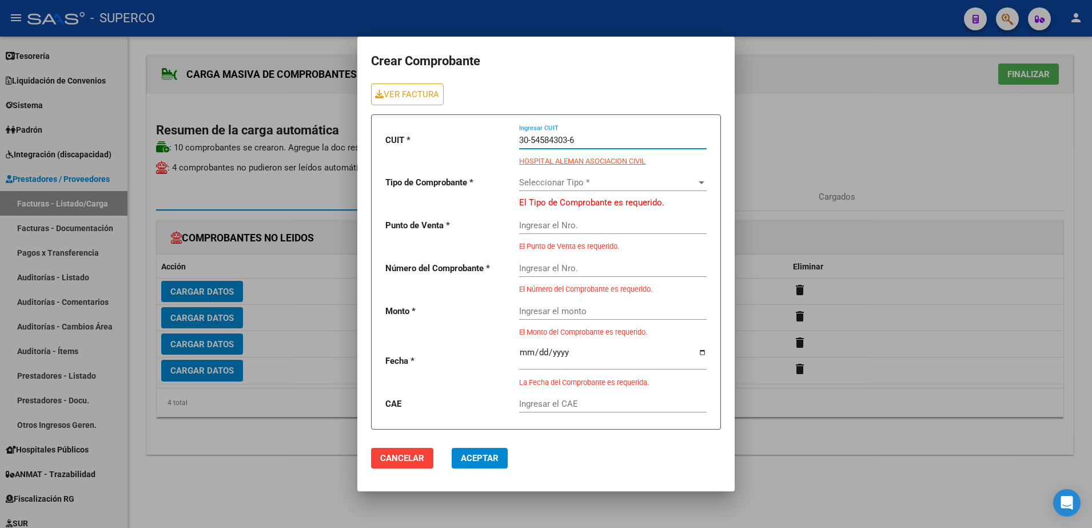
type input "30-54584303-6"
click at [620, 180] on span "Seleccionar Tipo *" at bounding box center [607, 182] width 177 height 10
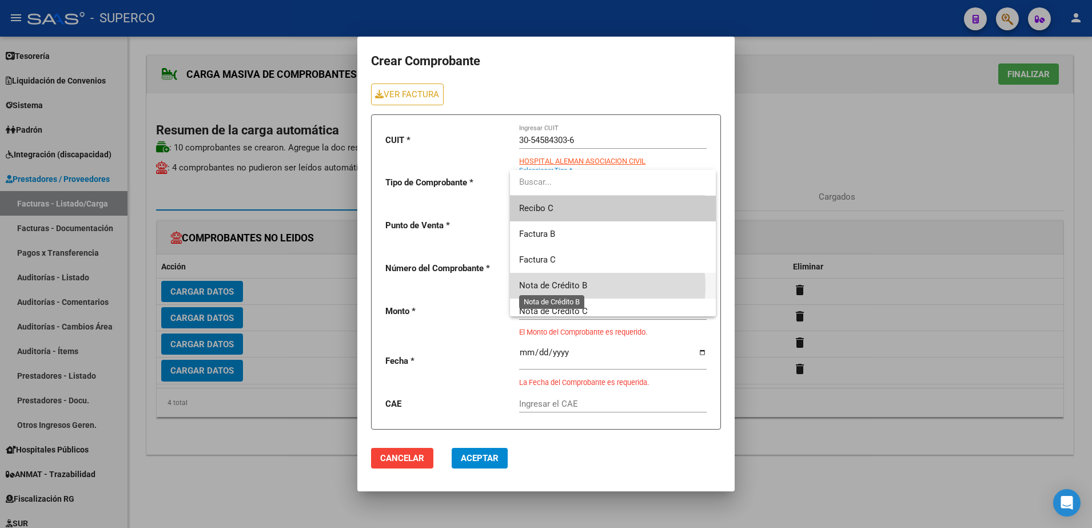
click at [586, 286] on span "Nota de Crédito B" at bounding box center [553, 285] width 68 height 10
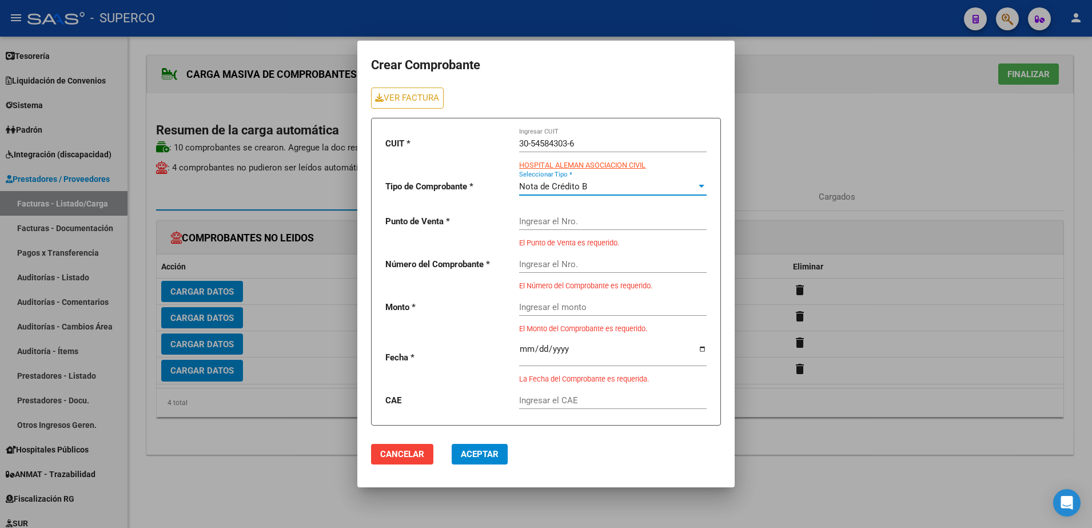
click at [579, 223] on input "Ingresar el Nro." at bounding box center [613, 221] width 188 height 10
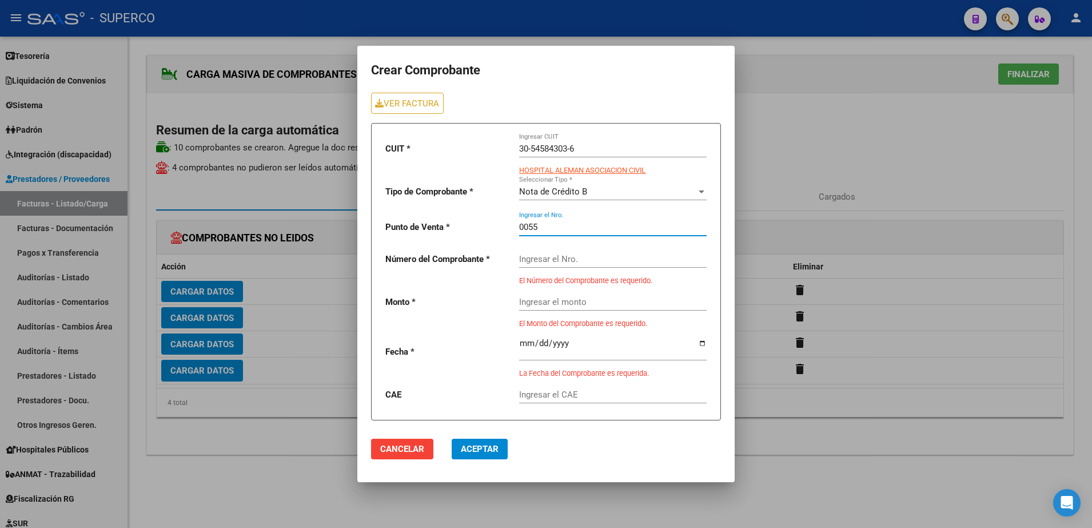
type input "0055"
click at [579, 257] on input "Ingresar el Nro." at bounding box center [613, 259] width 188 height 10
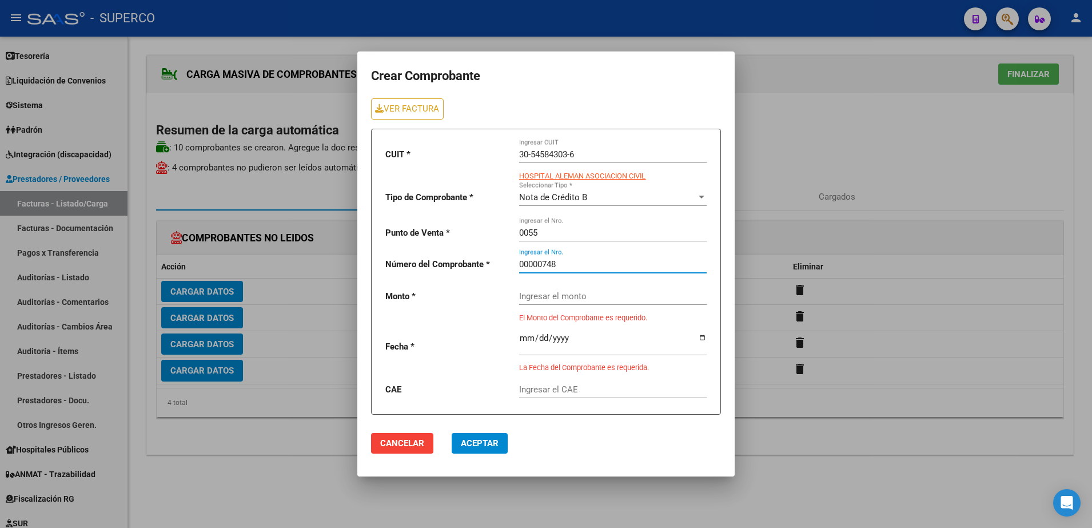
type input "00000748"
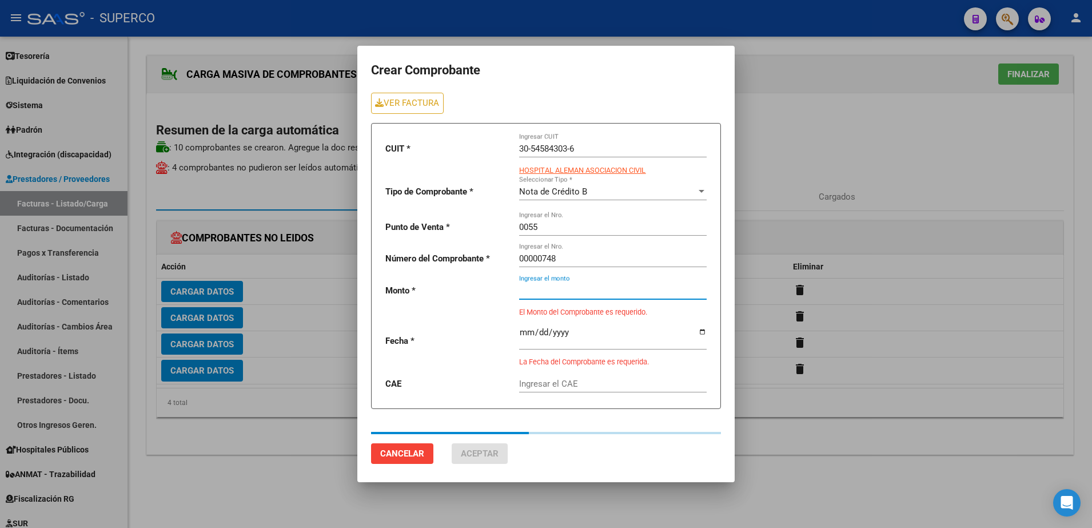
click at [585, 298] on div "Ingresar el monto" at bounding box center [613, 286] width 188 height 25
type input "225000"
type input "[DATE]"
type input "75386653366380"
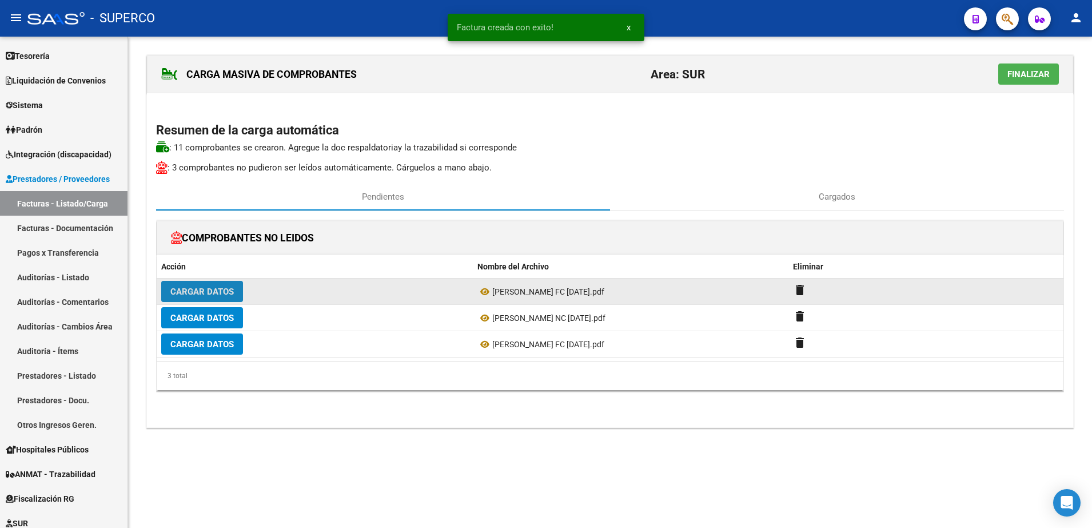
click at [227, 295] on span "Cargar Datos" at bounding box center [201, 291] width 63 height 10
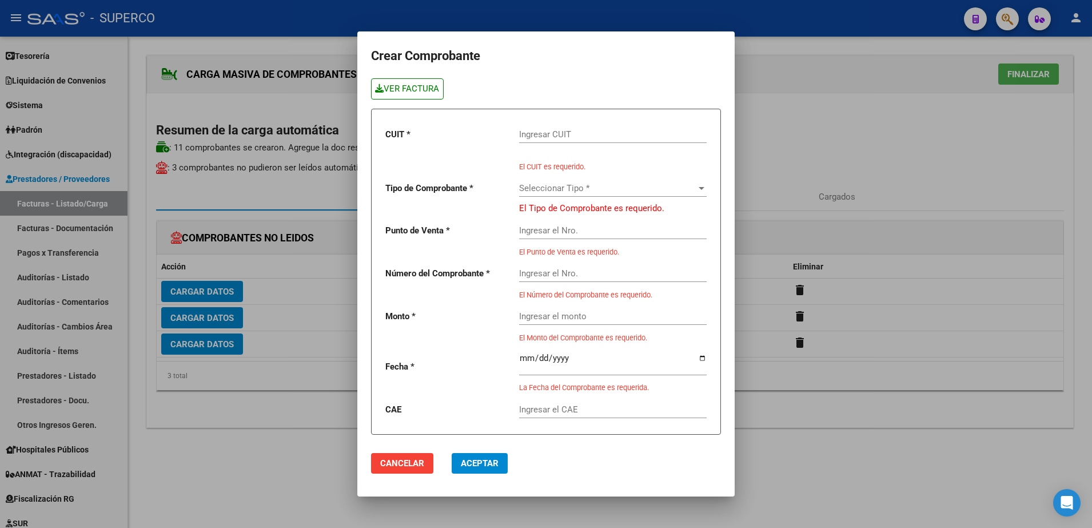
click at [430, 92] on link "VER FACTURA" at bounding box center [407, 88] width 73 height 21
click at [603, 152] on div "Ingresar CUIT" at bounding box center [613, 135] width 188 height 35
click at [601, 137] on input "Ingresar CUIT" at bounding box center [613, 134] width 188 height 10
type input "0"
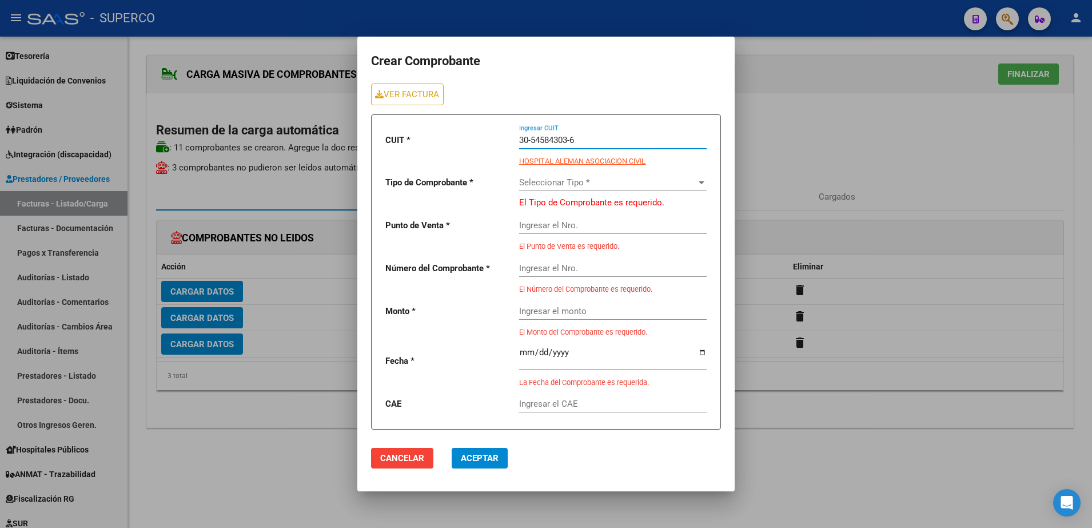
type input "30-54584303-6"
click at [602, 181] on span "Seleccionar Tipo *" at bounding box center [607, 182] width 177 height 10
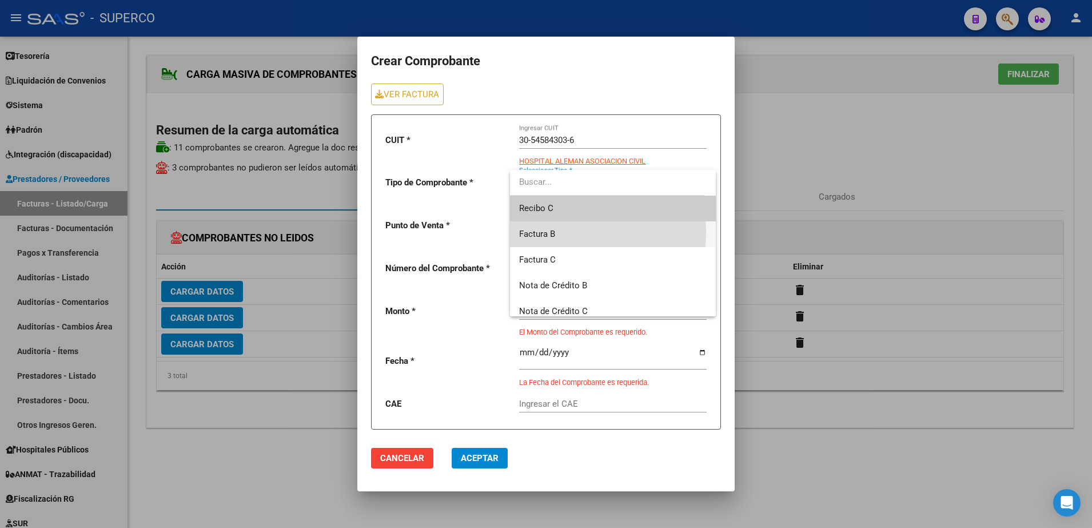
click at [577, 232] on span "Factura B" at bounding box center [613, 234] width 188 height 26
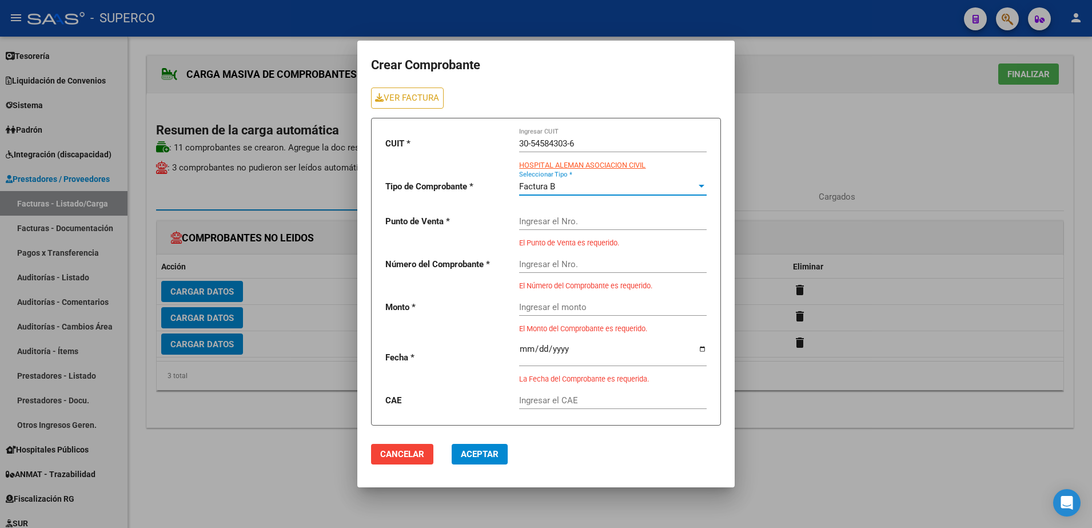
click at [569, 225] on input "Ingresar el Nro." at bounding box center [613, 221] width 188 height 10
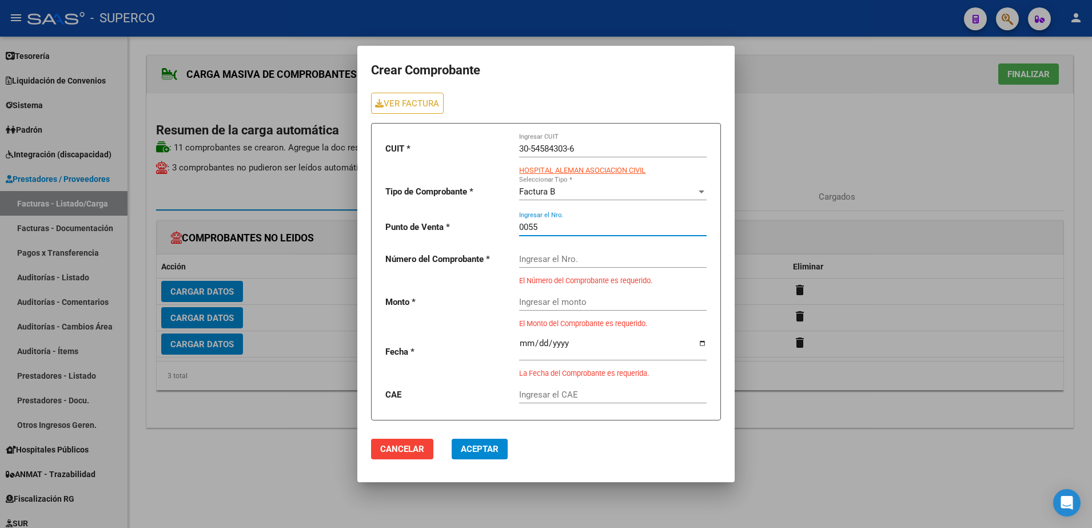
type input "0055"
click at [566, 259] on input "Ingresar el Nro." at bounding box center [613, 259] width 188 height 10
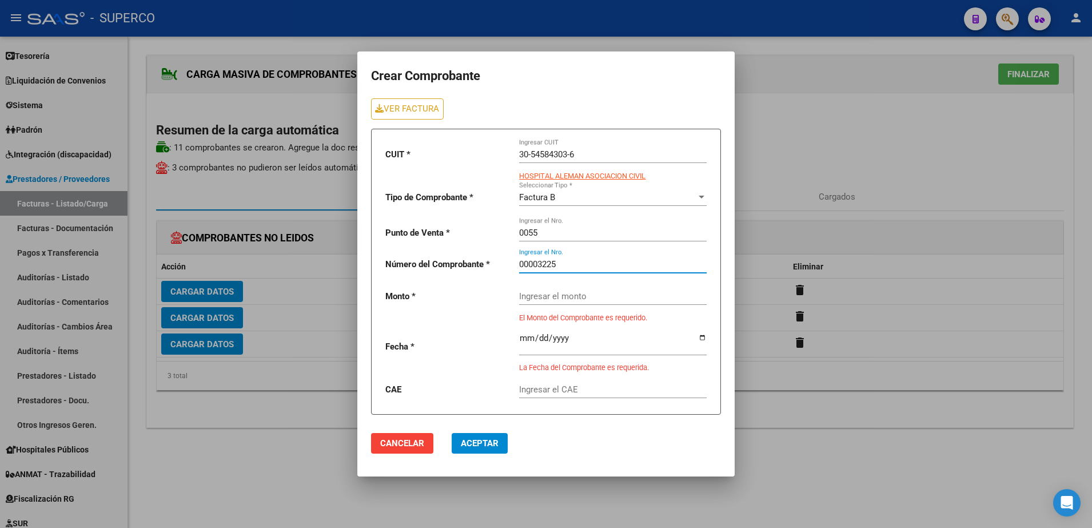
type input "00003225"
click at [556, 293] on input "Ingresar el monto" at bounding box center [613, 296] width 188 height 10
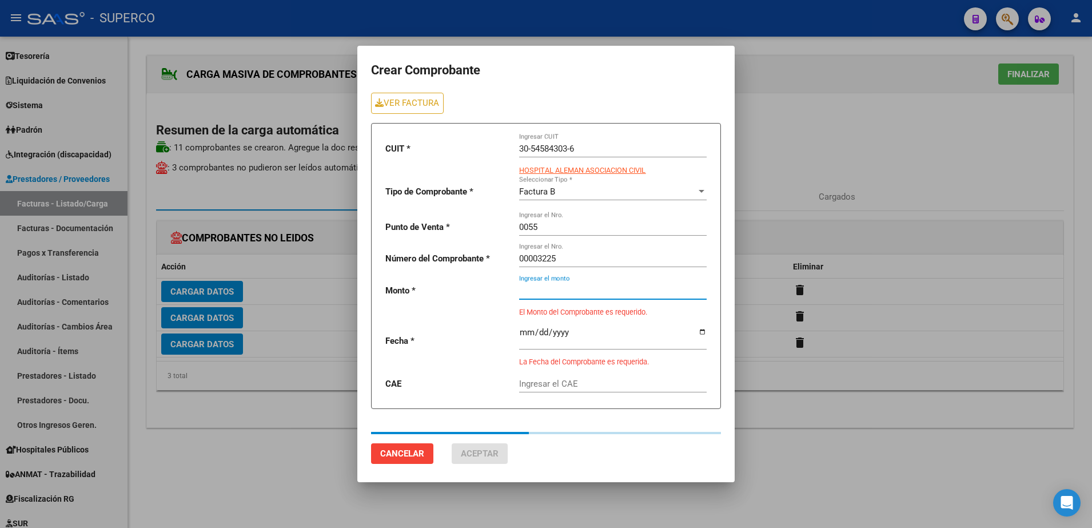
type input "225000"
type input "[DATE]"
type input "75386653298952"
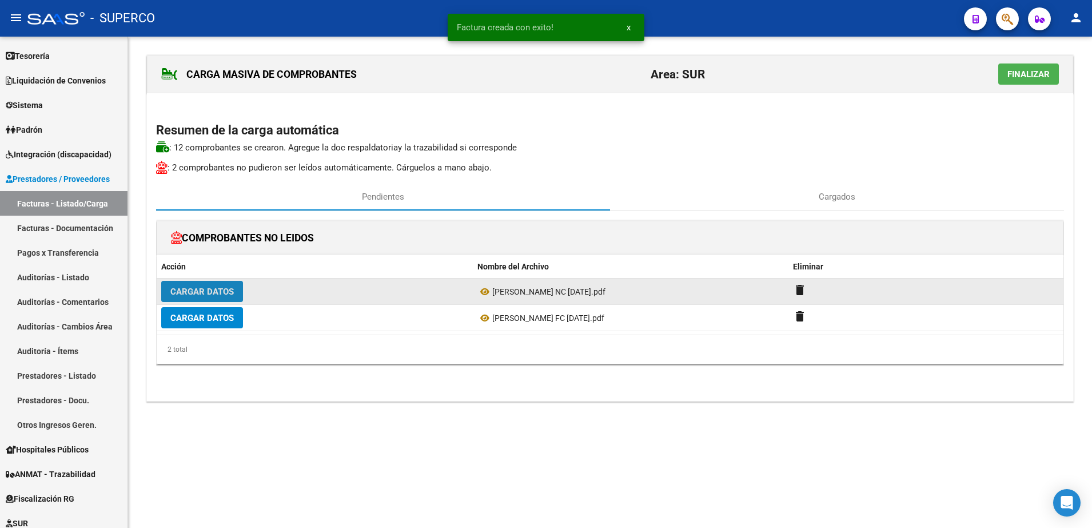
click at [239, 292] on button "Cargar Datos" at bounding box center [202, 291] width 82 height 21
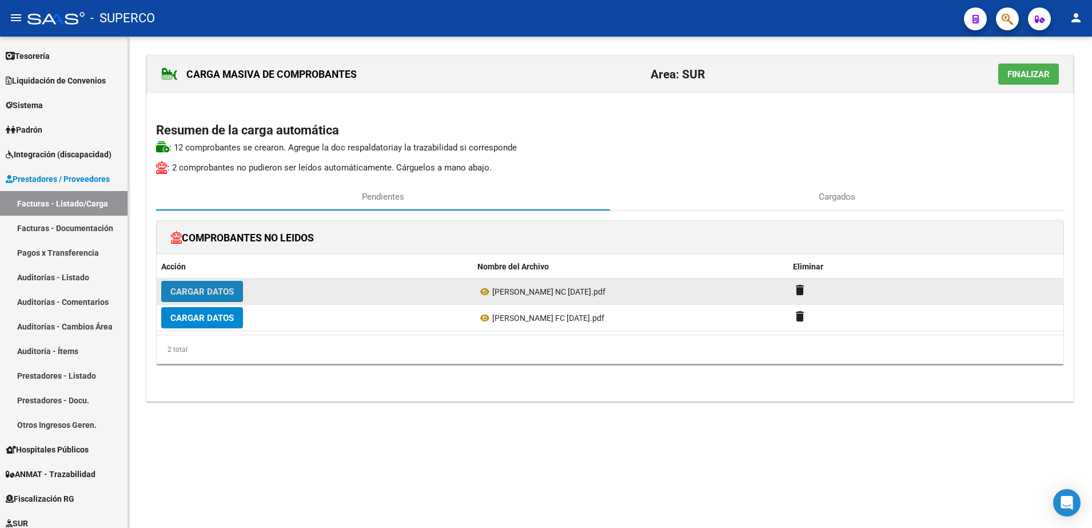
click at [214, 289] on span "Cargar Datos" at bounding box center [201, 291] width 63 height 10
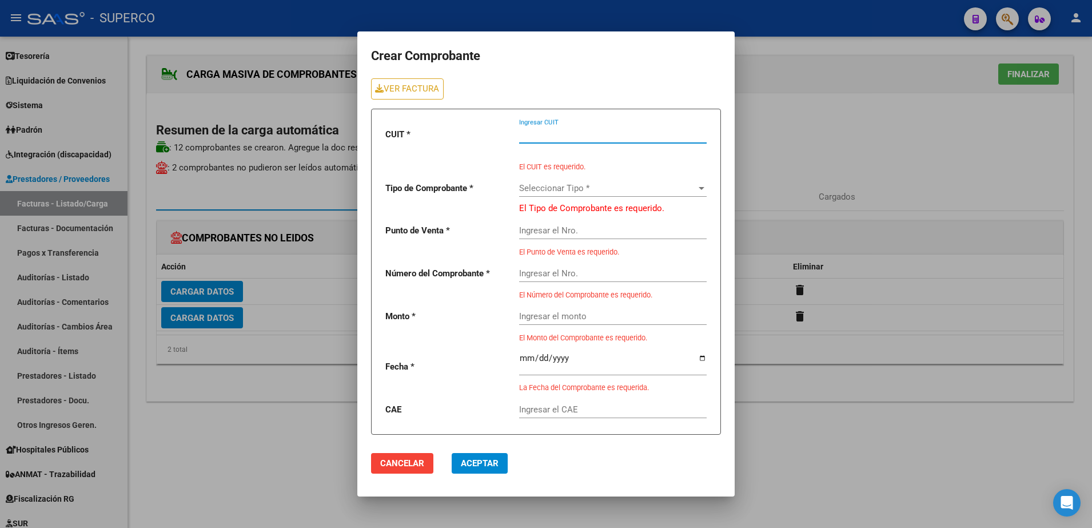
click at [544, 136] on input "Ingresar CUIT" at bounding box center [613, 134] width 188 height 10
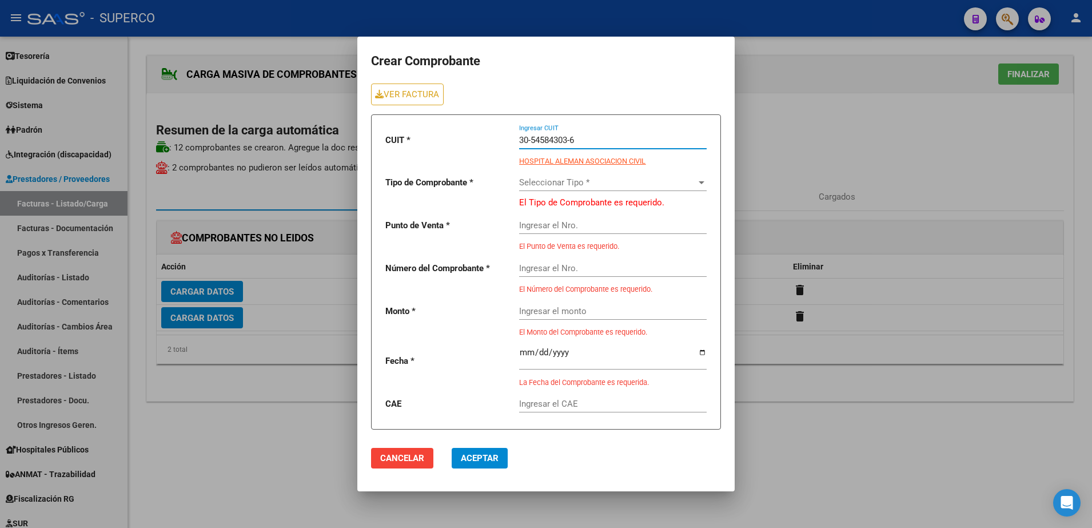
type input "30-54584303-6"
click at [541, 178] on span "Seleccionar Tipo *" at bounding box center [607, 182] width 177 height 10
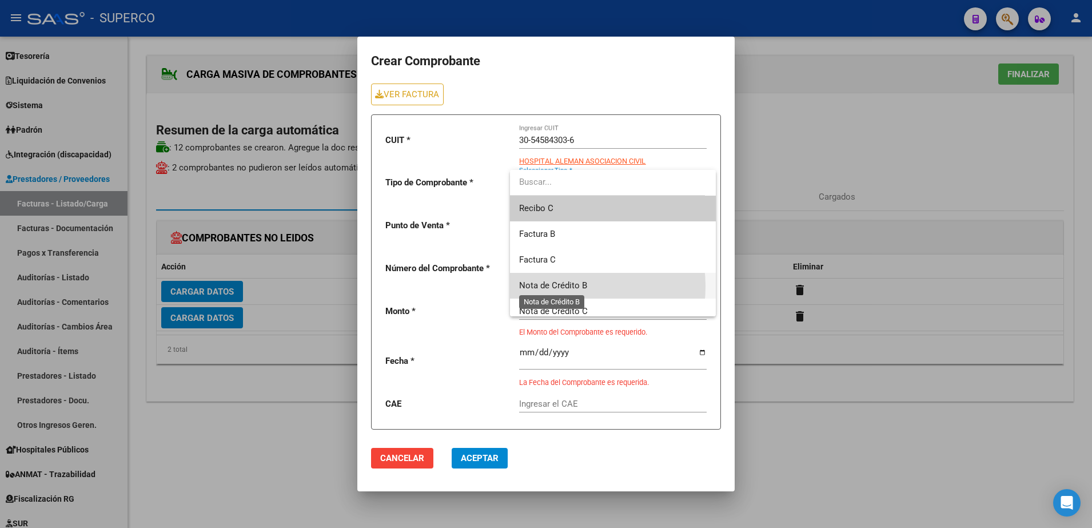
click at [556, 286] on span "Nota de Crédito B" at bounding box center [553, 285] width 68 height 10
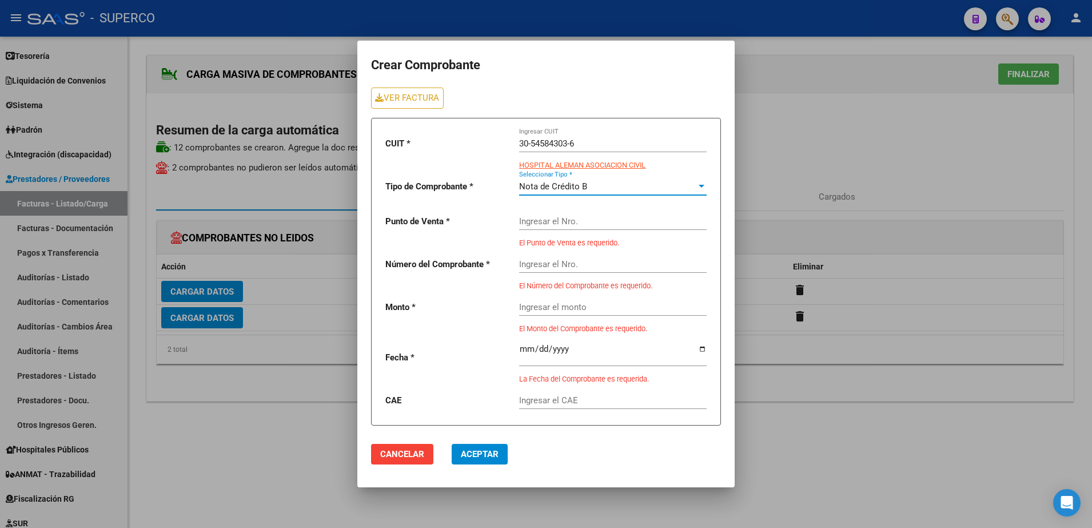
click at [579, 220] on input "Ingresar el Nro." at bounding box center [613, 221] width 188 height 10
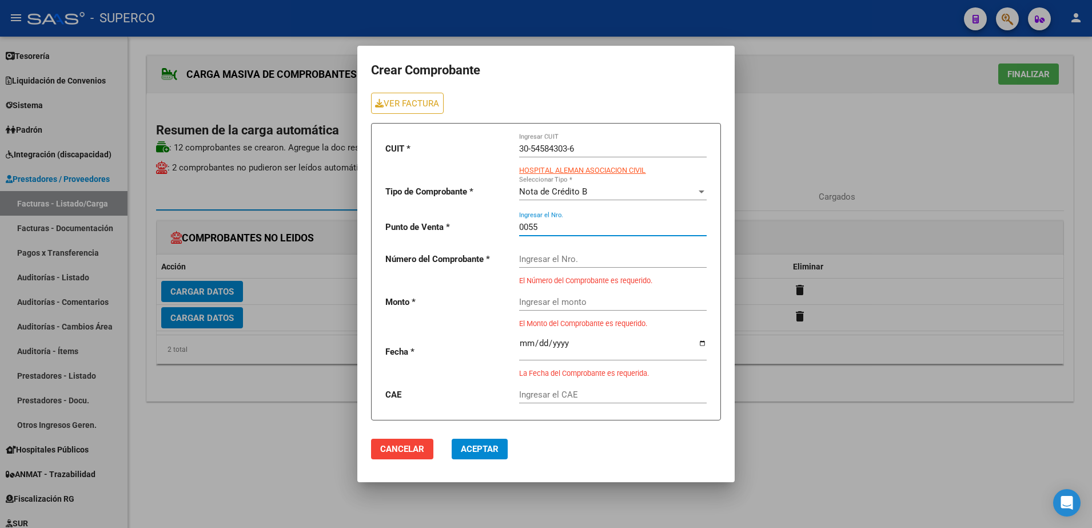
type input "0055"
click at [575, 262] on input "Ingresar el Nro." at bounding box center [613, 259] width 188 height 10
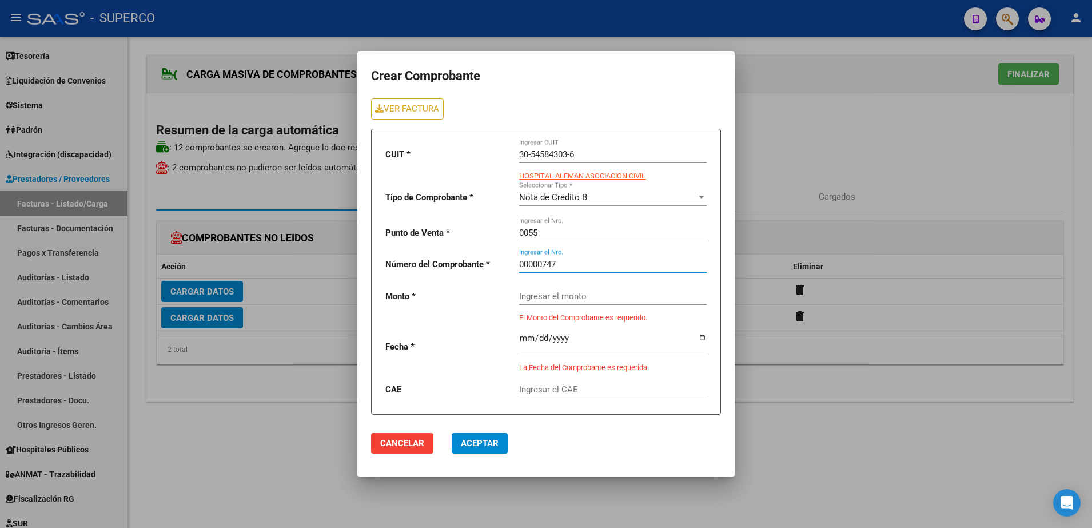
type input "00000747"
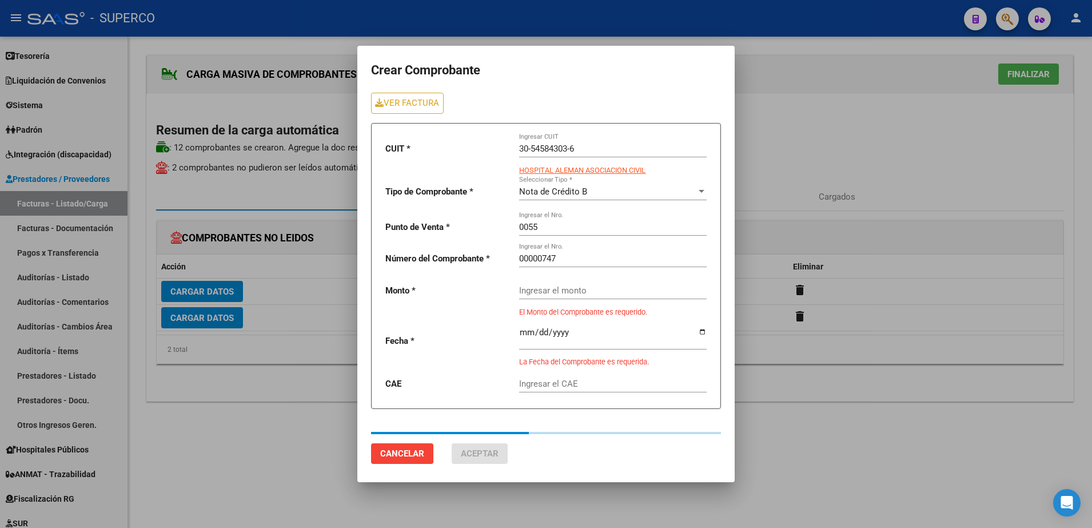
click at [577, 290] on div "Ingresar el monto" at bounding box center [613, 286] width 188 height 25
type input "225000"
type input "[DATE]"
type input "75386653192904"
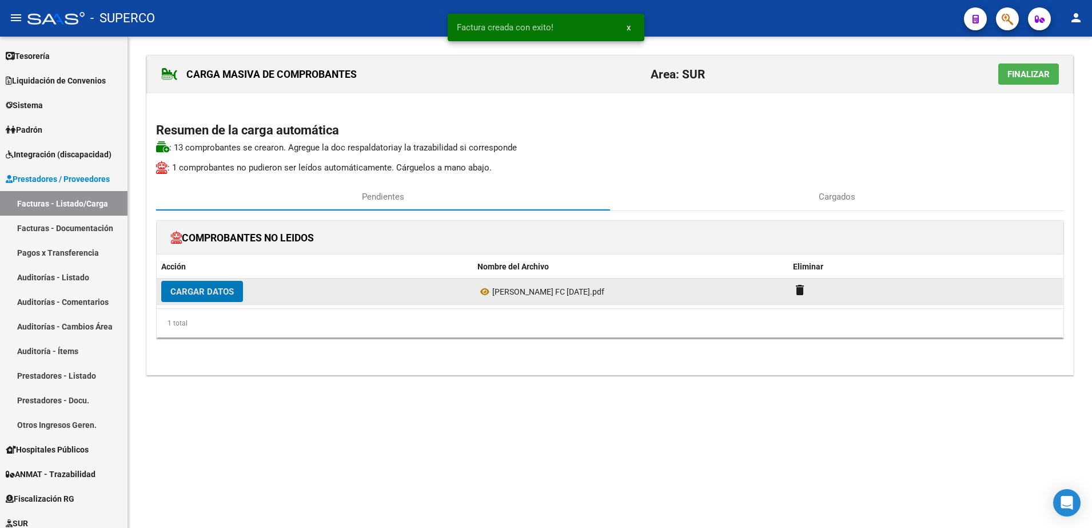
click at [232, 286] on span "Cargar Datos" at bounding box center [201, 291] width 63 height 10
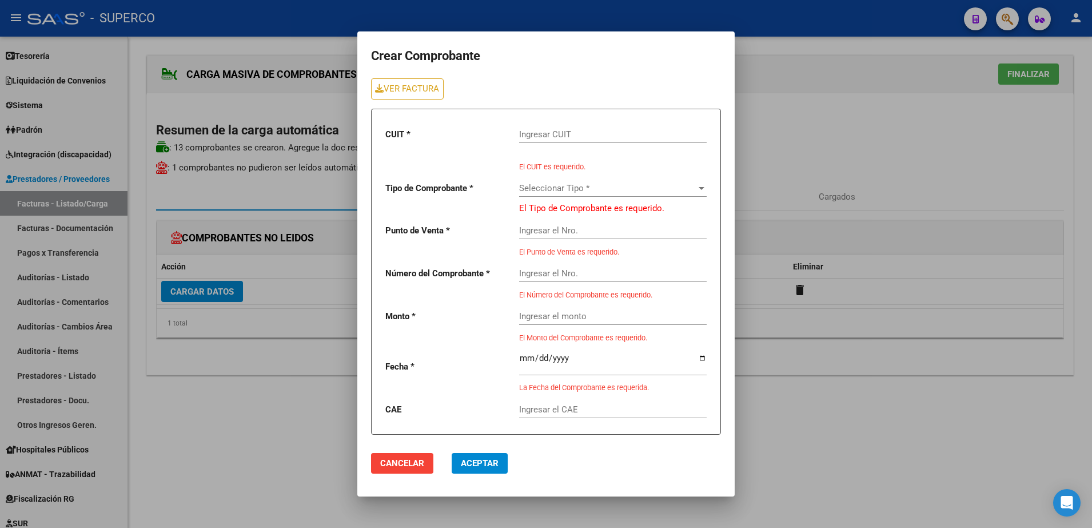
click at [624, 129] on input "Ingresar CUIT" at bounding box center [613, 134] width 188 height 10
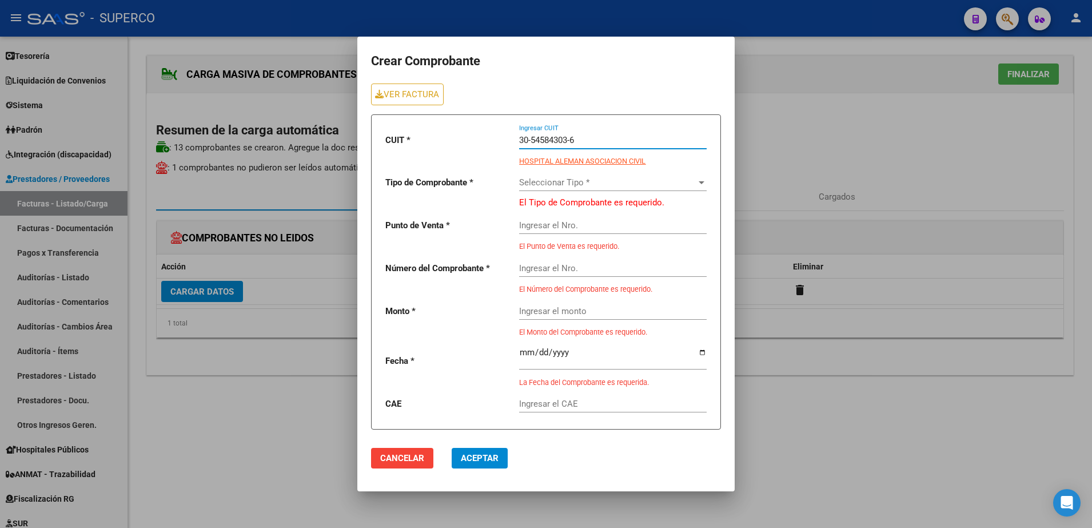
type input "30-54584303-6"
click at [559, 181] on span "Seleccionar Tipo *" at bounding box center [607, 182] width 177 height 10
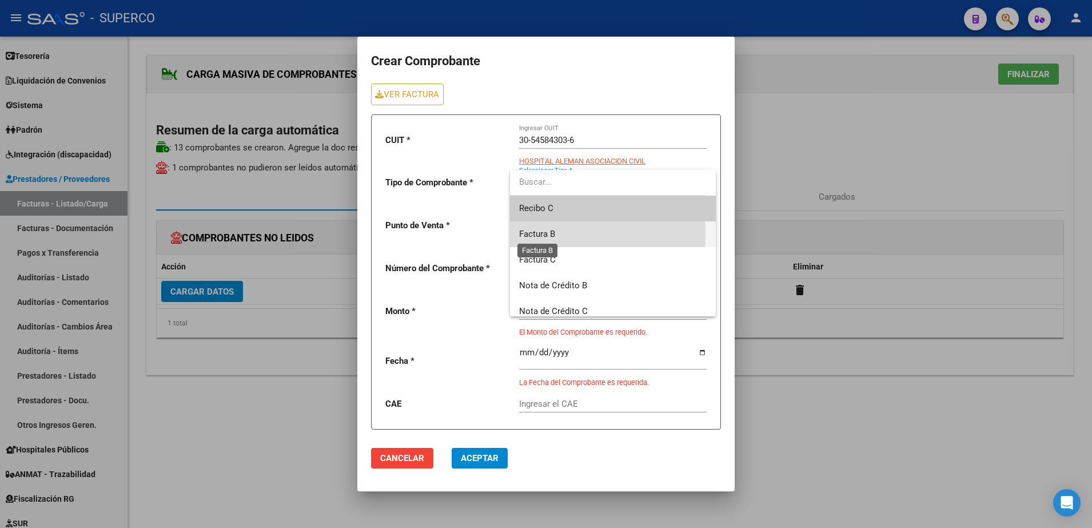
click at [532, 234] on span "Factura B" at bounding box center [537, 234] width 36 height 10
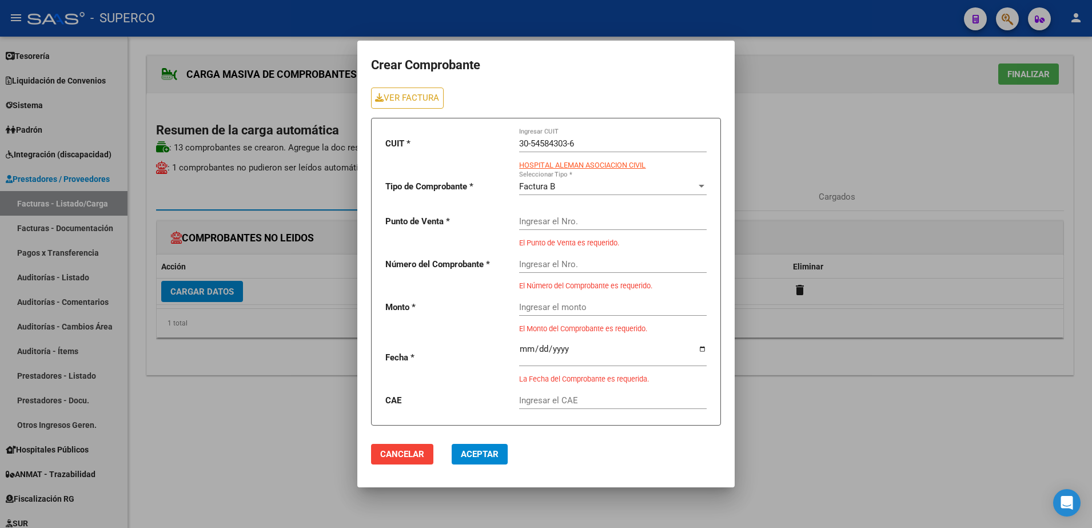
click at [545, 229] on div "Ingresar el Nro." at bounding box center [613, 217] width 188 height 25
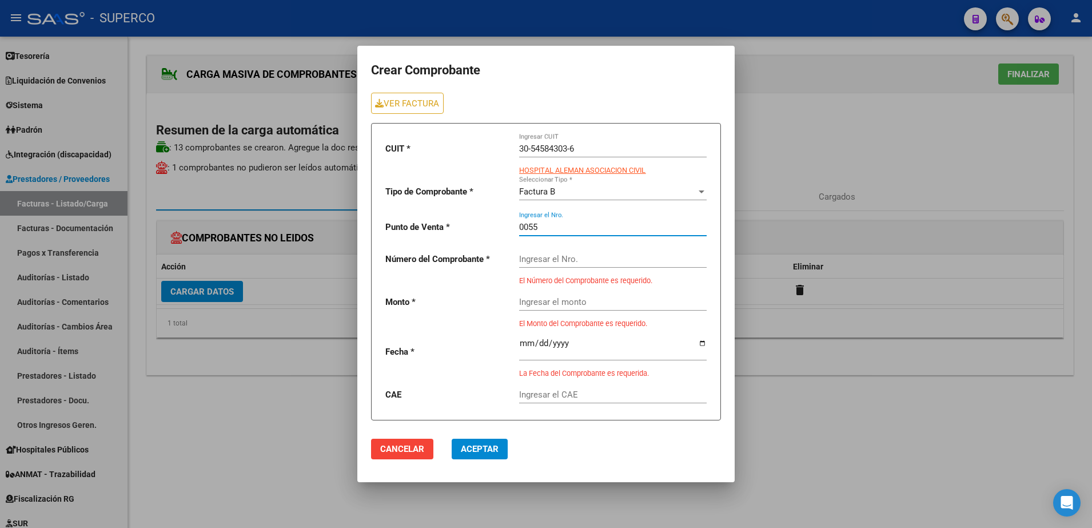
type input "0055"
click at [552, 256] on input "Ingresar el Nro." at bounding box center [613, 259] width 188 height 10
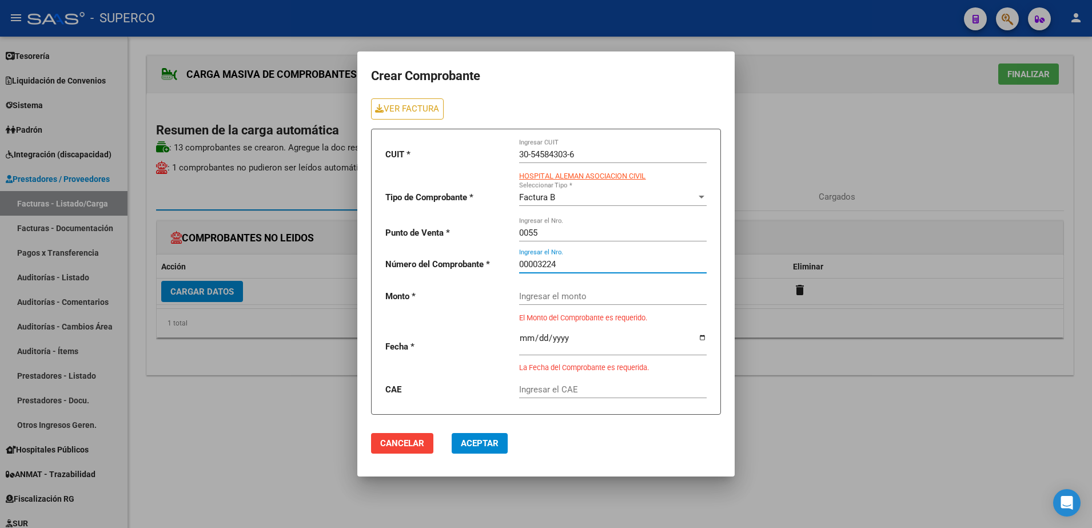
type input "00003224"
click at [569, 288] on div "Ingresar el monto" at bounding box center [613, 292] width 188 height 25
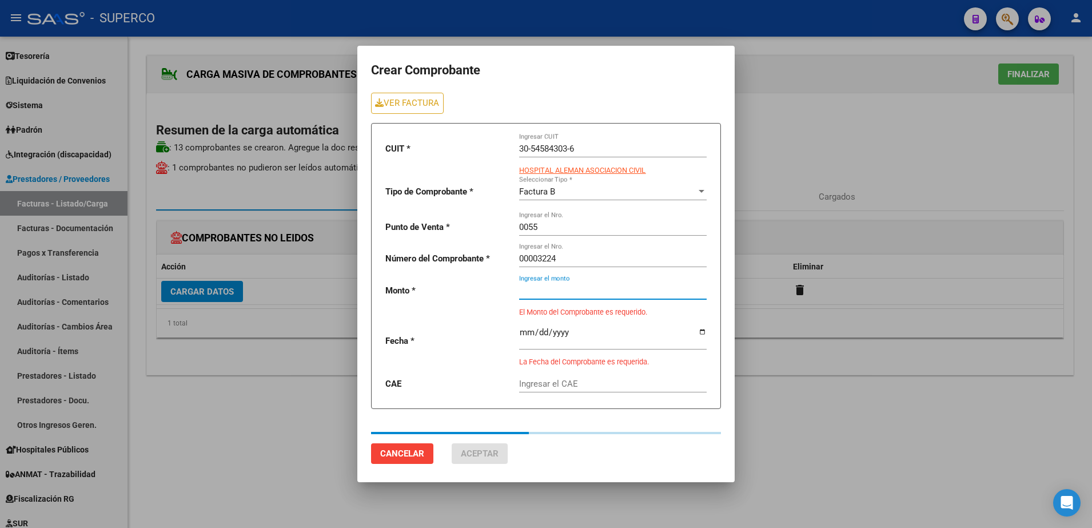
type input "225000"
type input "[DATE]"
type input "75386653128580"
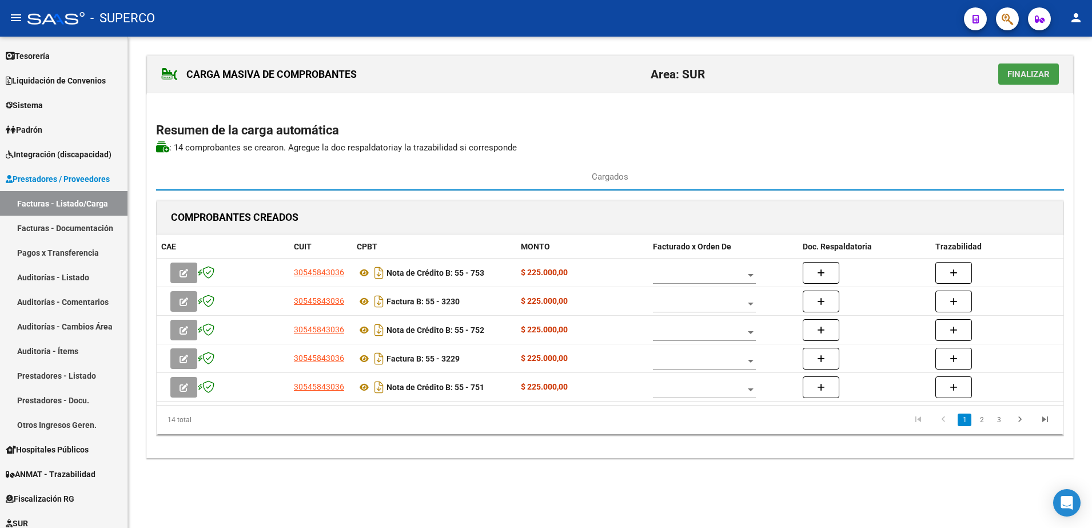
click at [1042, 75] on span "Finalizar" at bounding box center [1028, 74] width 42 height 10
